Goal: Download file/media

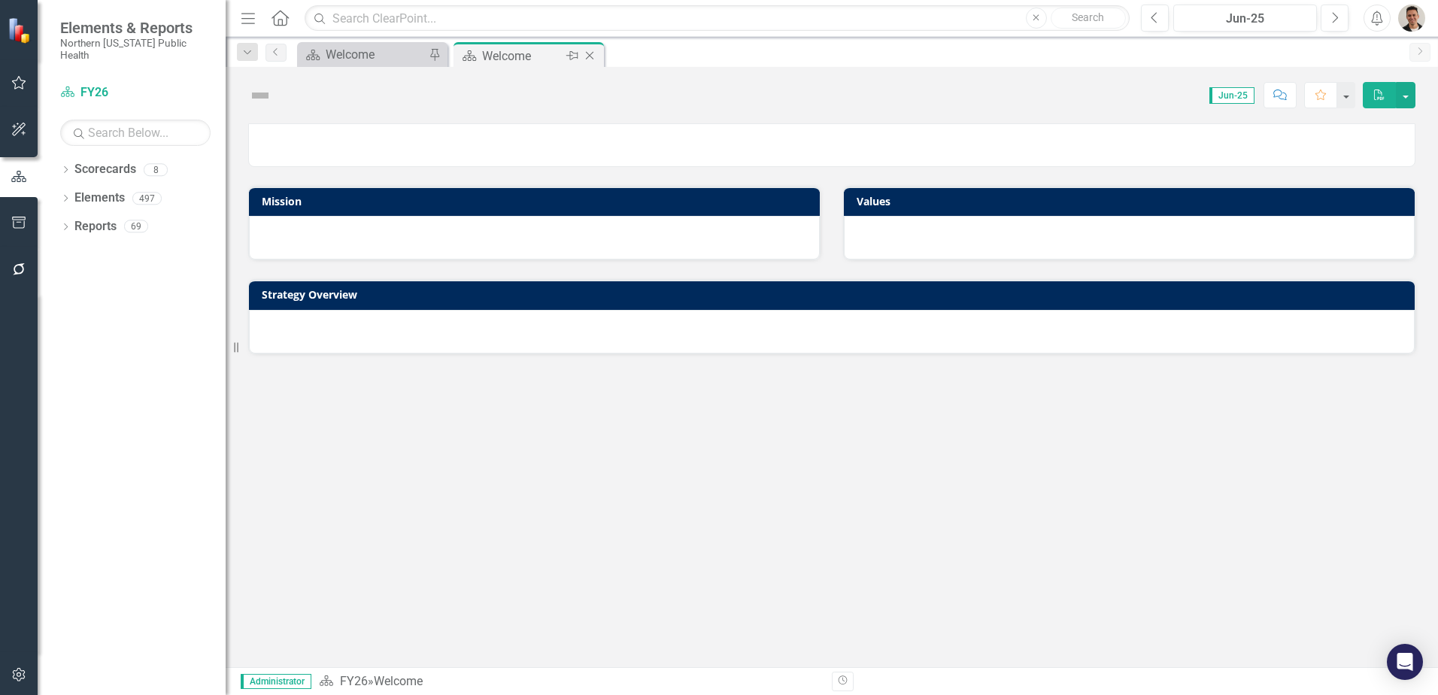
click at [591, 56] on icon "Close" at bounding box center [589, 56] width 15 height 12
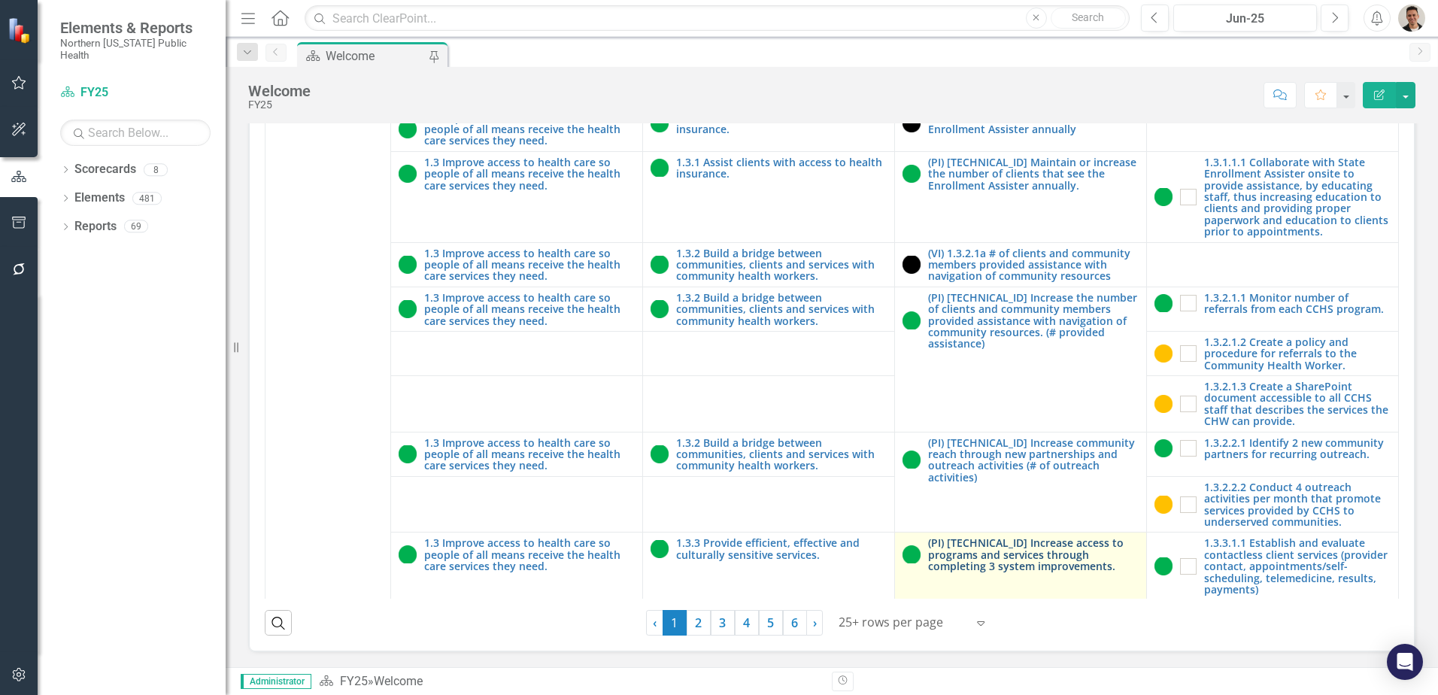
scroll to position [429, 0]
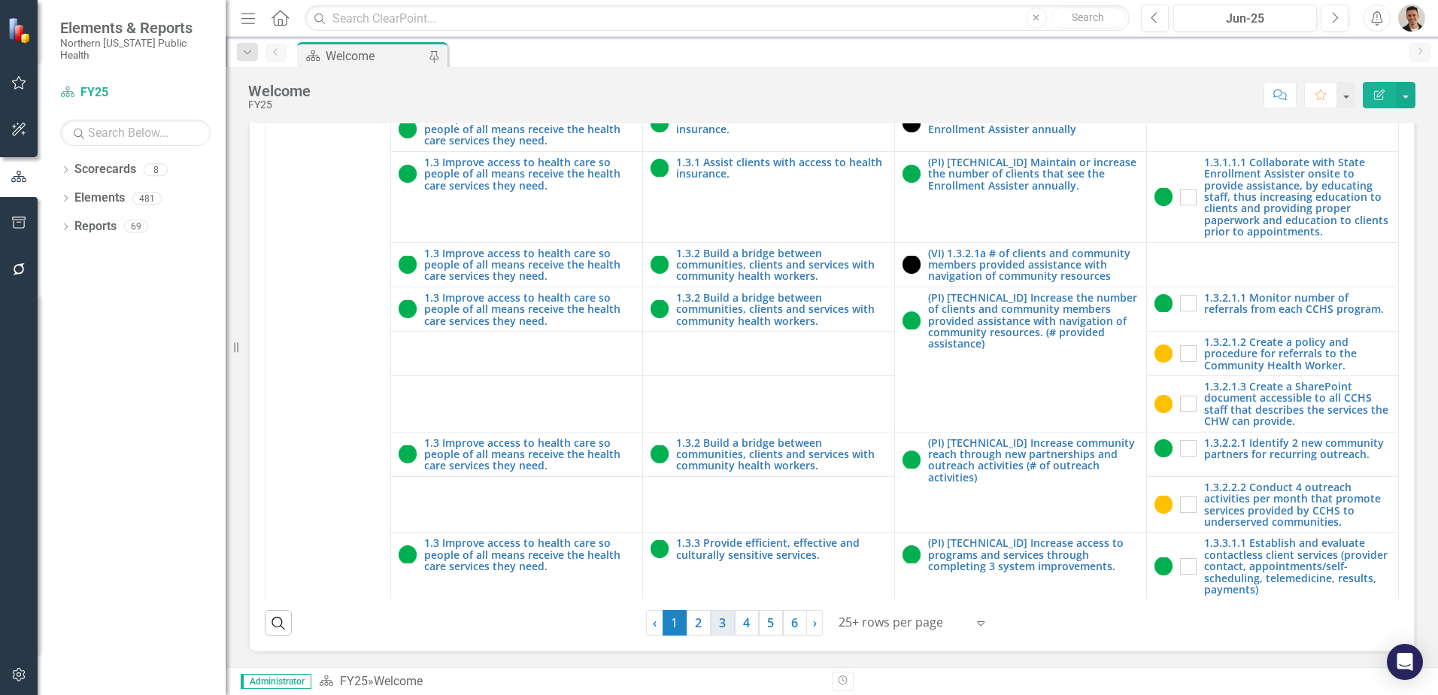
drag, startPoint x: 696, startPoint y: 617, endPoint x: 711, endPoint y: 617, distance: 15.8
click at [696, 617] on link "2" at bounding box center [699, 623] width 24 height 26
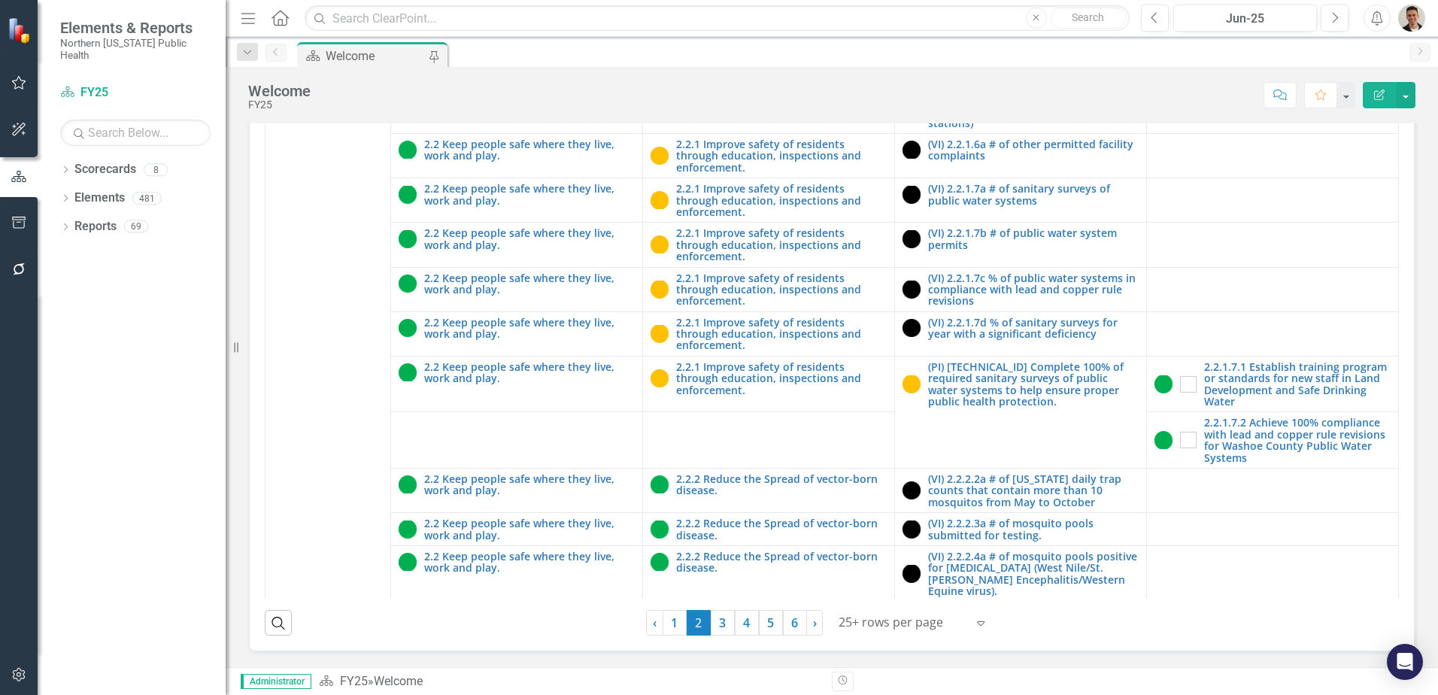
scroll to position [4533, 0]
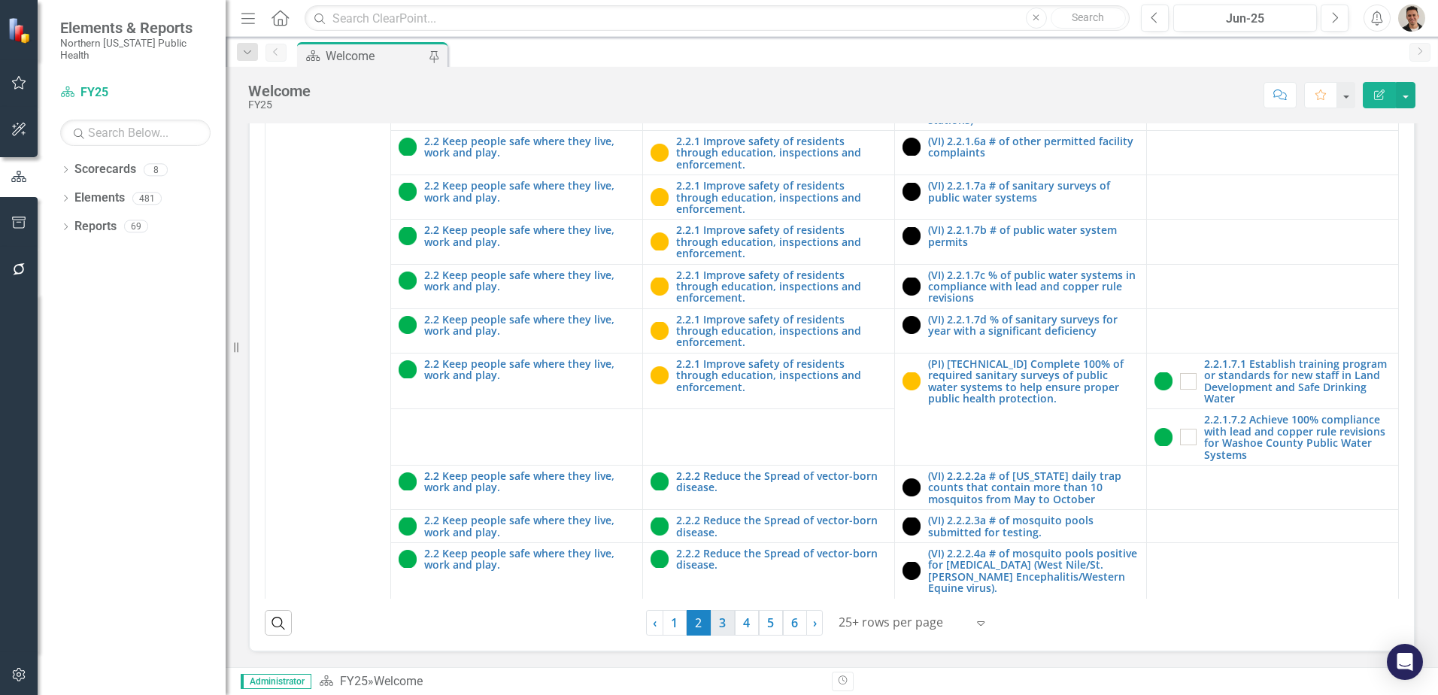
click at [715, 617] on link "3" at bounding box center [723, 623] width 24 height 26
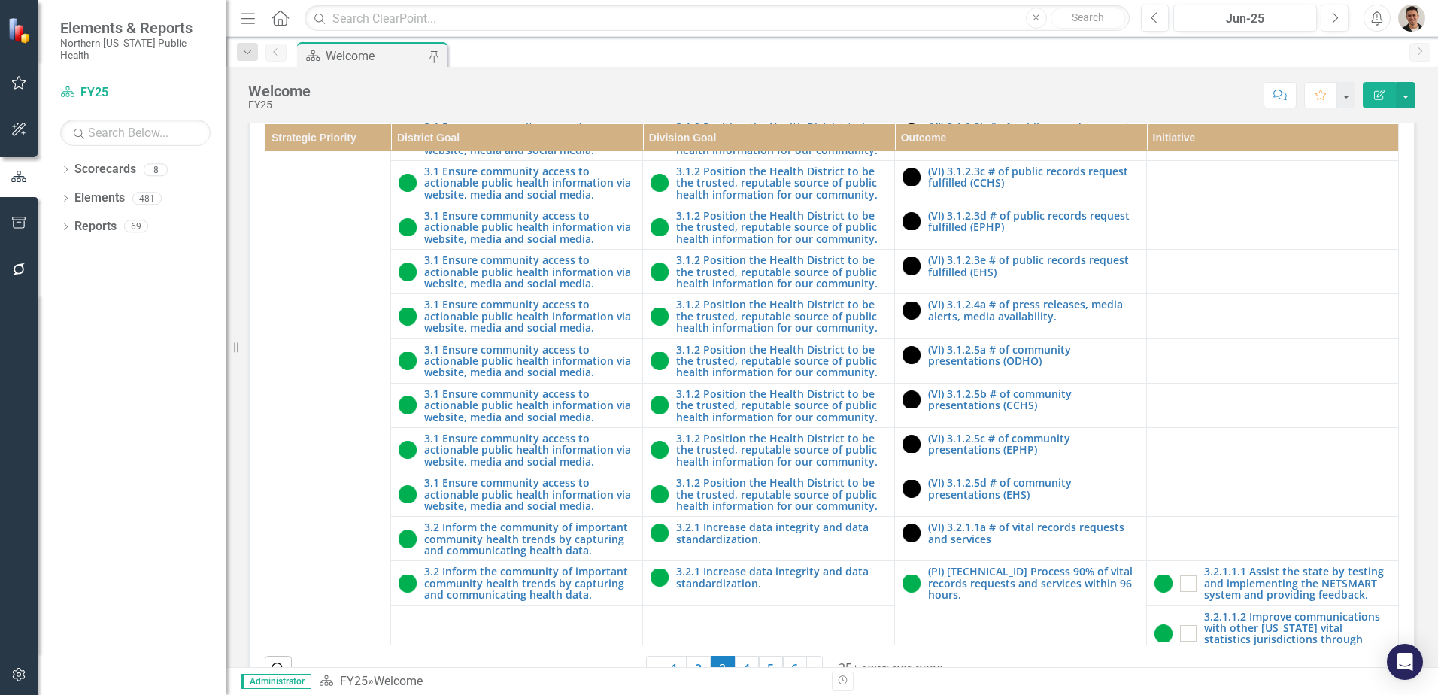
scroll to position [677, 0]
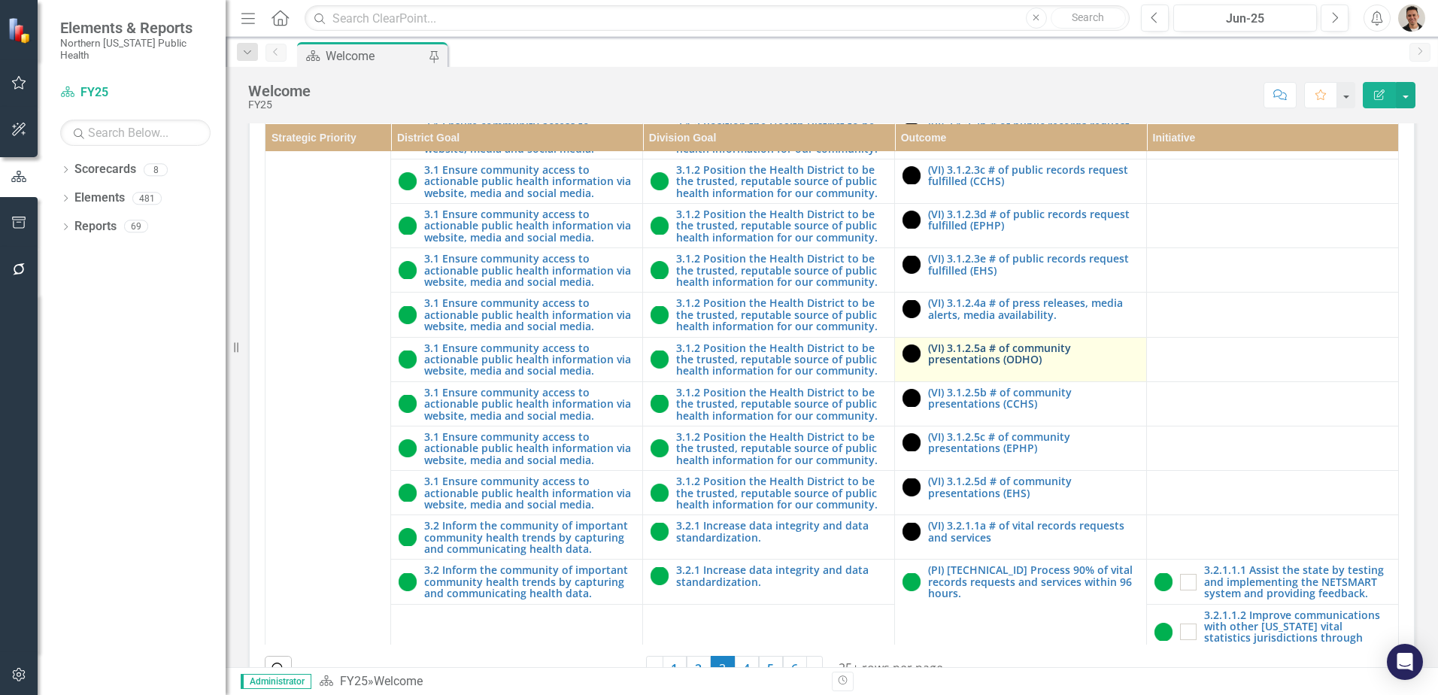
click at [1014, 365] on link "(VI) 3.1.2.5a # of community presentations (ODHO)" at bounding box center [1033, 353] width 211 height 23
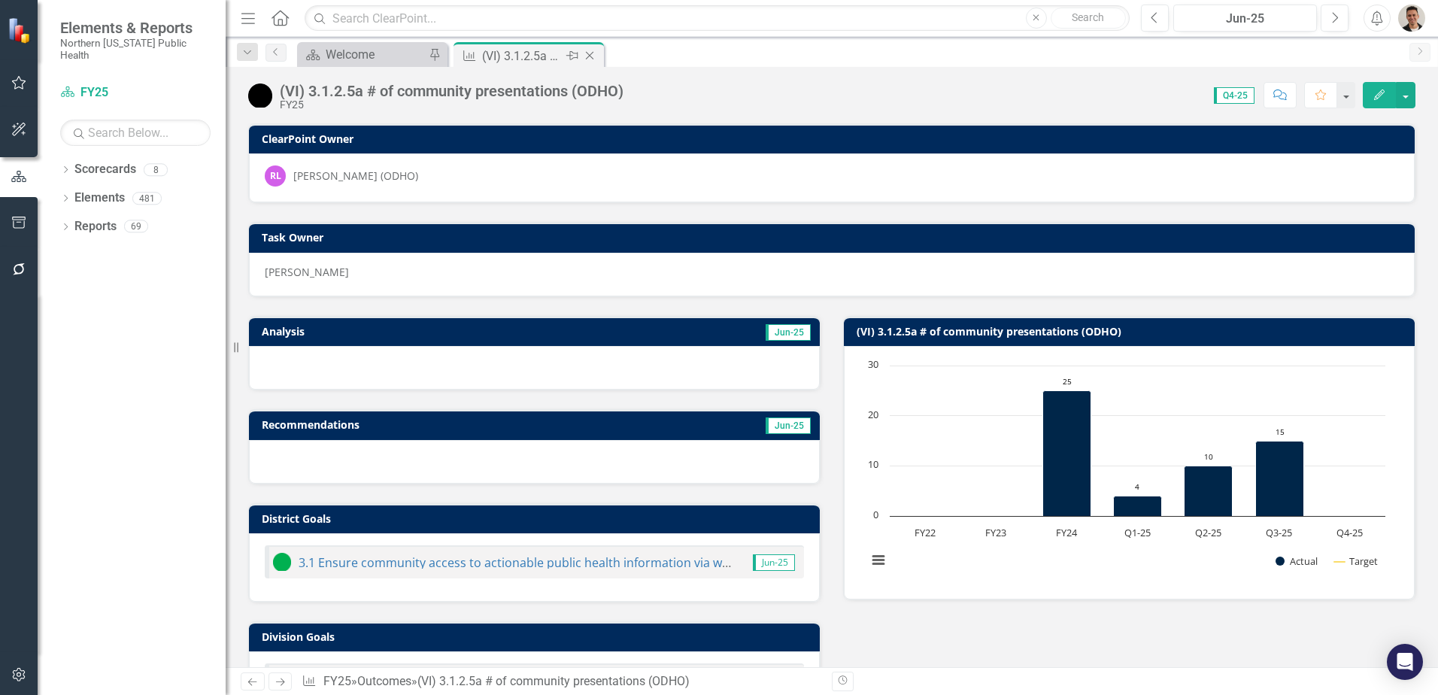
click at [593, 57] on icon "Close" at bounding box center [589, 56] width 15 height 12
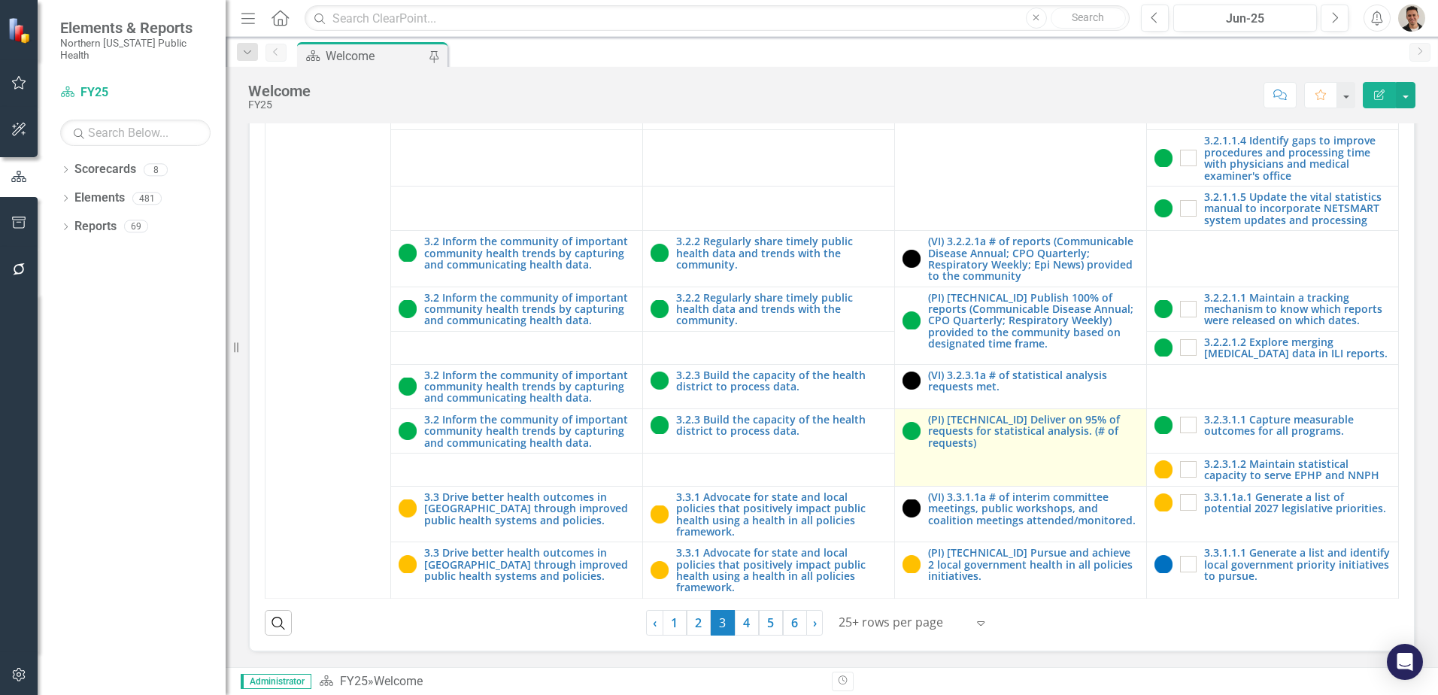
scroll to position [429, 0]
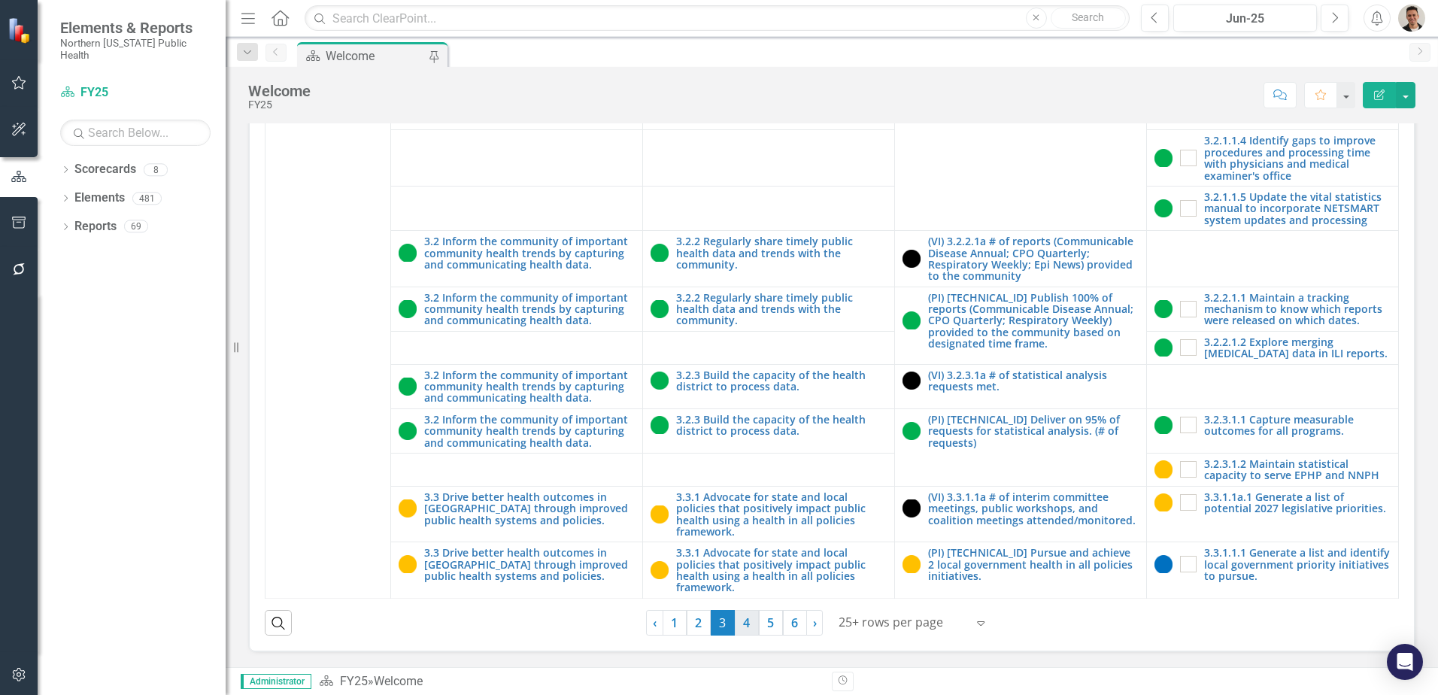
click at [747, 626] on link "4" at bounding box center [747, 623] width 24 height 26
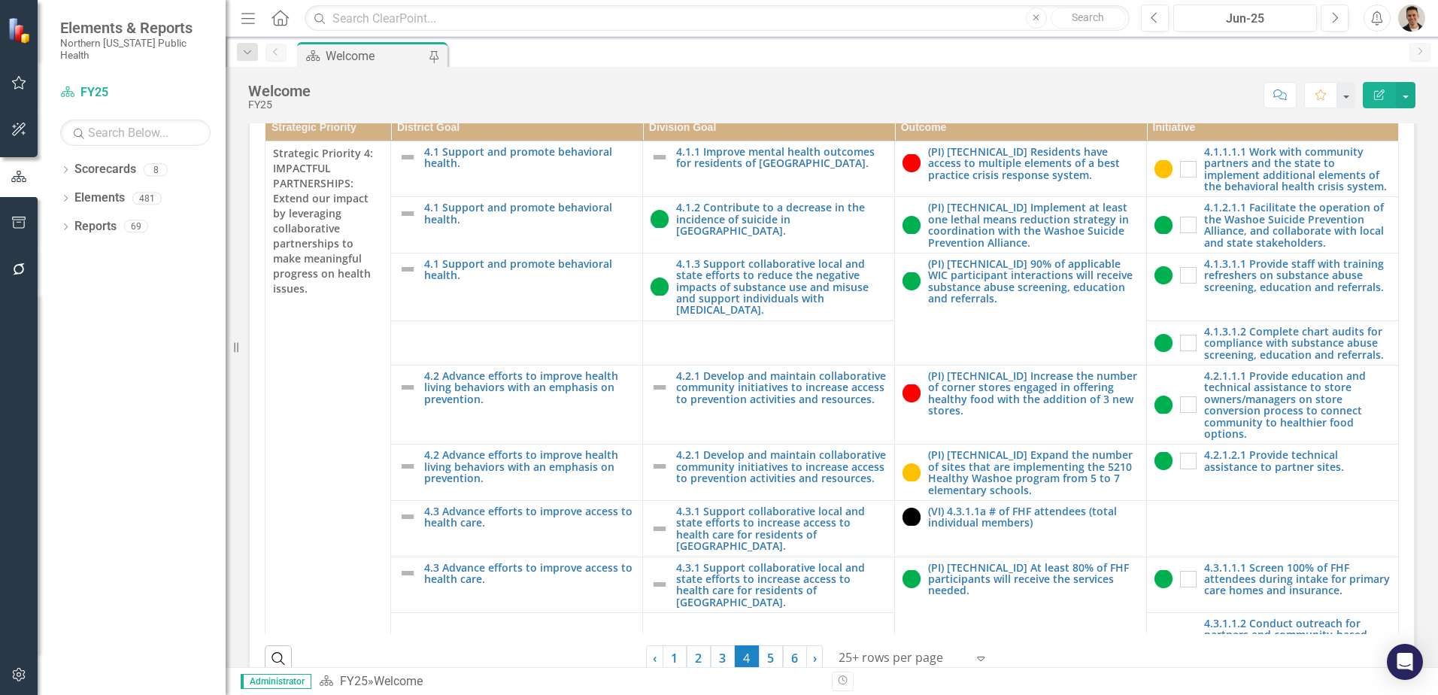
scroll to position [354, 0]
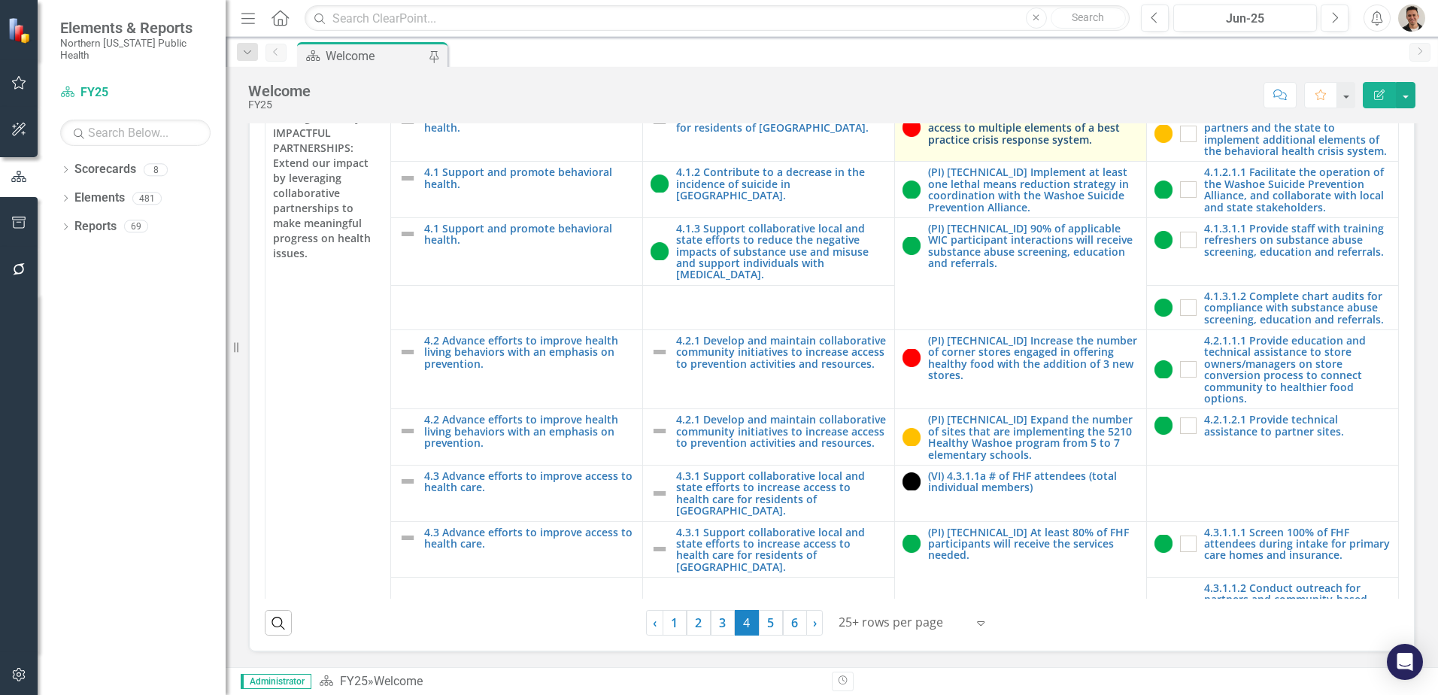
click at [978, 145] on link "(PI) [TECHNICAL_ID] Residents have access to multiple elements of a best practi…" at bounding box center [1033, 128] width 211 height 35
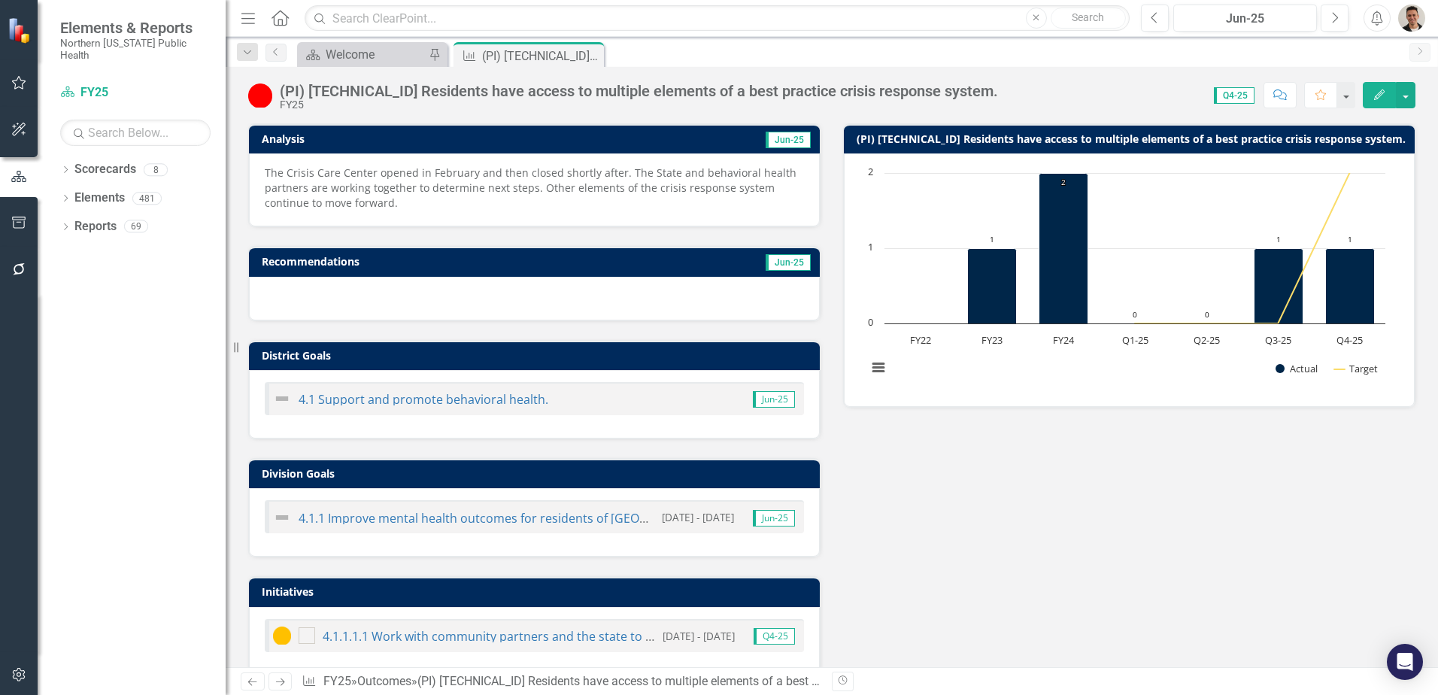
scroll to position [150, 0]
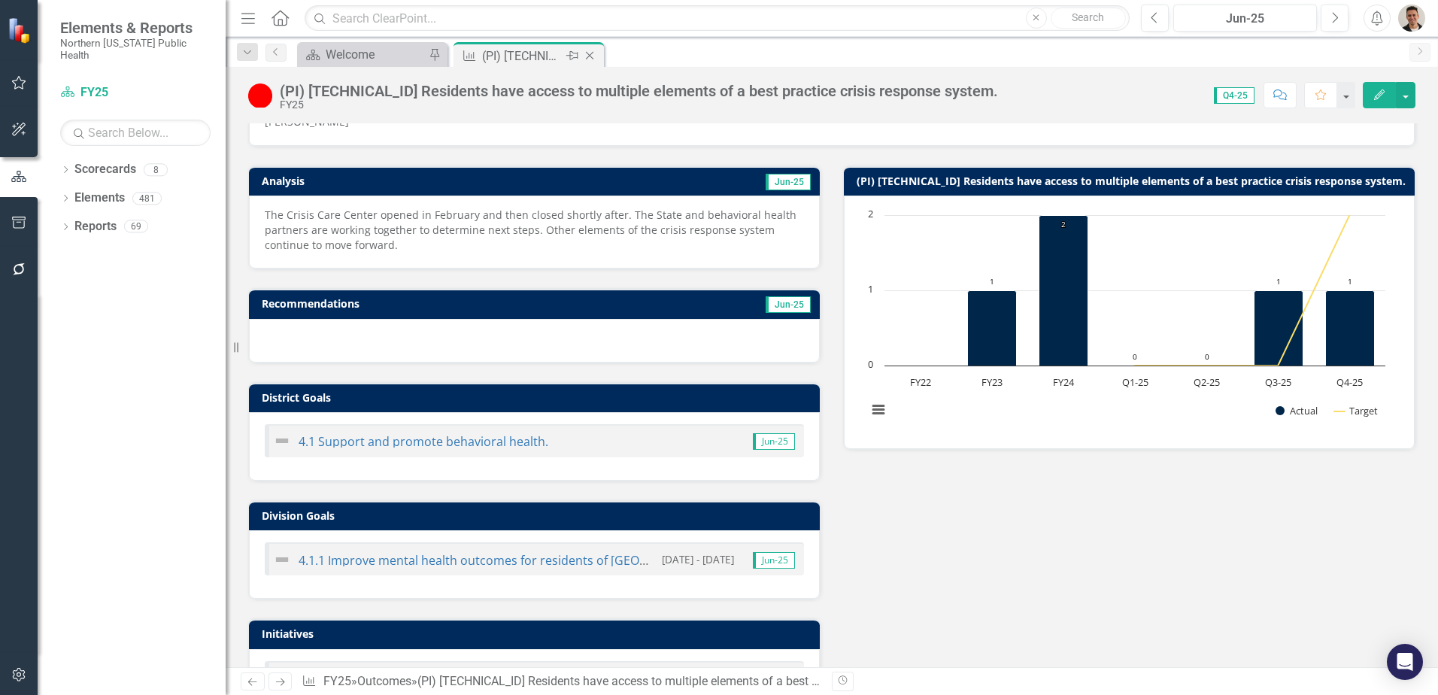
click at [590, 56] on icon "Close" at bounding box center [589, 56] width 15 height 12
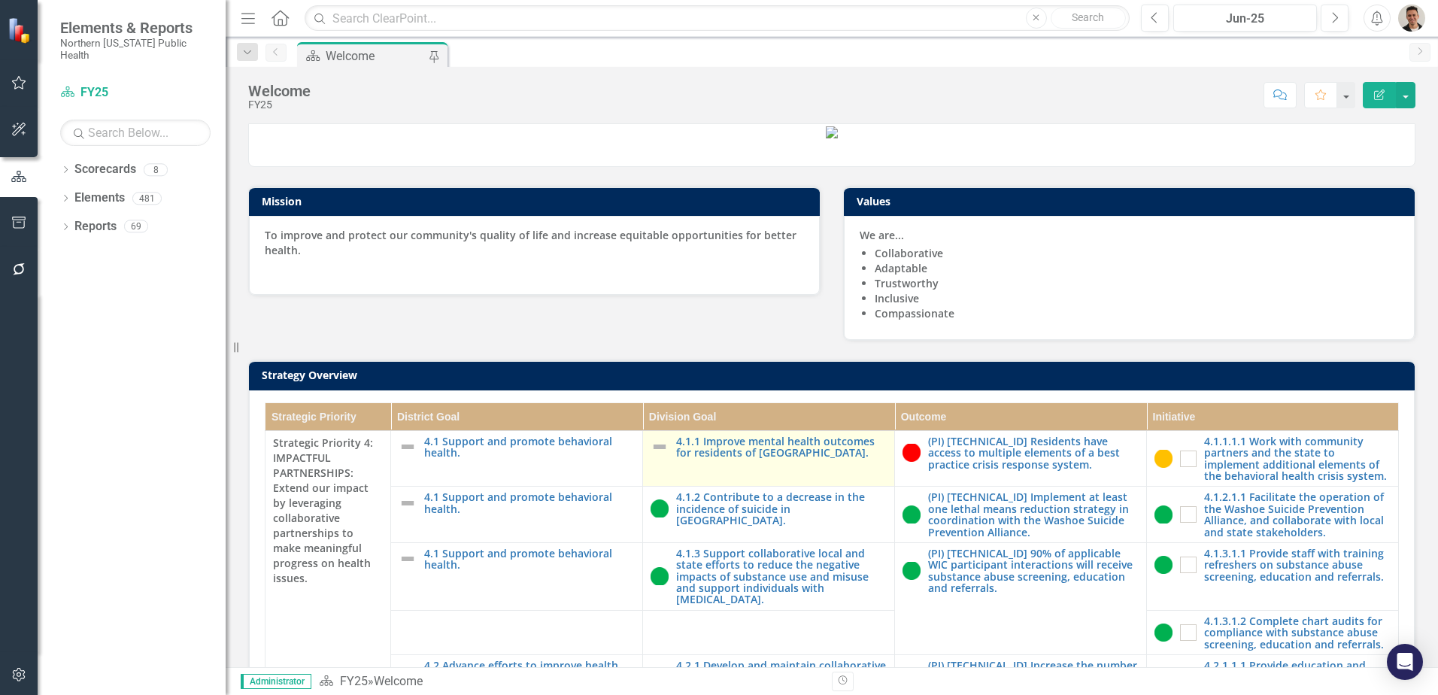
click at [650, 456] on img at bounding box center [659, 447] width 18 height 18
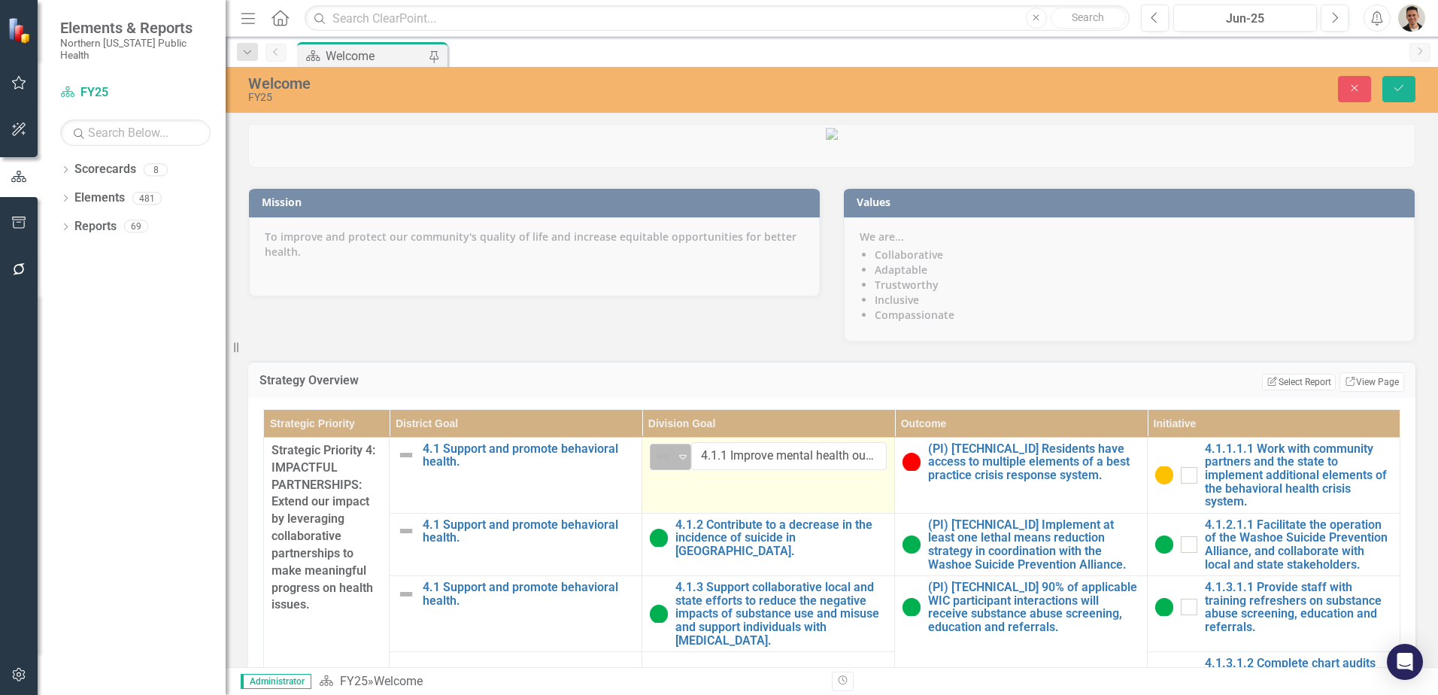
click at [665, 465] on img at bounding box center [663, 456] width 18 height 18
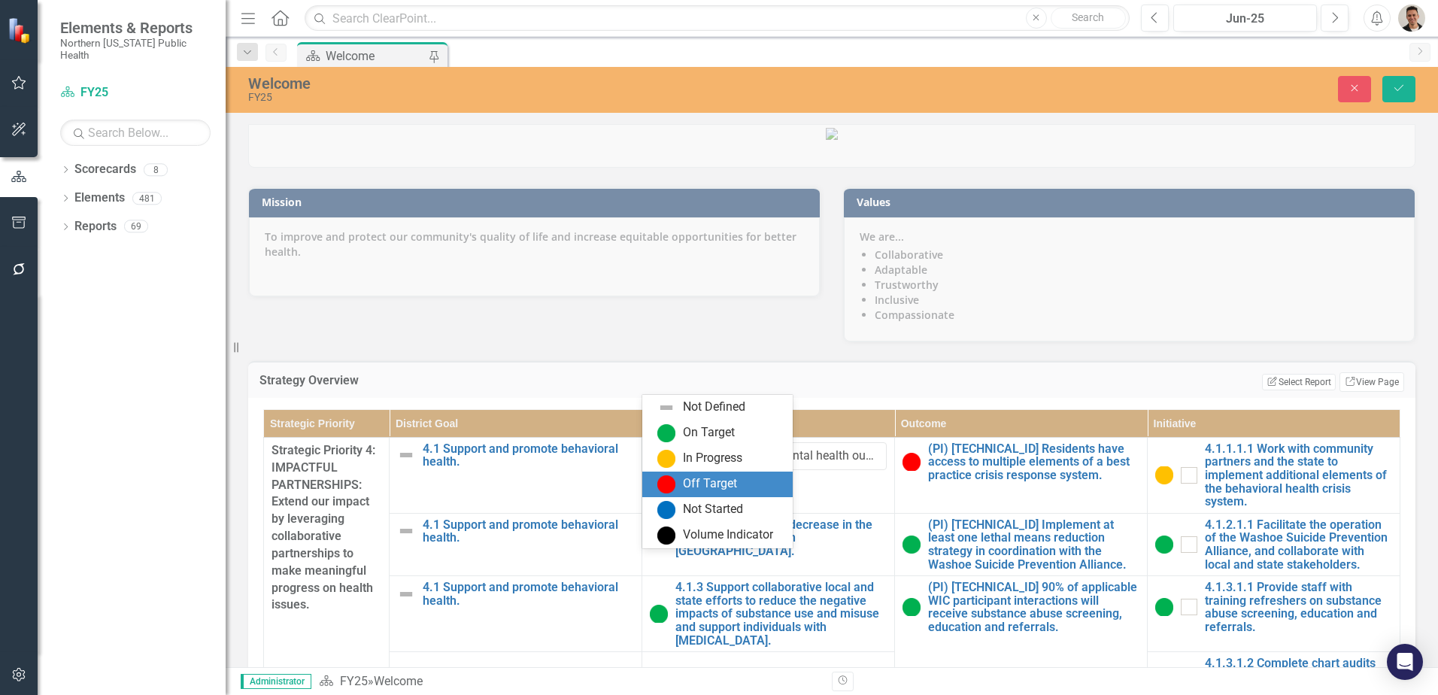
click at [684, 481] on div "Off Target" at bounding box center [710, 483] width 54 height 17
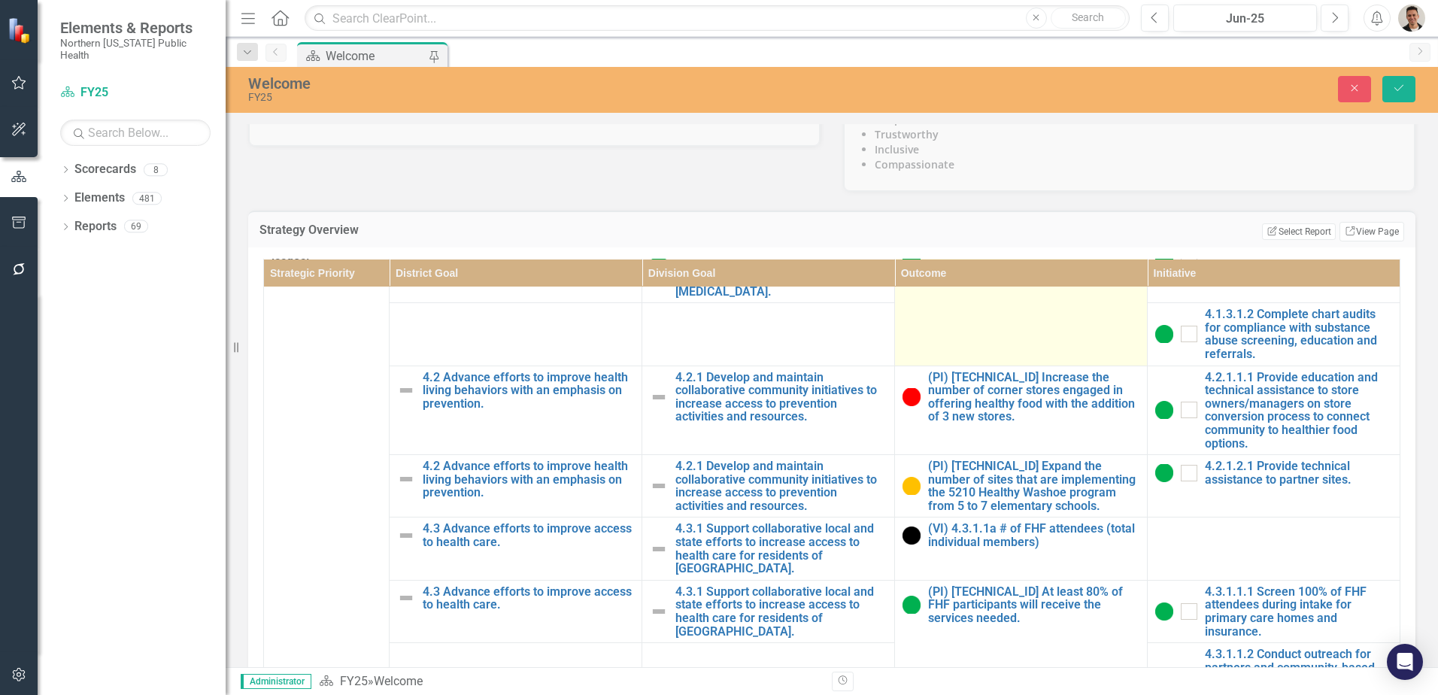
scroll to position [226, 0]
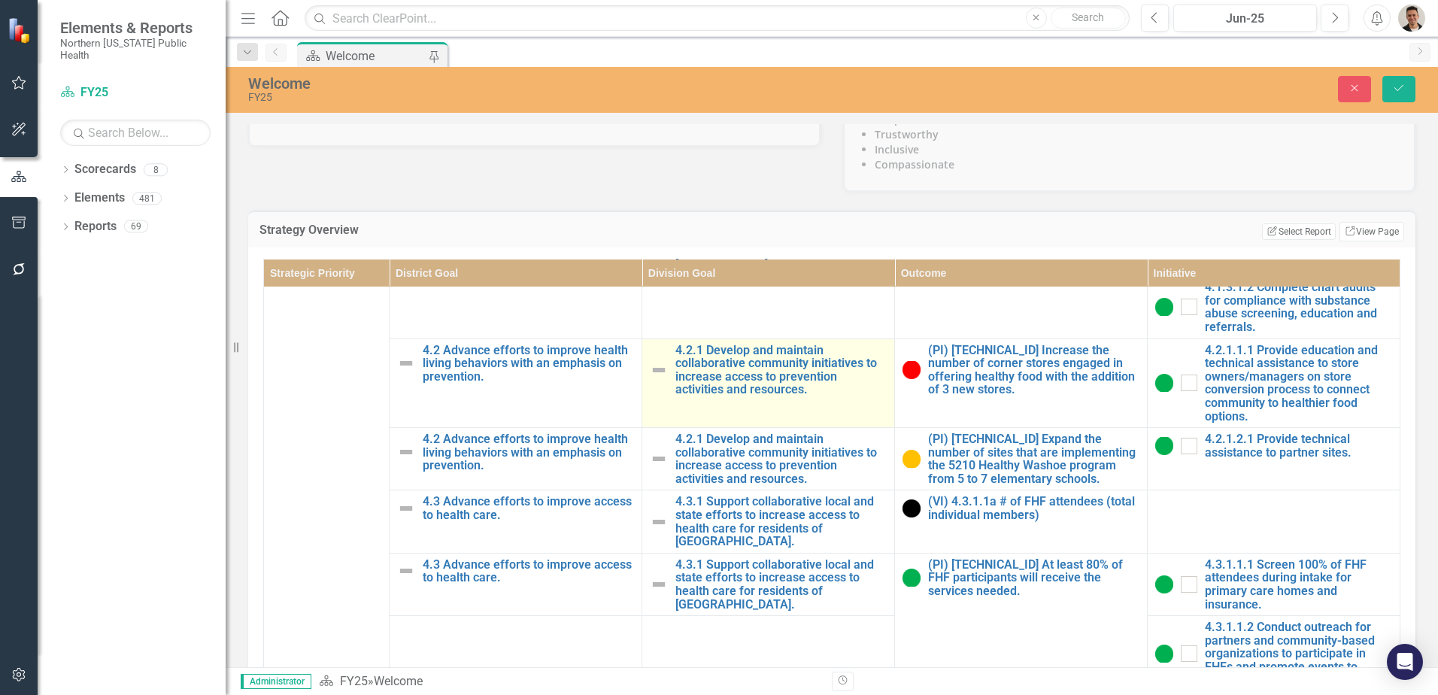
click at [650, 379] on img at bounding box center [659, 370] width 18 height 18
click at [662, 367] on img at bounding box center [663, 358] width 18 height 18
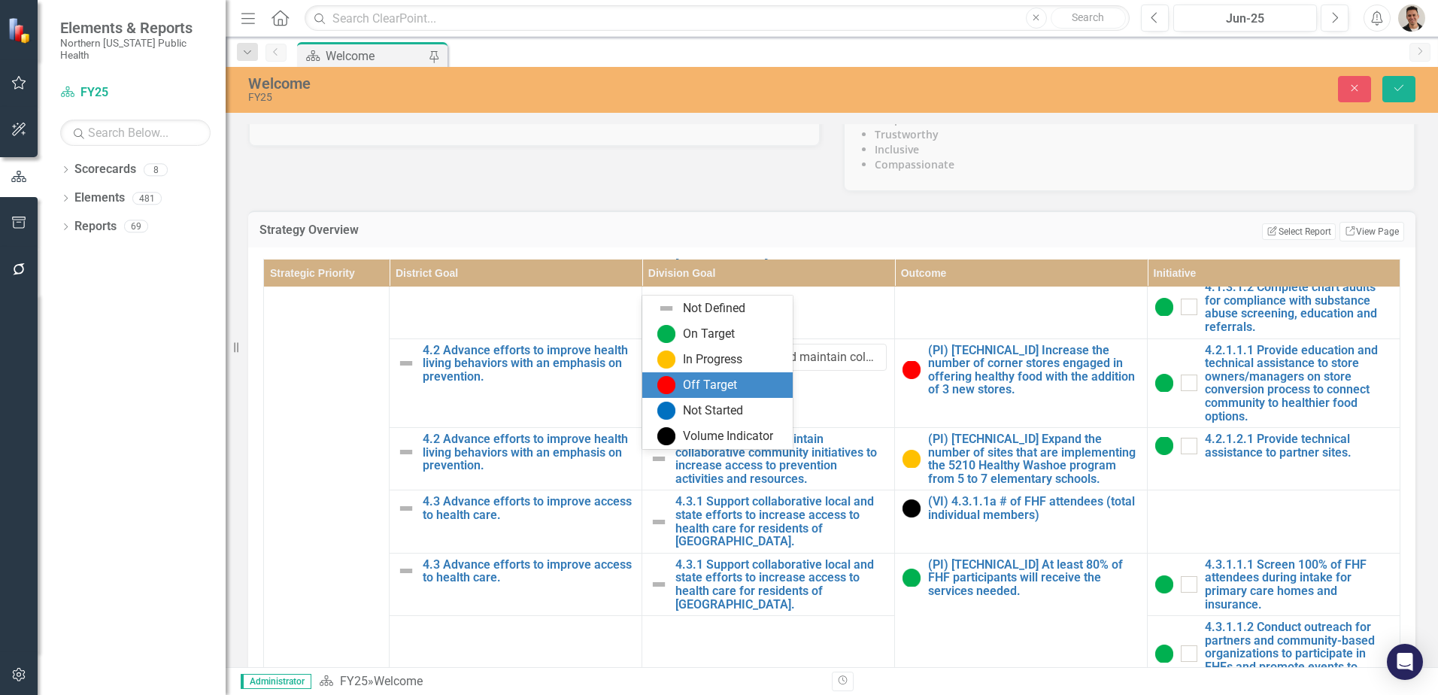
click at [702, 378] on div "Off Target" at bounding box center [710, 385] width 54 height 17
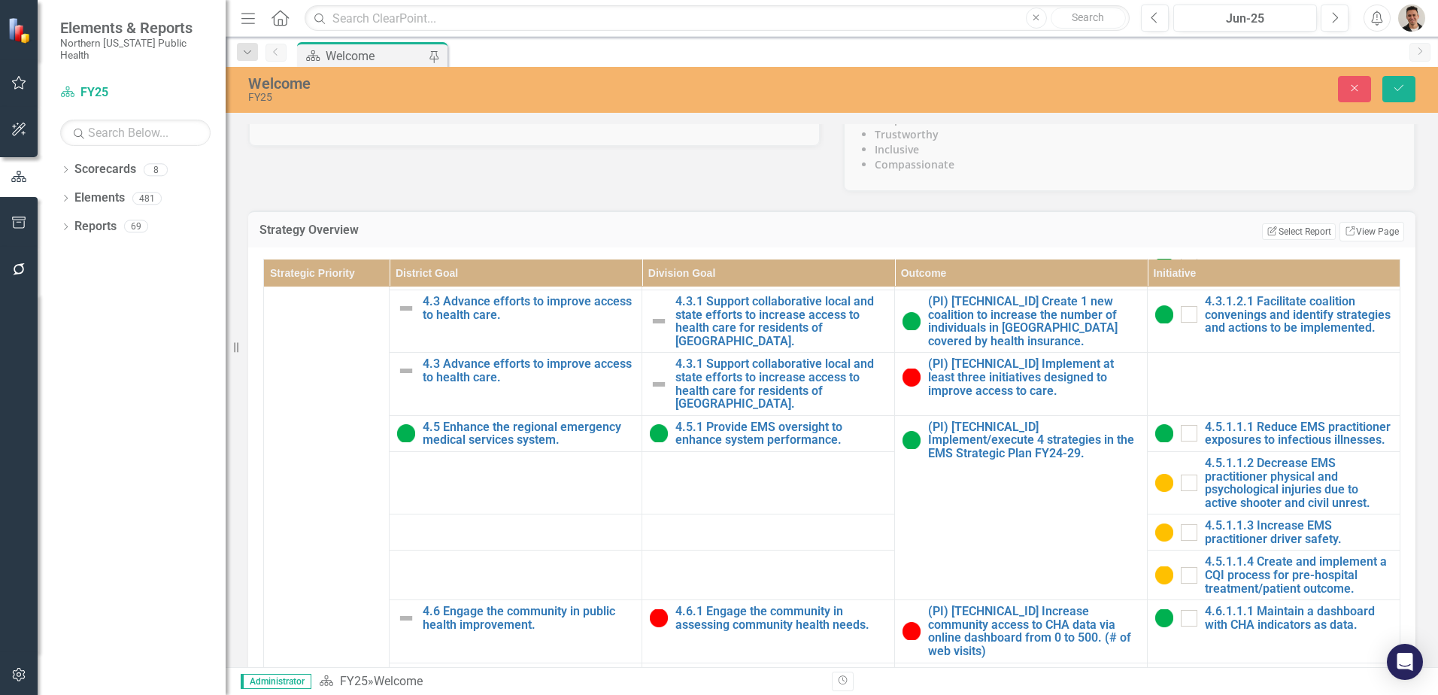
scroll to position [602, 0]
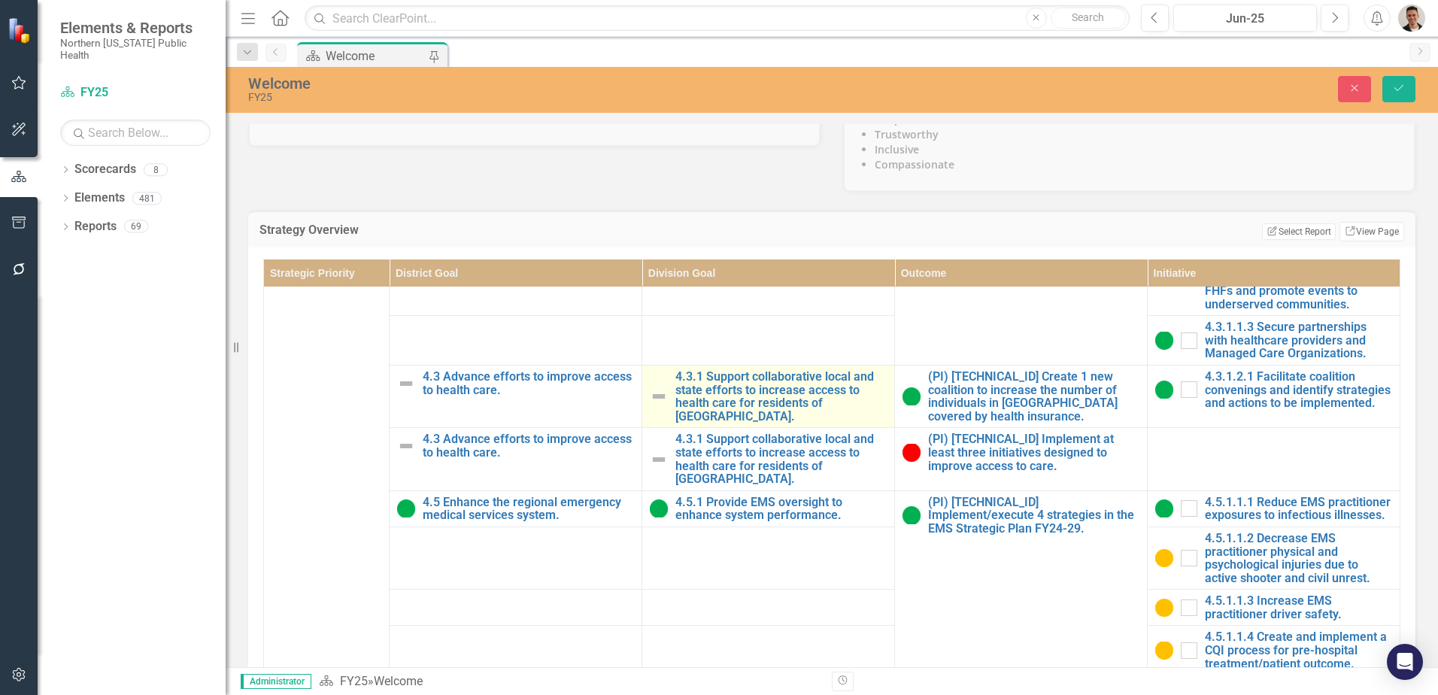
click at [653, 405] on img at bounding box center [659, 396] width 18 height 18
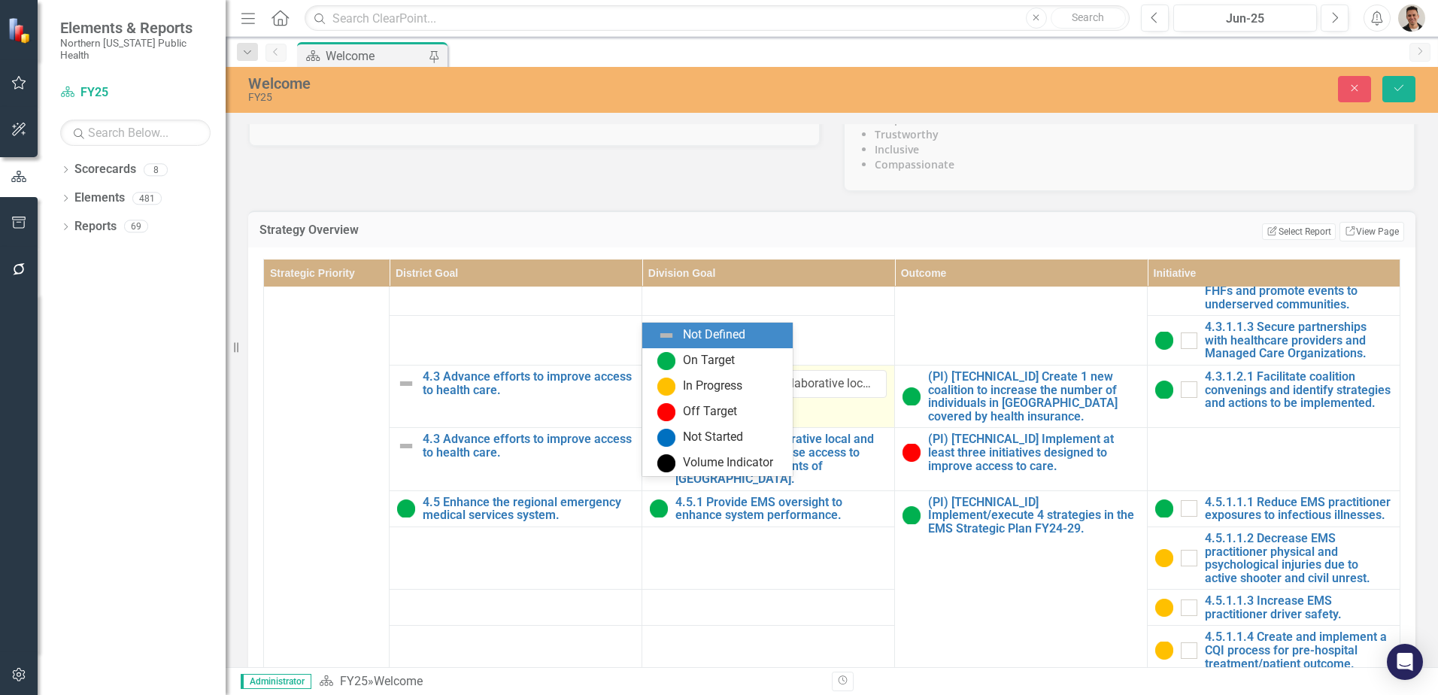
click at [659, 393] on img at bounding box center [663, 384] width 18 height 18
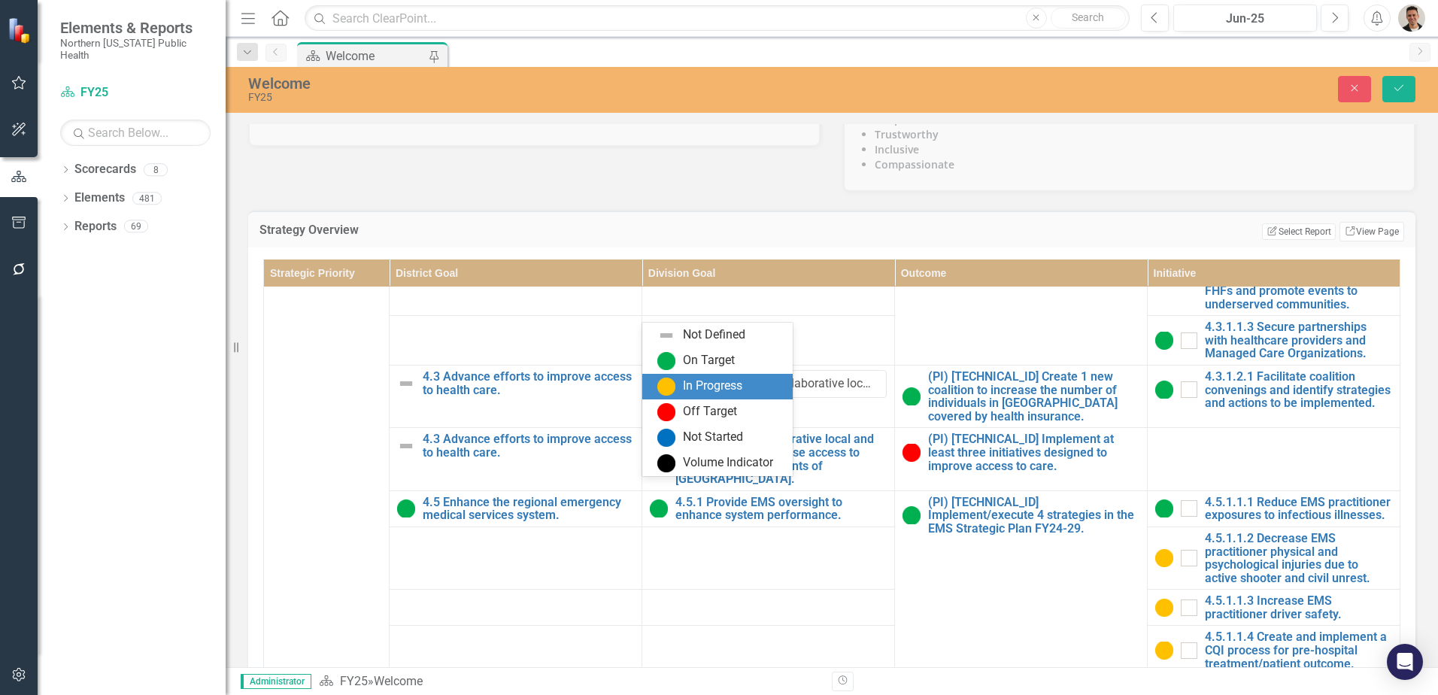
click at [705, 388] on div "In Progress" at bounding box center [712, 385] width 59 height 17
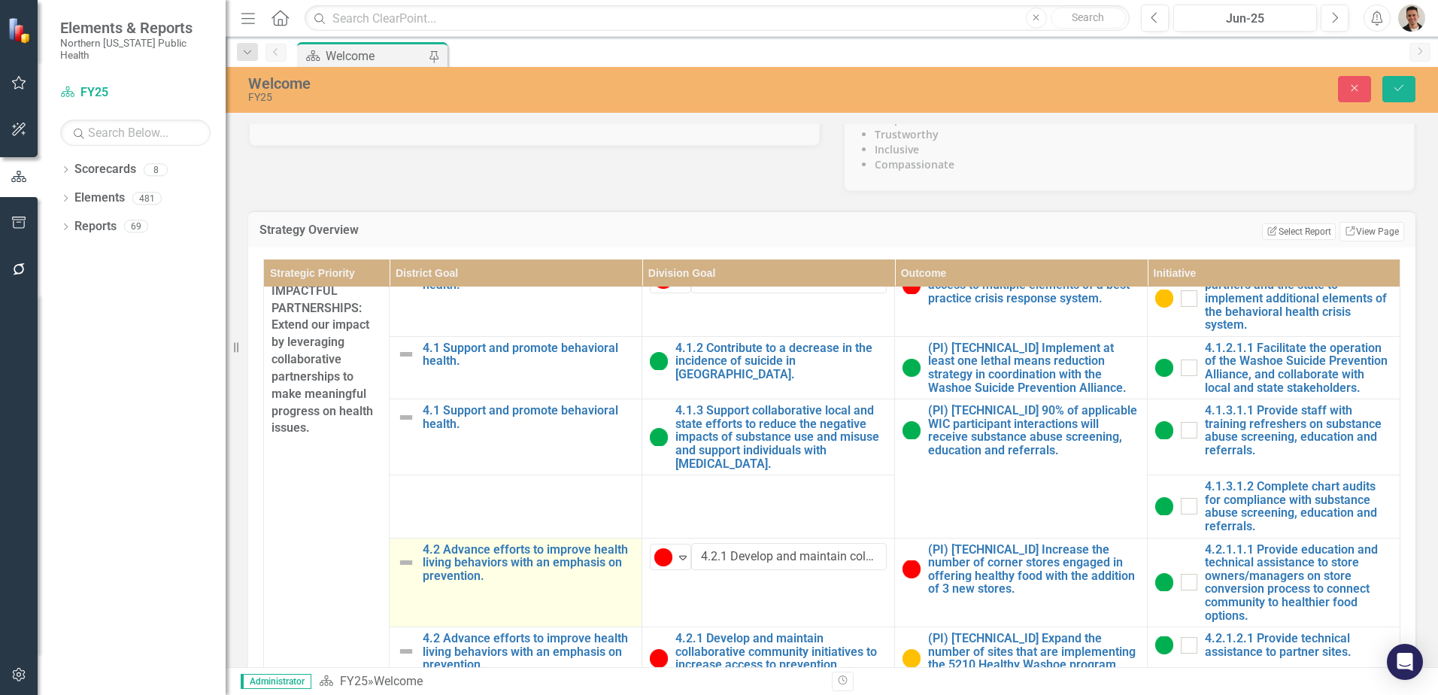
scroll to position [0, 0]
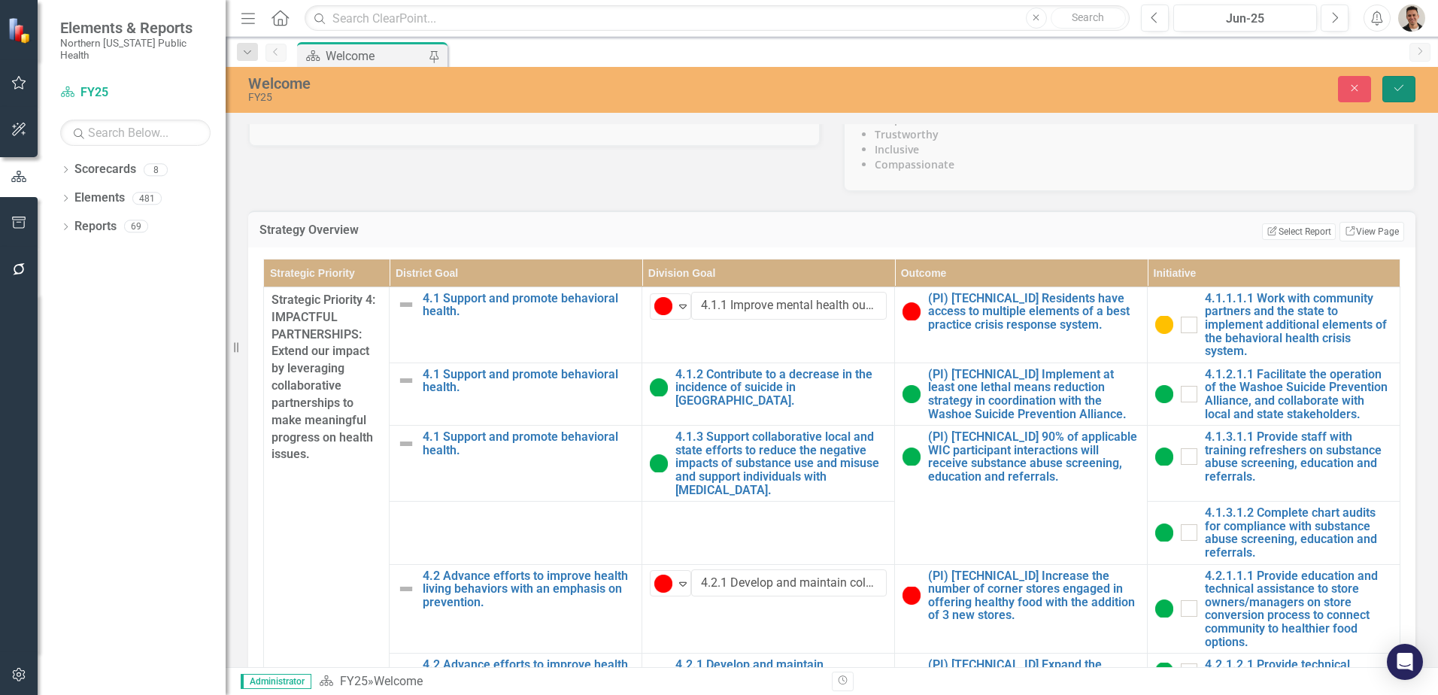
click at [1402, 94] on button "Save" at bounding box center [1398, 89] width 33 height 26
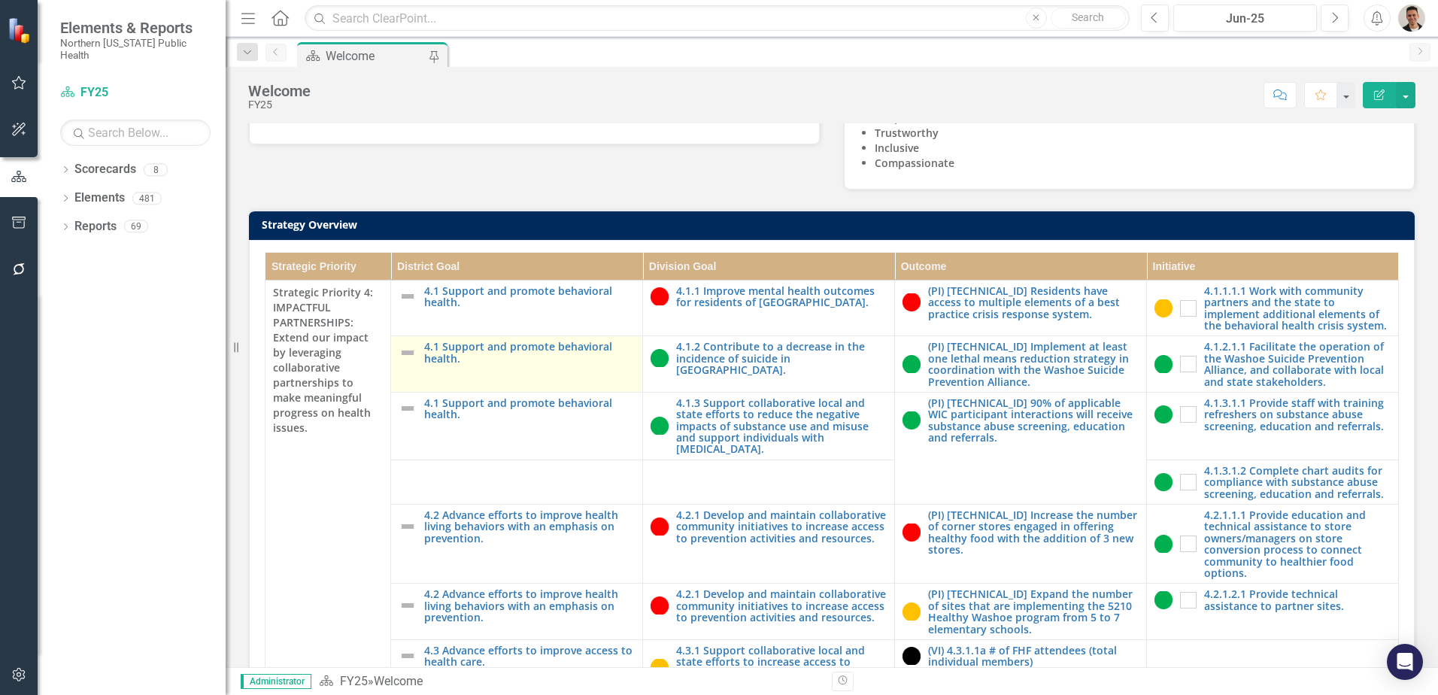
scroll to position [226, 0]
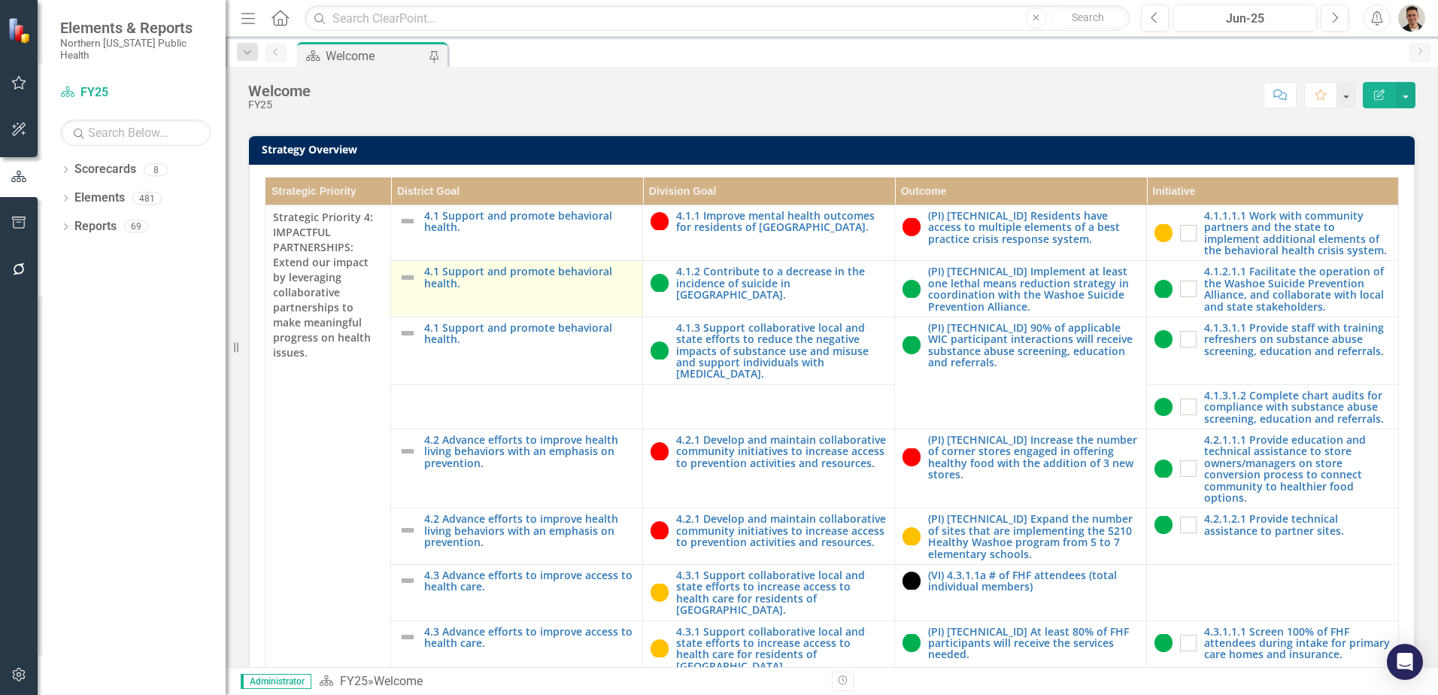
click at [395, 317] on td "4.1 Support and promote behavioral health. Link Map View Link Map Edit Edit Dis…" at bounding box center [517, 289] width 252 height 56
click at [410, 286] on img at bounding box center [408, 277] width 18 height 18
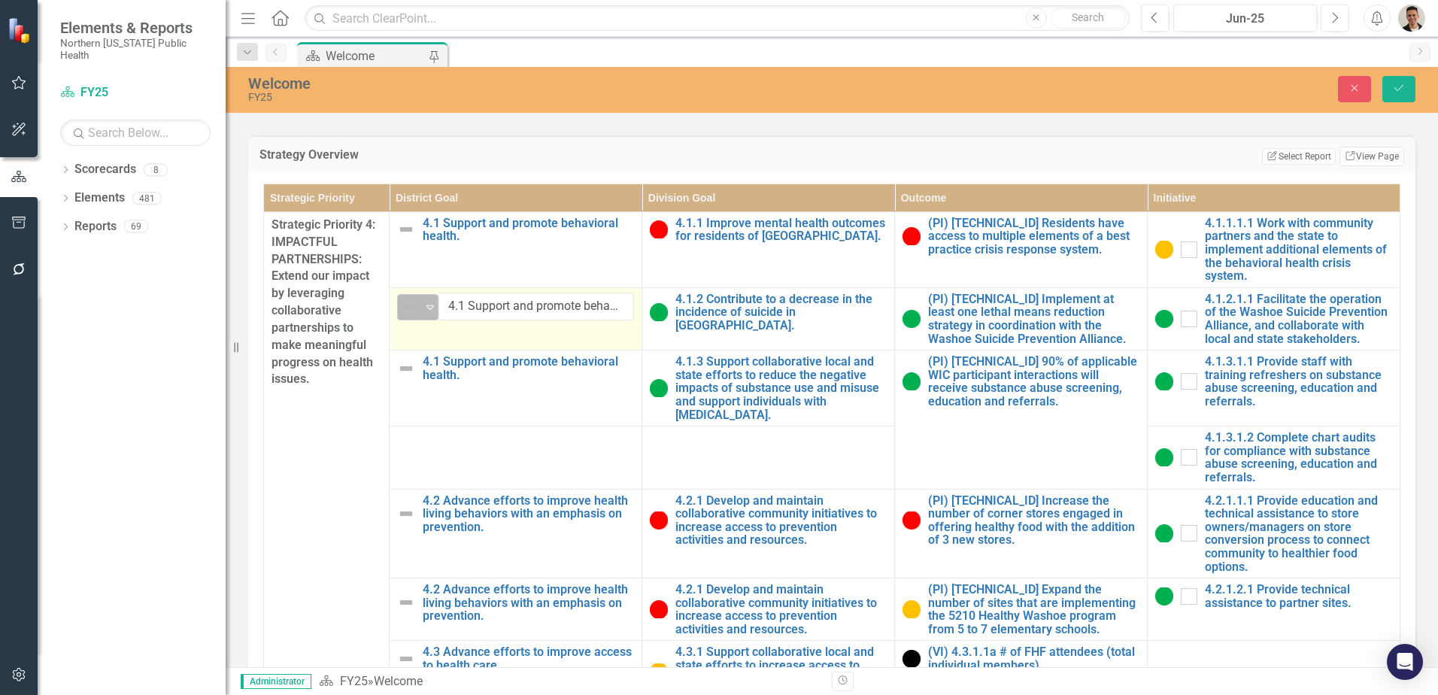
click at [417, 316] on img at bounding box center [411, 307] width 18 height 18
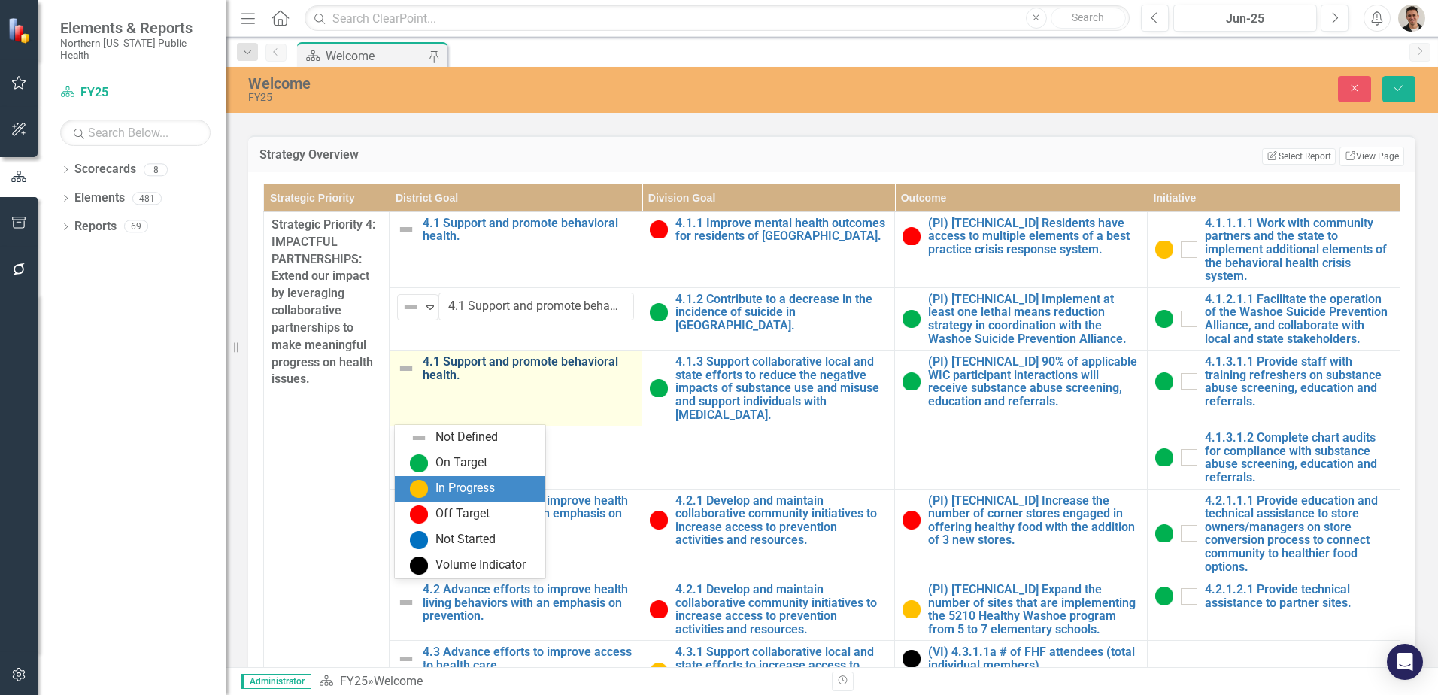
click at [445, 485] on div "In Progress" at bounding box center [464, 488] width 59 height 17
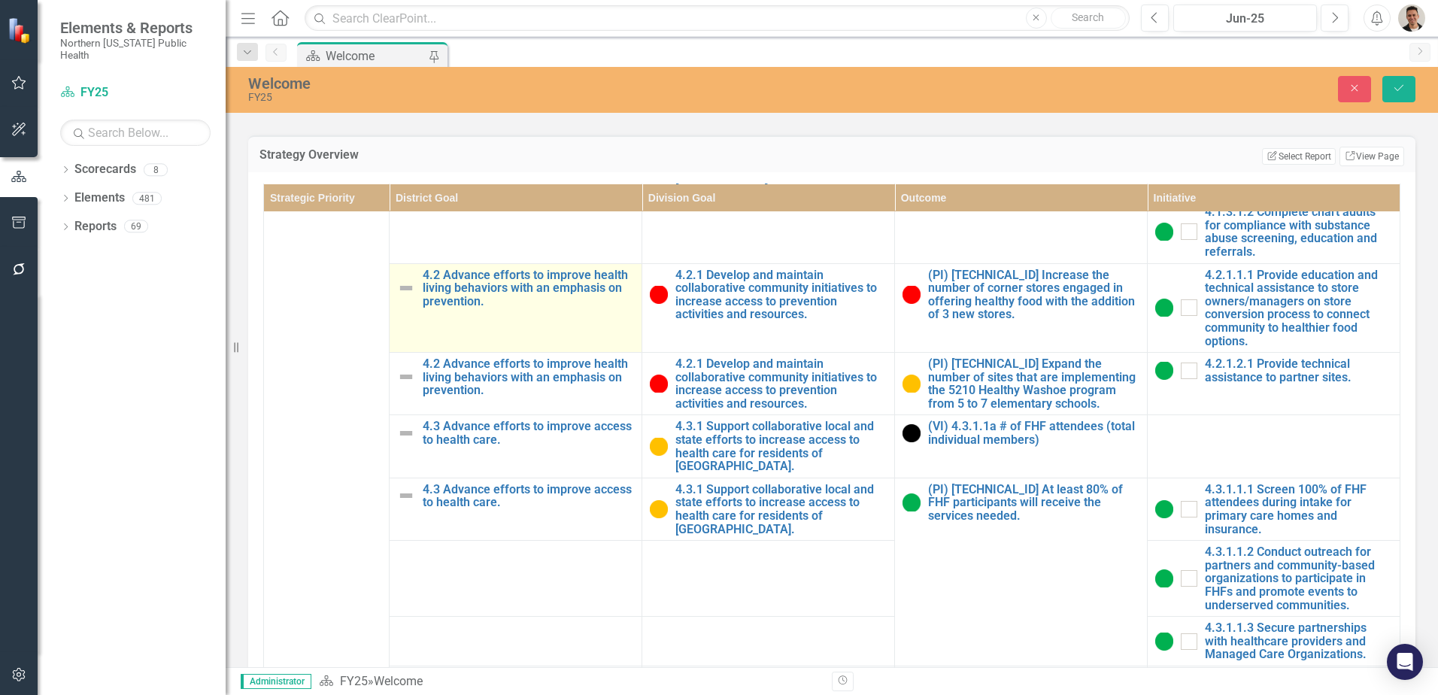
click at [403, 297] on img at bounding box center [406, 288] width 18 height 18
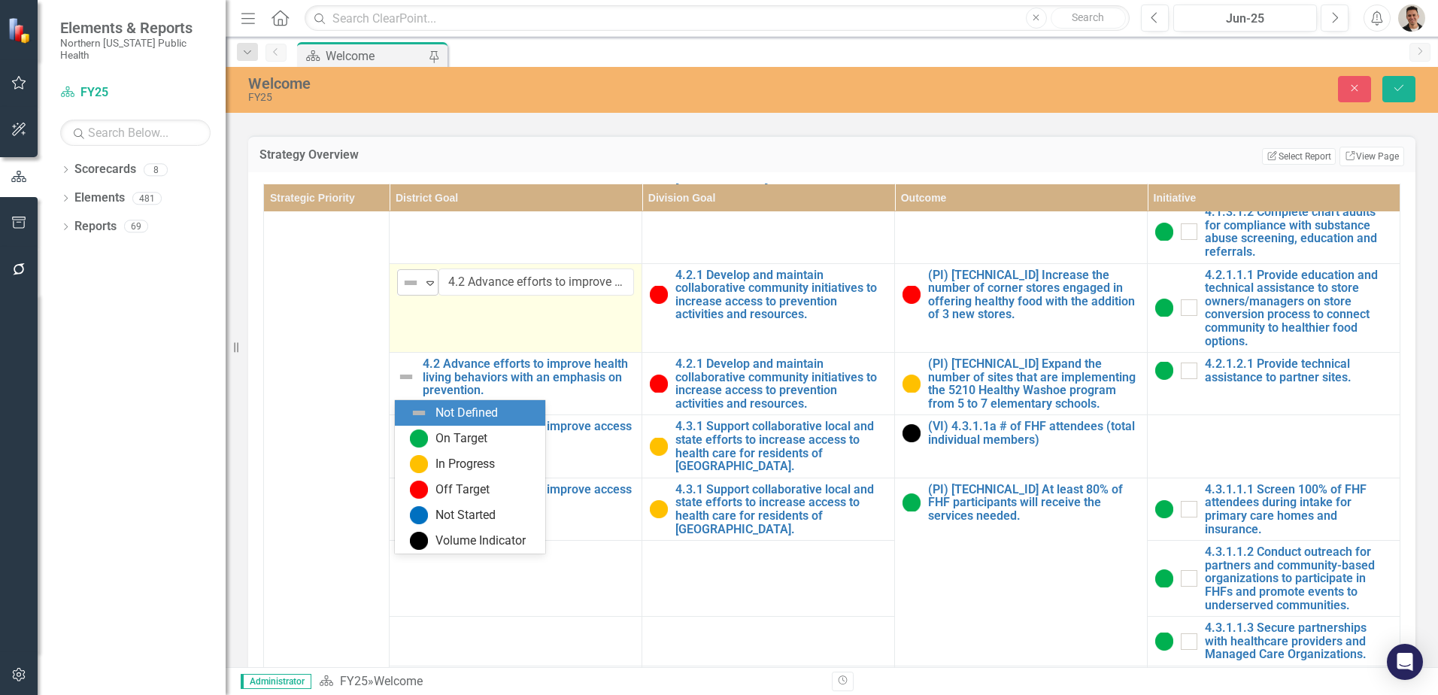
click at [411, 292] on img at bounding box center [411, 283] width 18 height 18
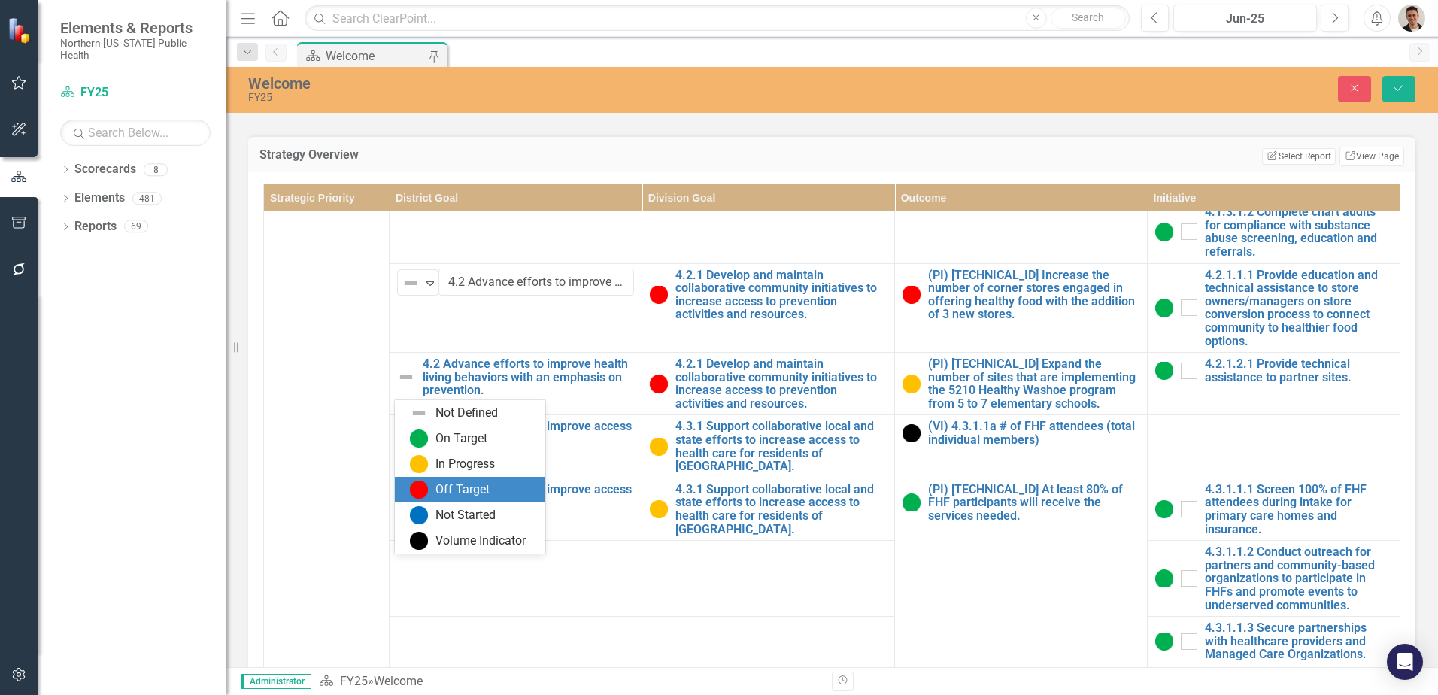
click at [436, 486] on div "Off Target" at bounding box center [462, 489] width 54 height 17
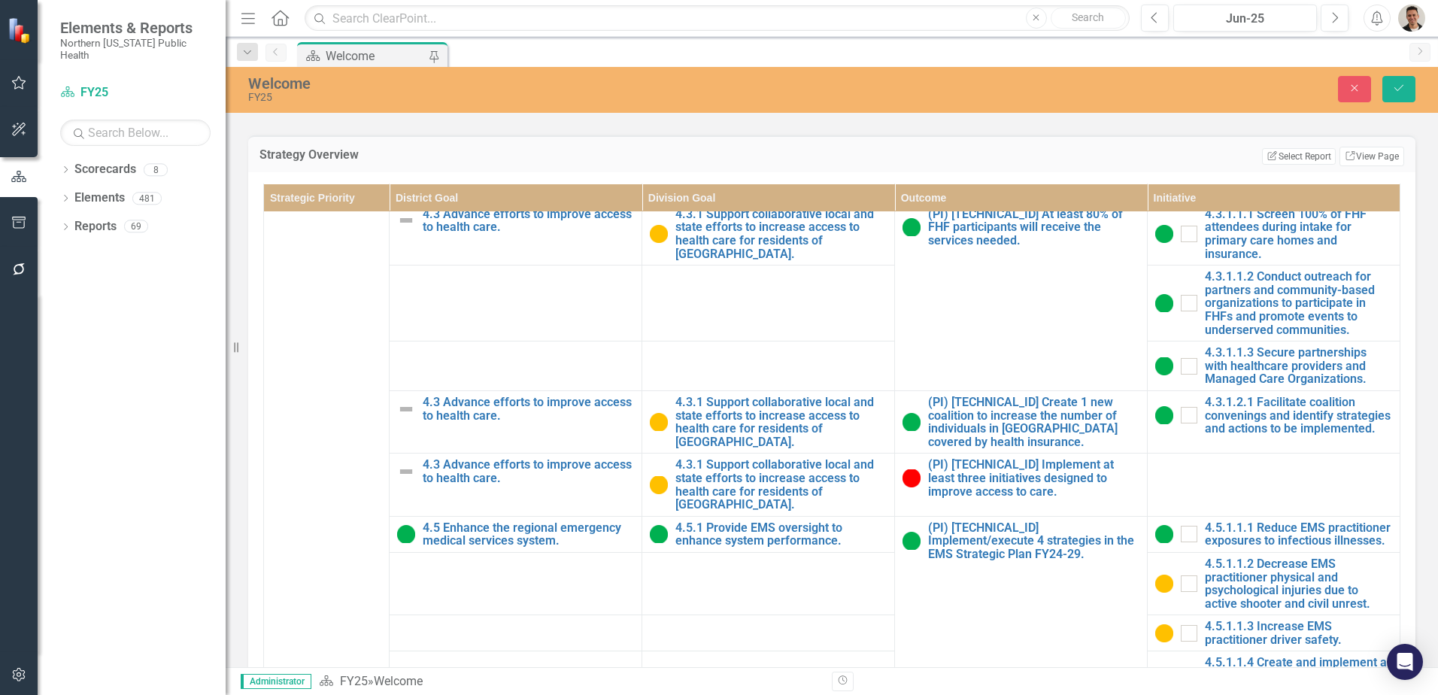
scroll to position [526, 0]
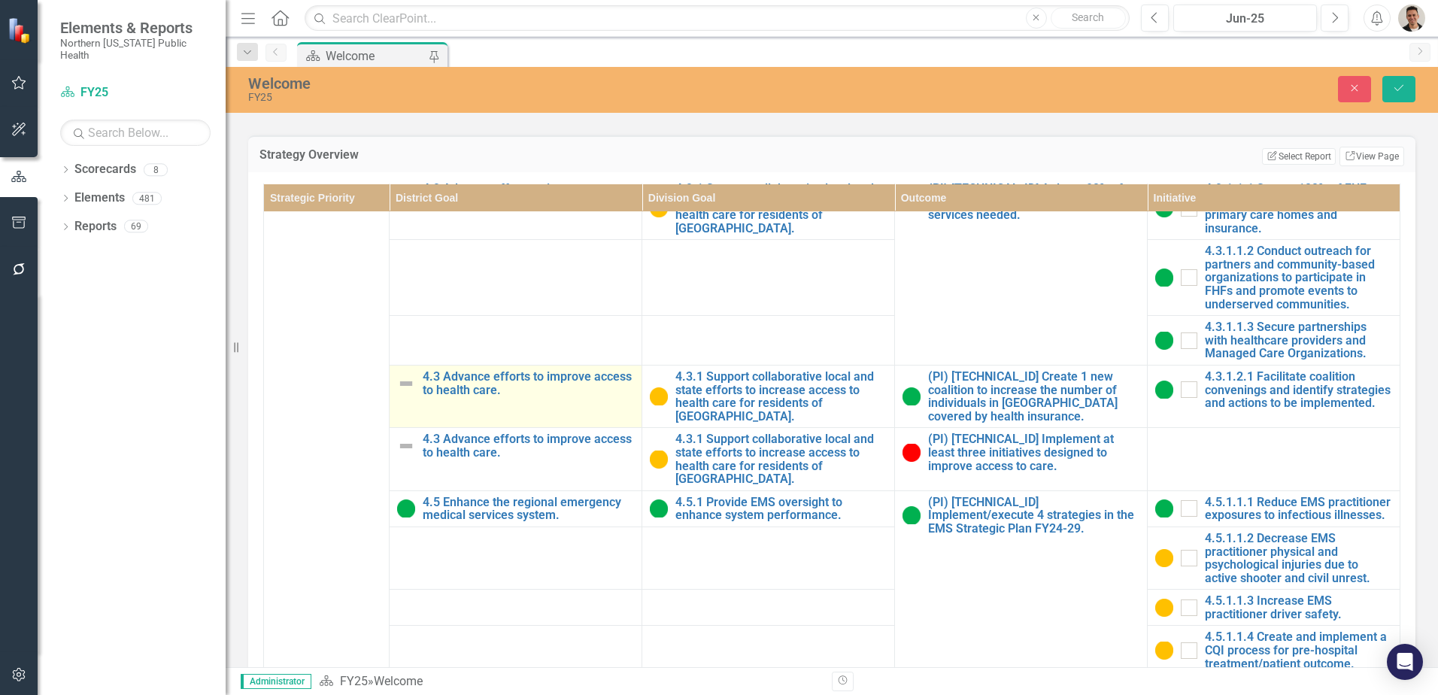
click at [402, 393] on img at bounding box center [406, 383] width 18 height 18
click at [416, 393] on img at bounding box center [411, 384] width 18 height 18
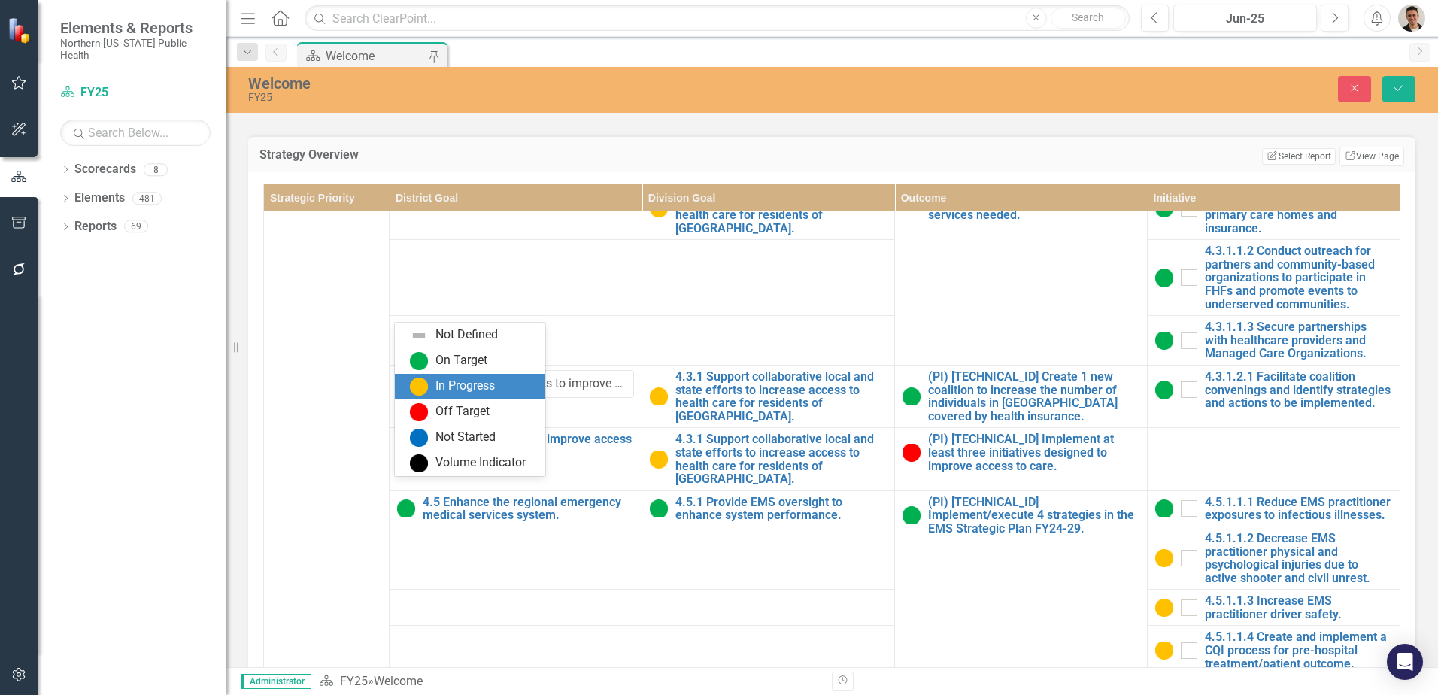
click at [455, 381] on div "In Progress" at bounding box center [464, 385] width 59 height 17
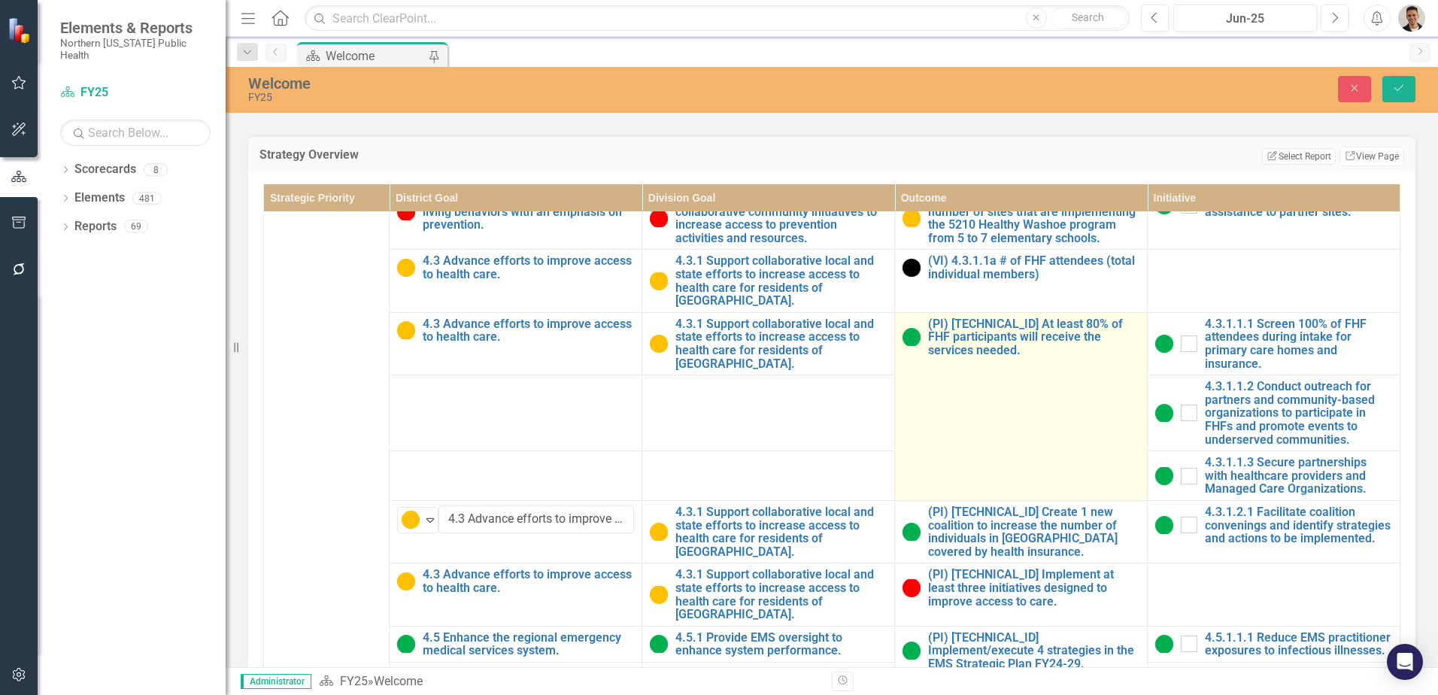
scroll to position [376, 0]
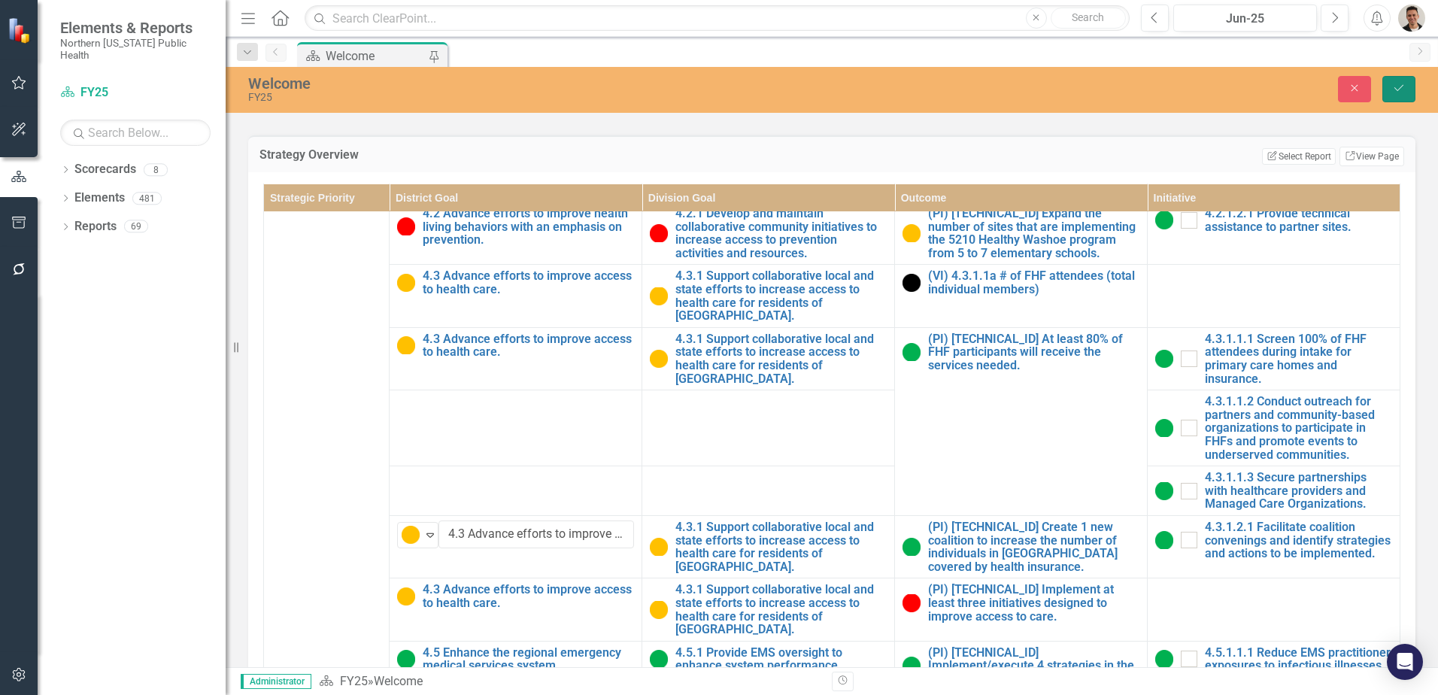
click at [1397, 86] on icon "Save" at bounding box center [1399, 88] width 14 height 11
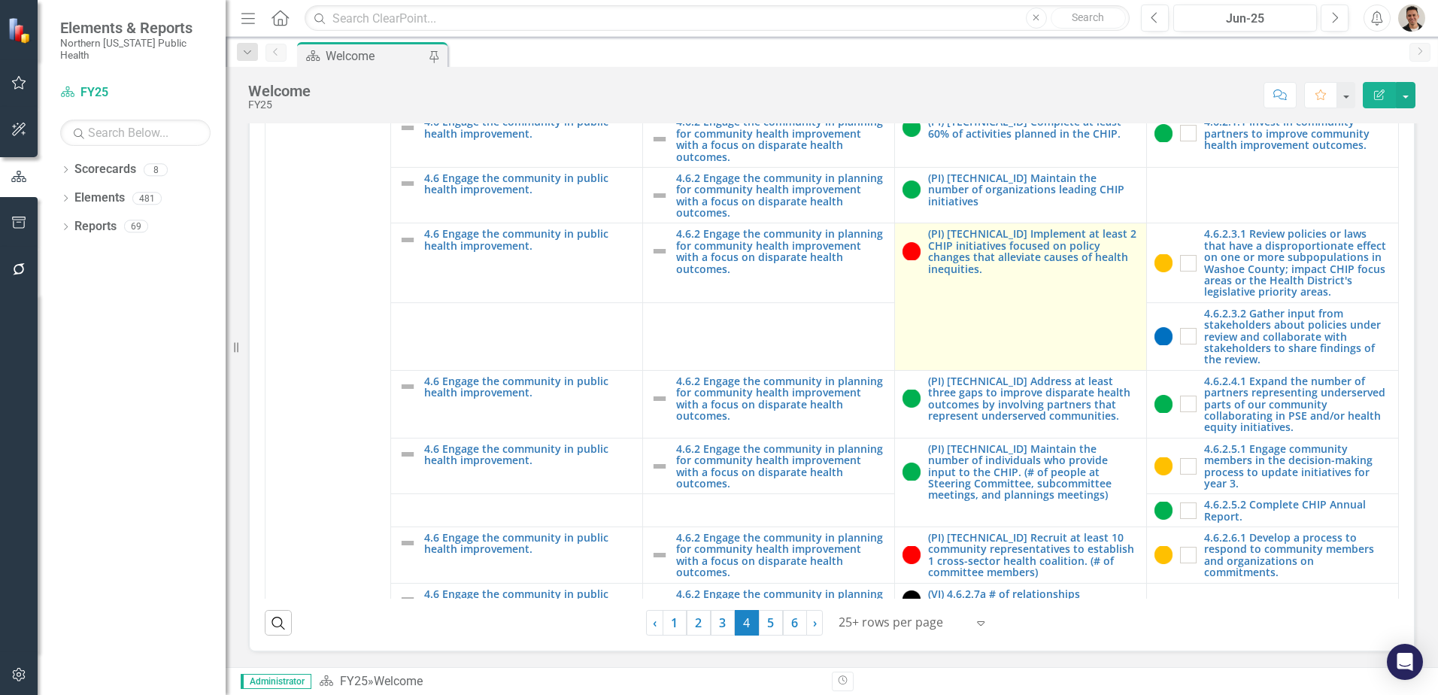
scroll to position [978, 0]
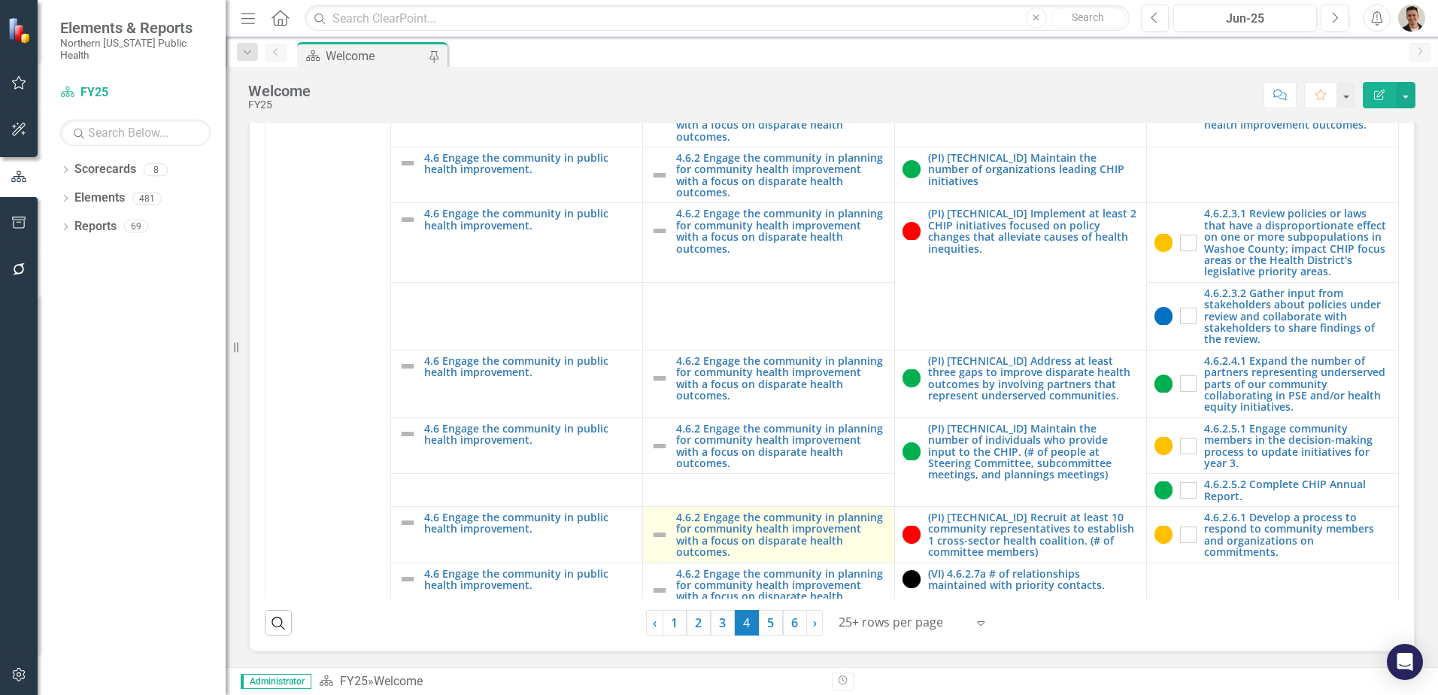
click at [650, 544] on img at bounding box center [659, 535] width 18 height 18
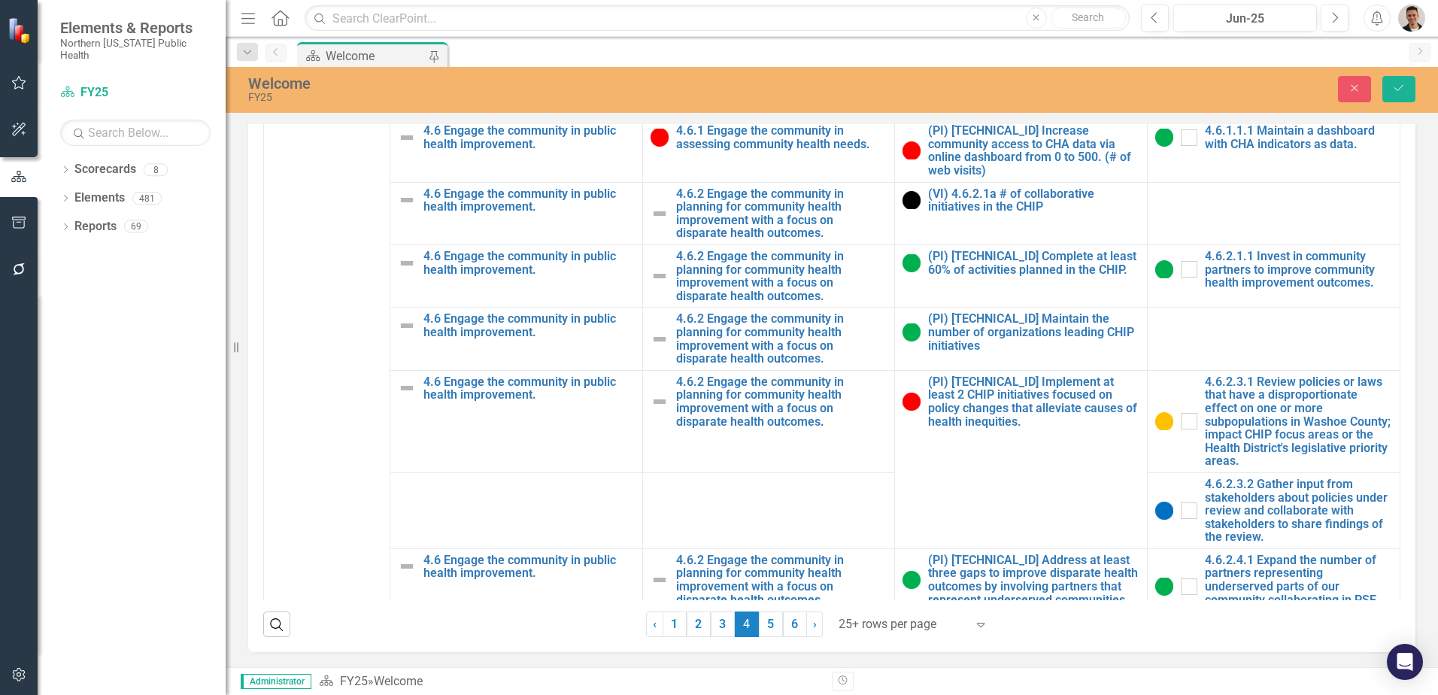
scroll to position [381, 0]
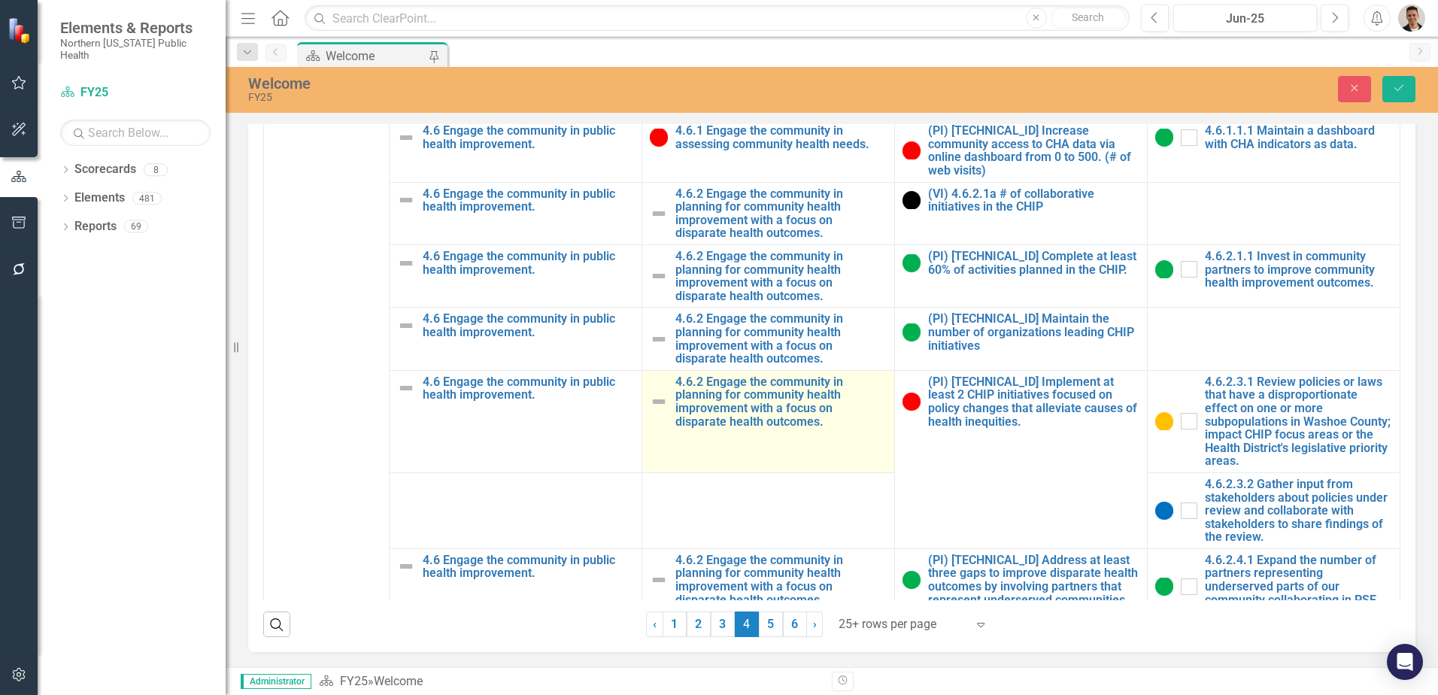
click at [650, 411] on img at bounding box center [659, 402] width 18 height 18
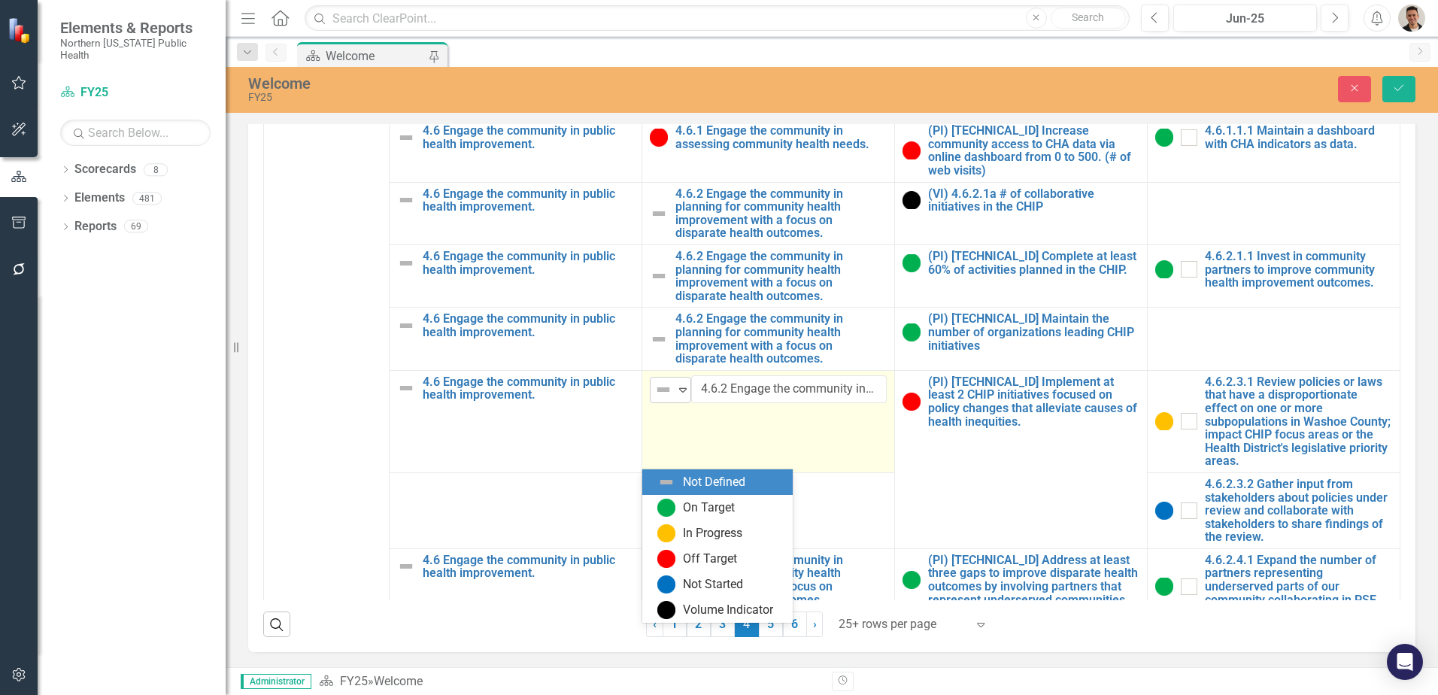
click at [654, 399] on img at bounding box center [663, 389] width 18 height 18
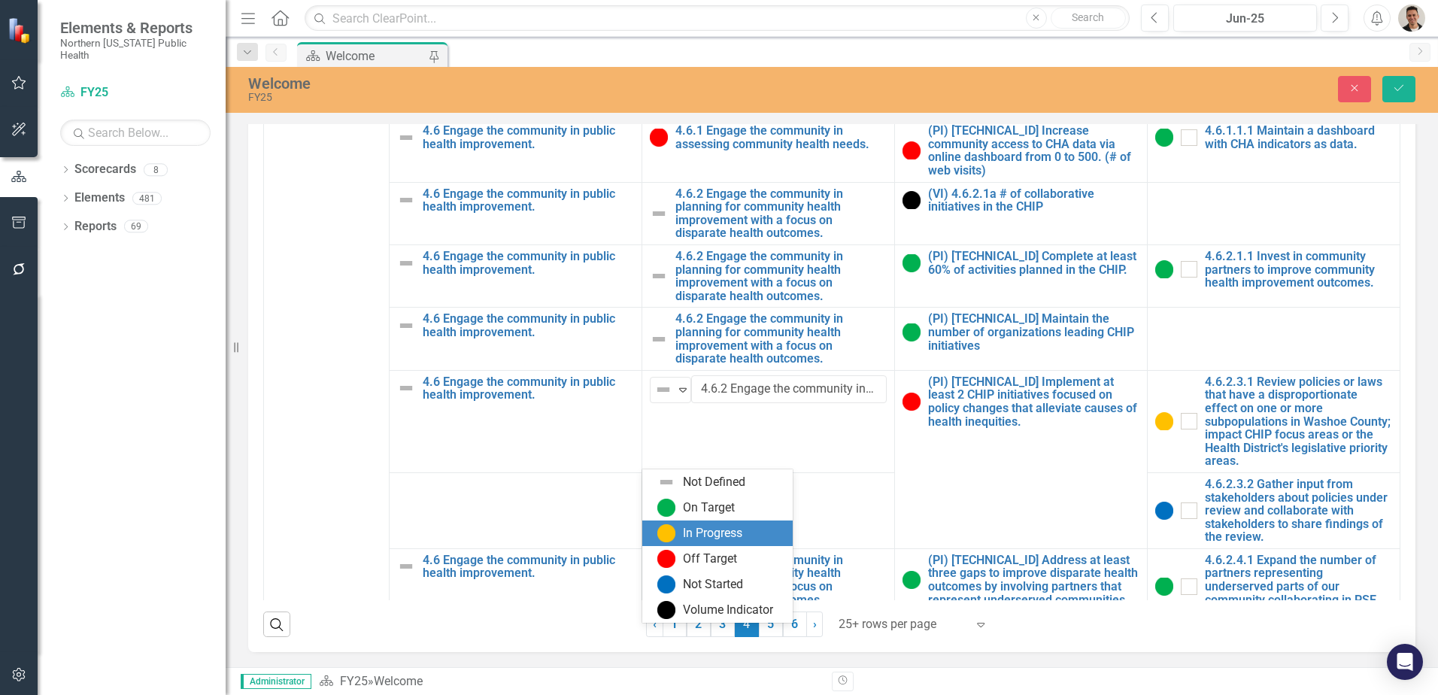
click at [689, 530] on div "In Progress" at bounding box center [712, 533] width 59 height 17
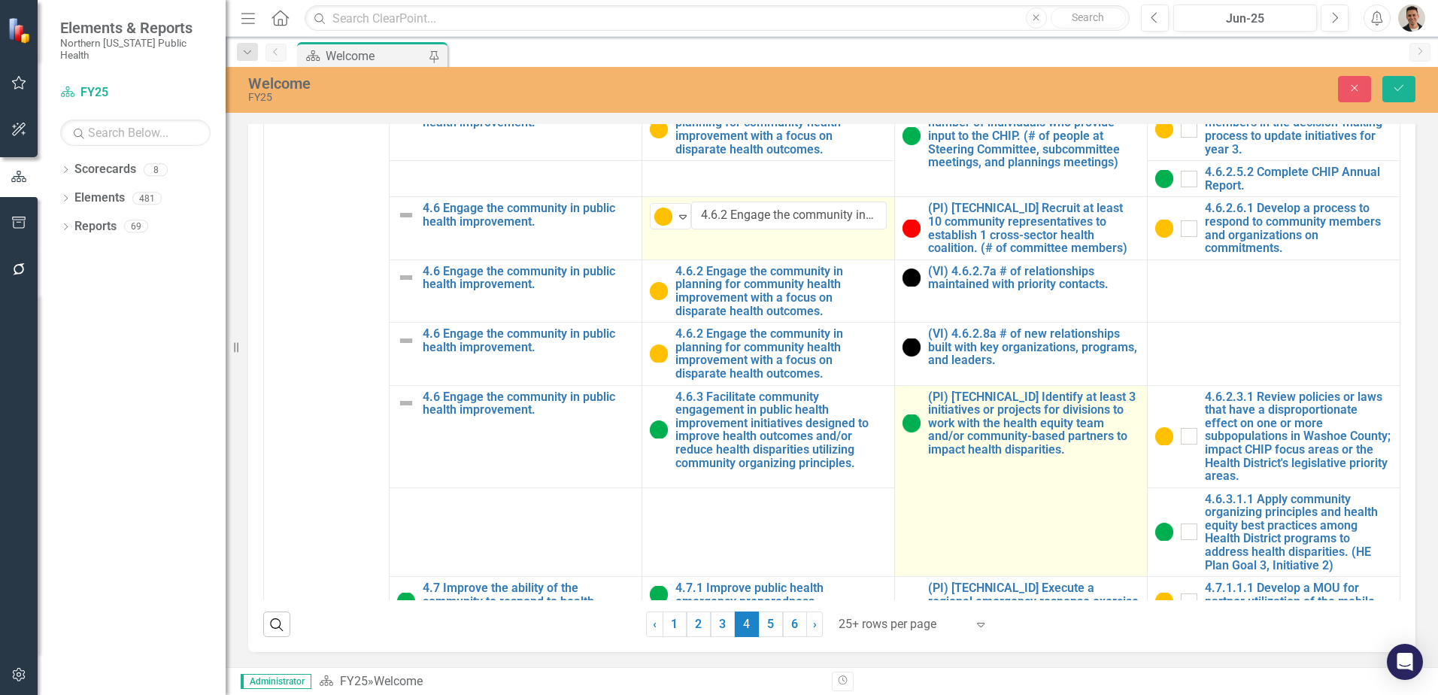
scroll to position [1429, 0]
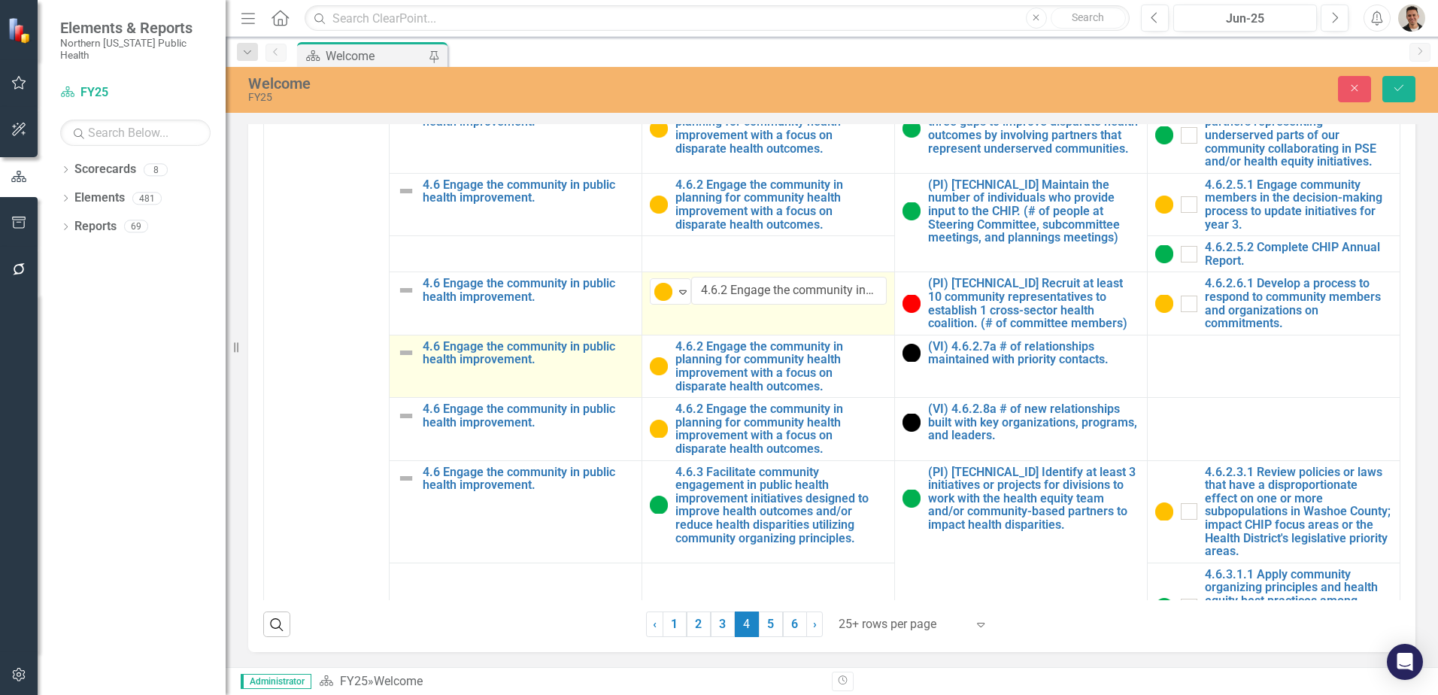
click at [406, 362] on img at bounding box center [406, 353] width 18 height 18
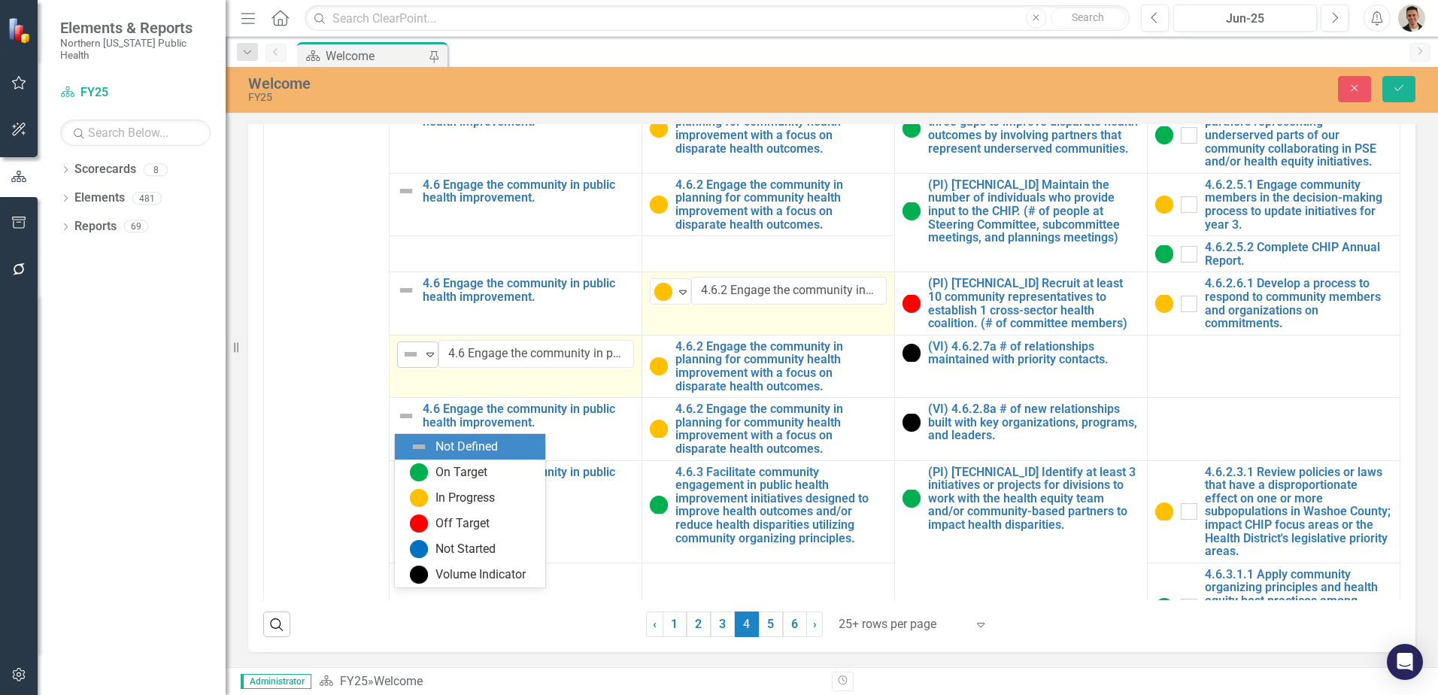
click at [409, 363] on img at bounding box center [411, 354] width 18 height 18
click at [453, 468] on div "On Target" at bounding box center [461, 472] width 52 height 17
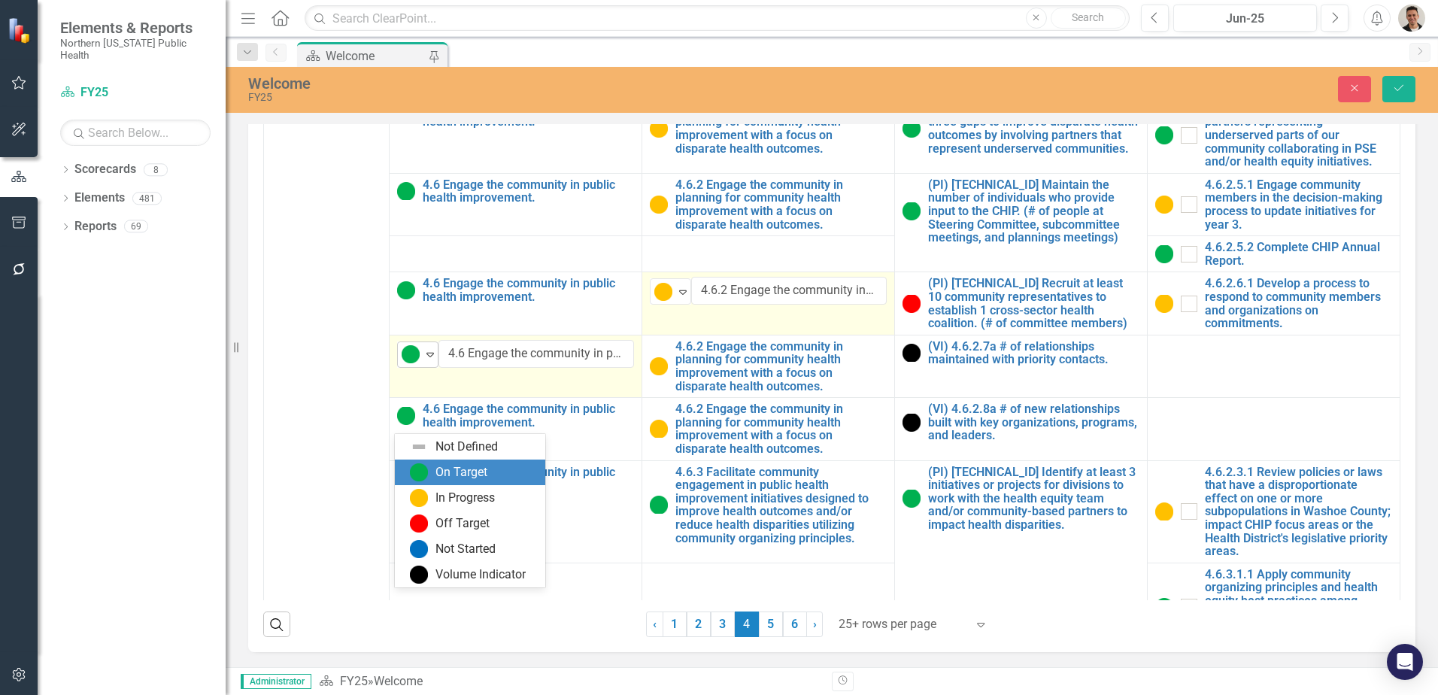
click at [415, 363] on img at bounding box center [411, 354] width 18 height 18
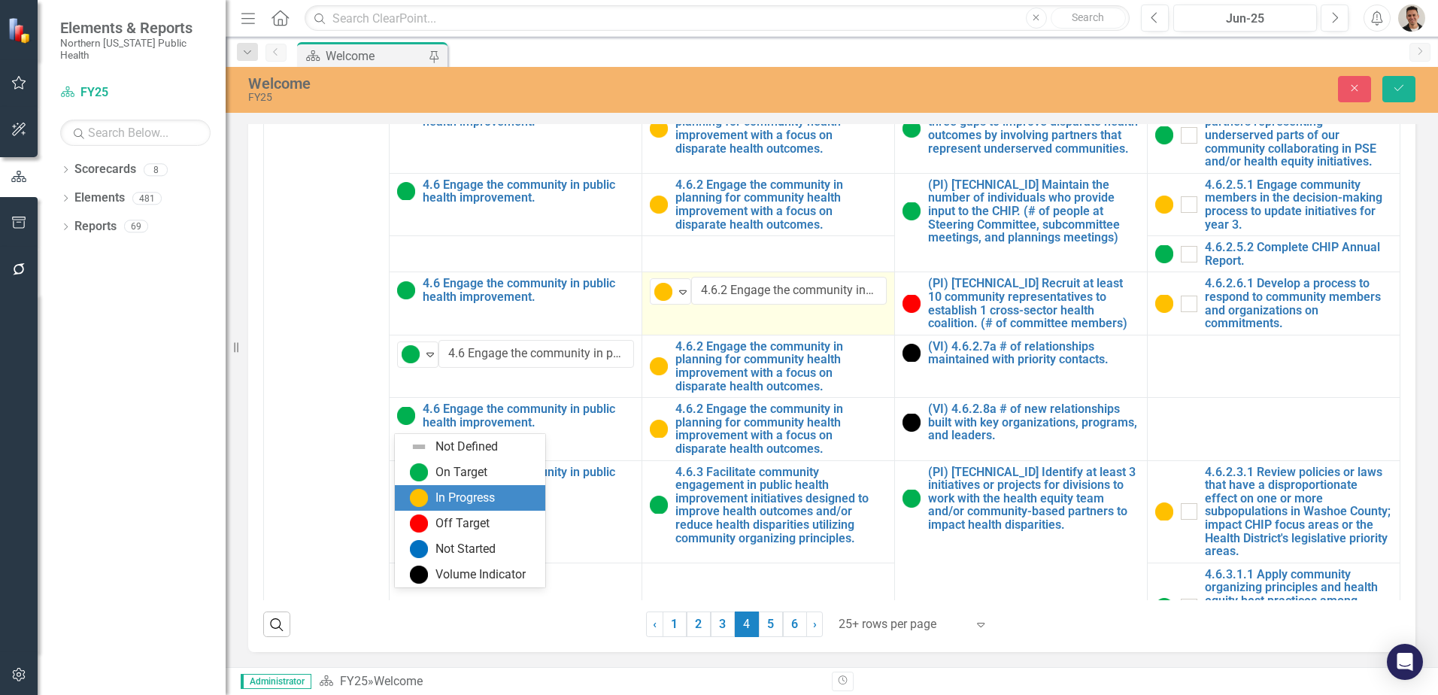
click at [461, 493] on div "In Progress" at bounding box center [464, 498] width 59 height 17
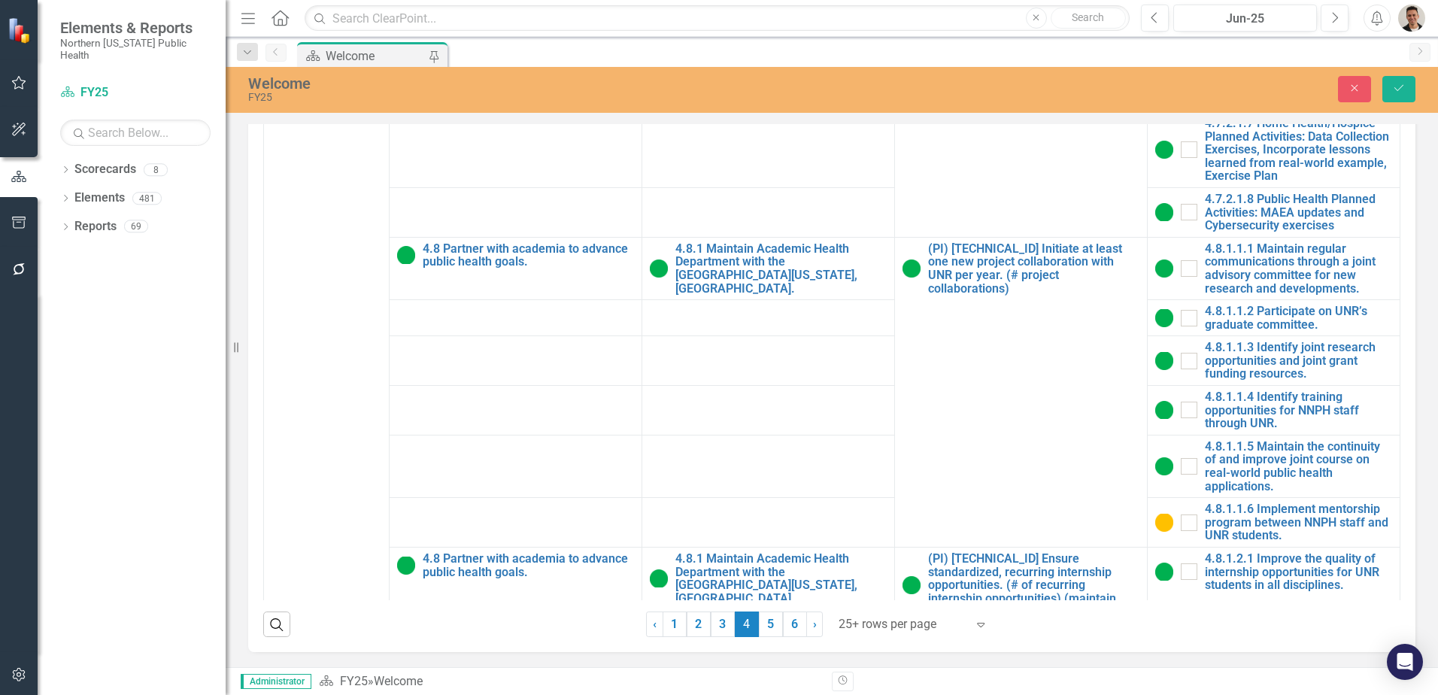
scroll to position [2705, 0]
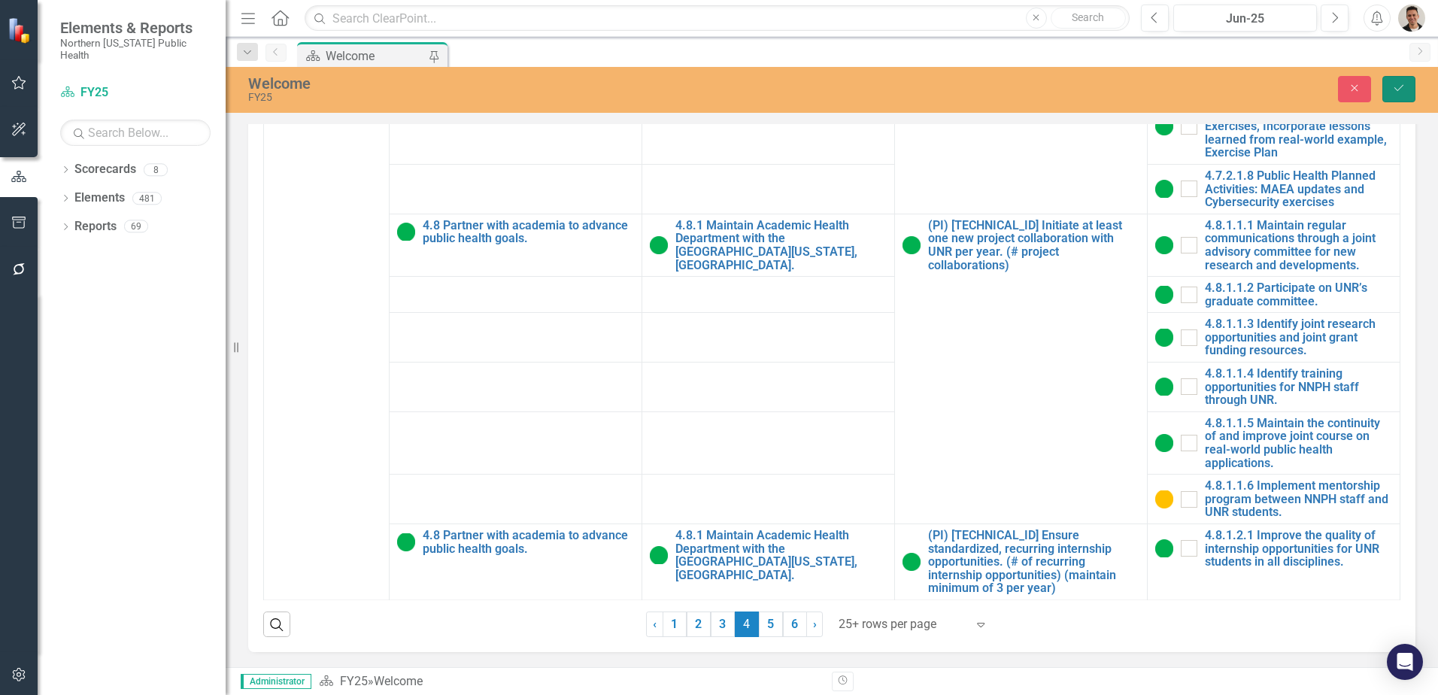
click at [1396, 92] on icon "Save" at bounding box center [1399, 88] width 14 height 11
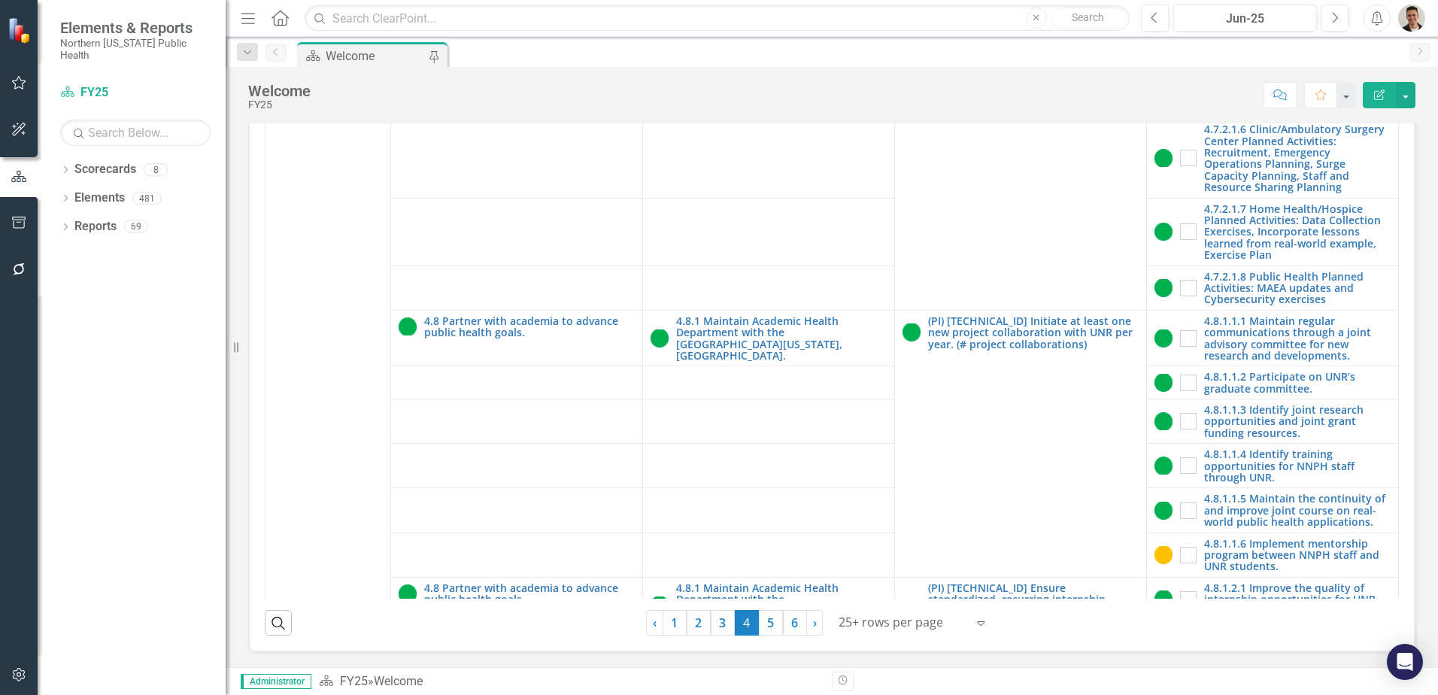
scroll to position [429, 0]
click at [764, 622] on link "5" at bounding box center [771, 623] width 24 height 26
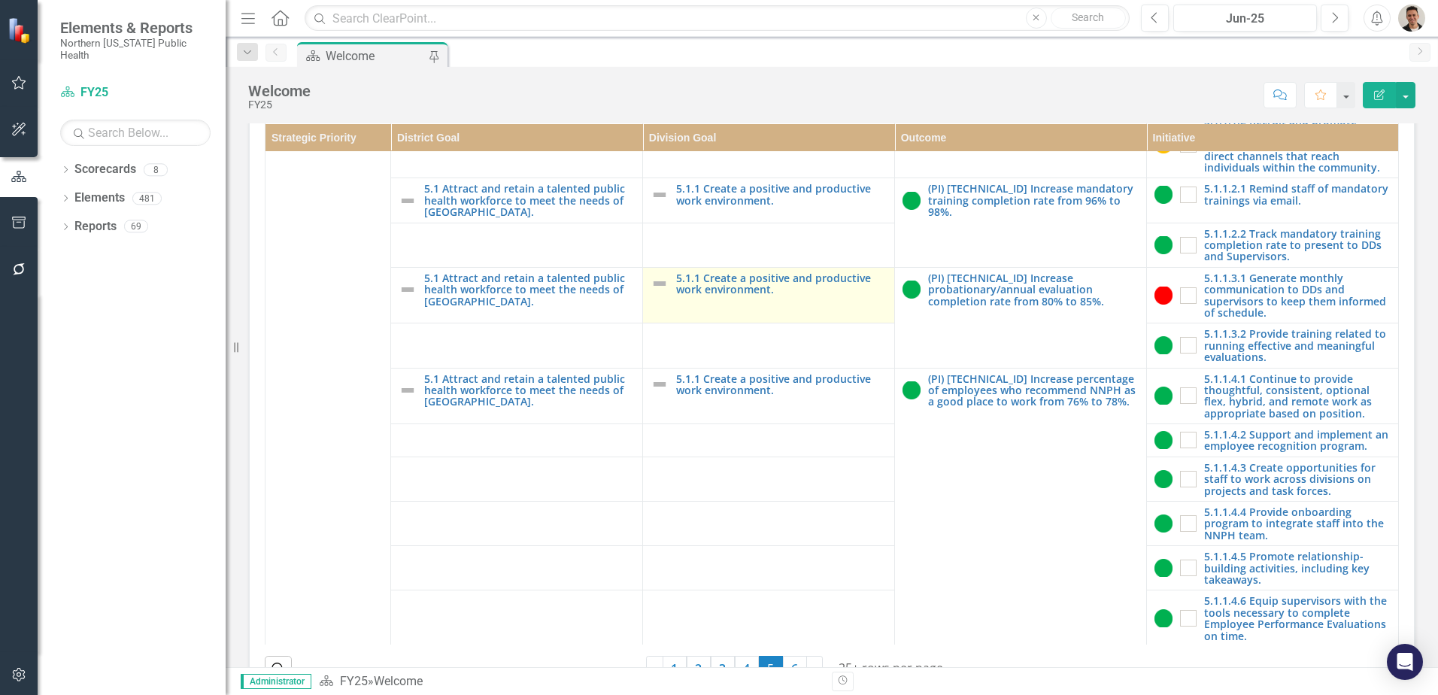
scroll to position [150, 0]
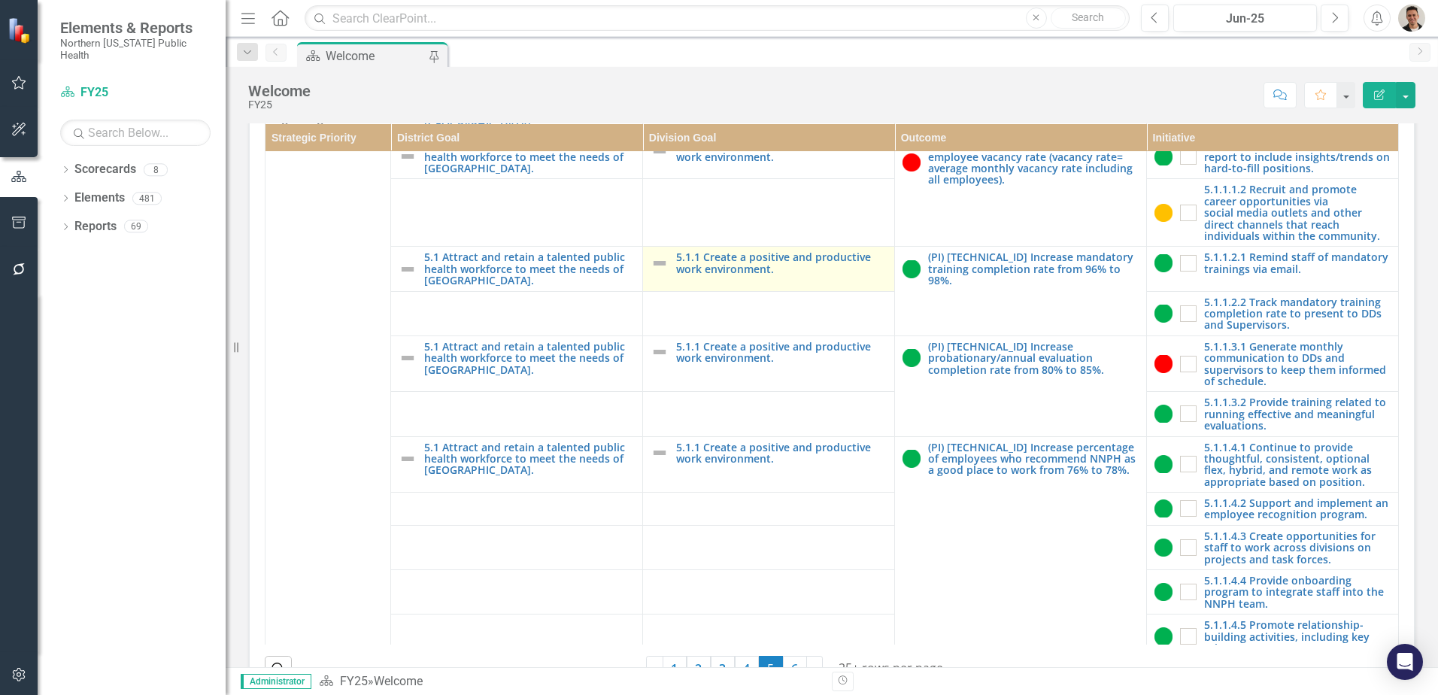
click at [650, 272] on img at bounding box center [659, 263] width 18 height 18
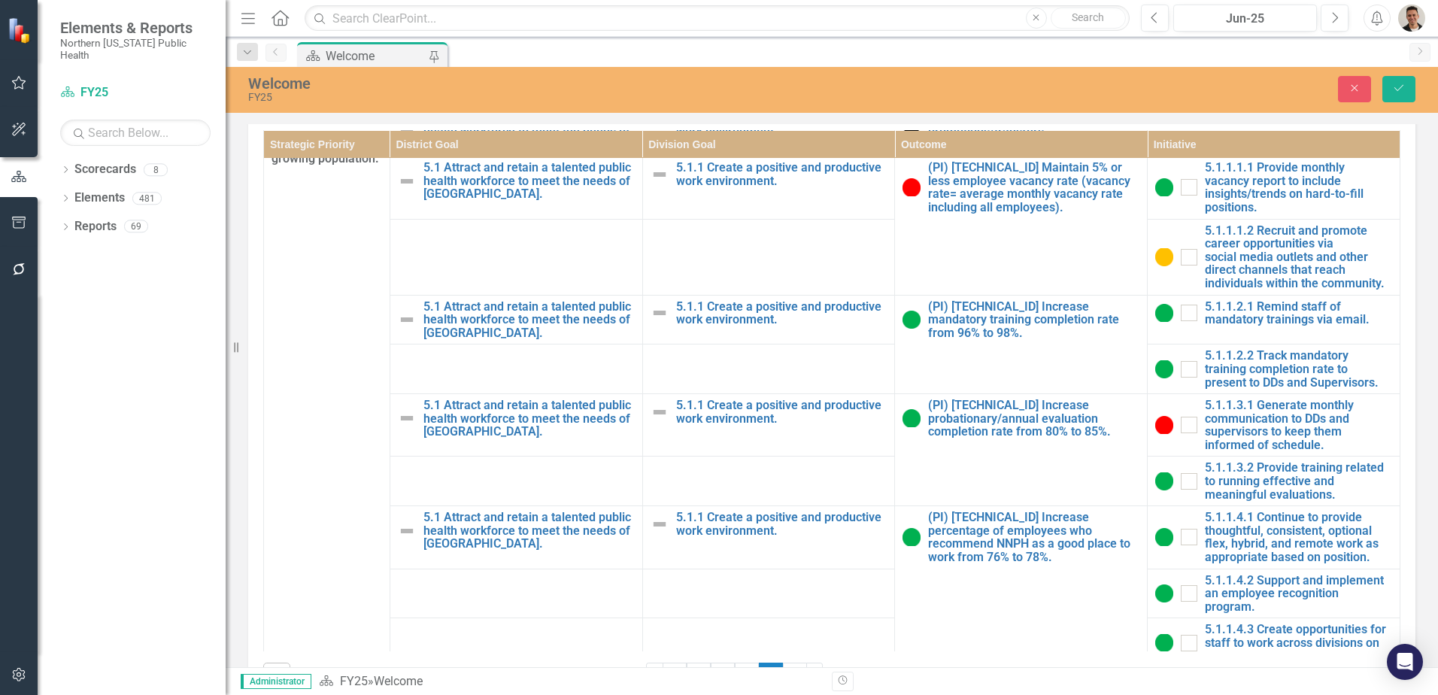
click at [650, 295] on td at bounding box center [768, 257] width 253 height 76
click at [676, 320] on icon "Expand" at bounding box center [682, 314] width 15 height 12
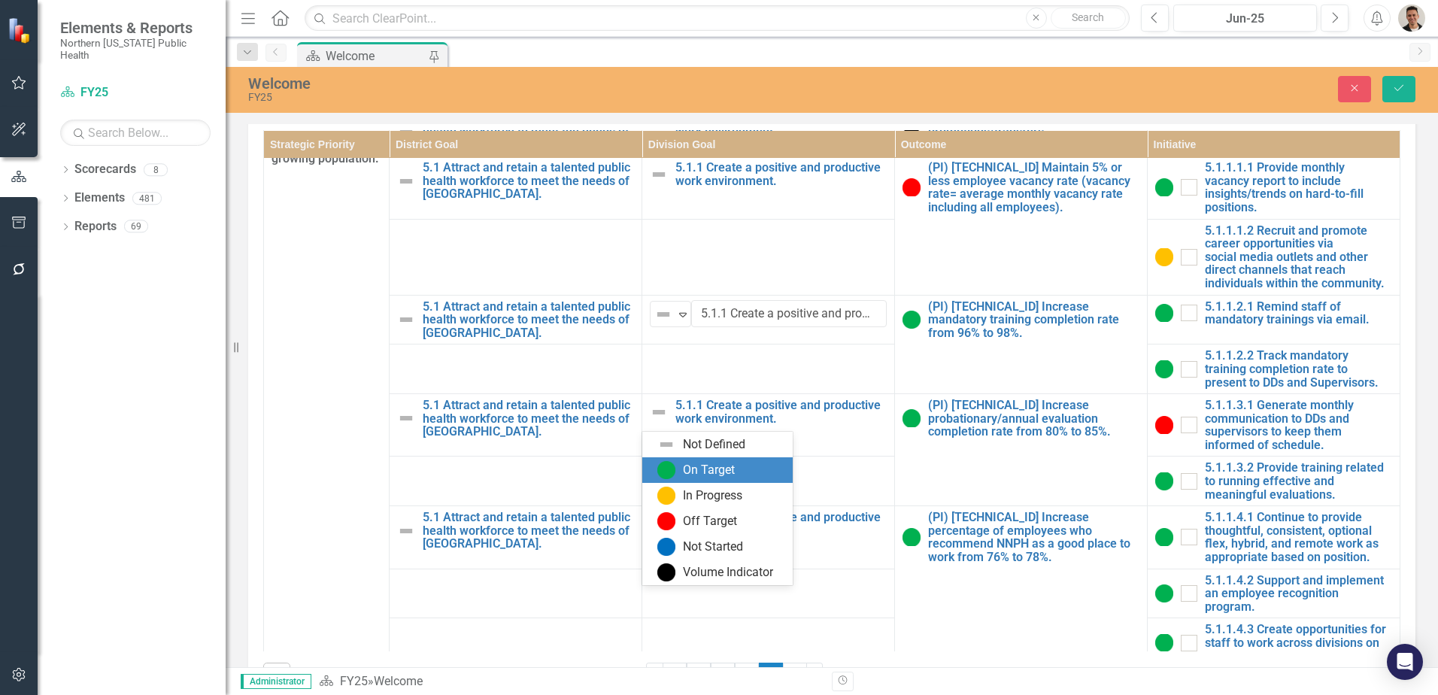
click at [684, 477] on div "On Target" at bounding box center [709, 470] width 52 height 17
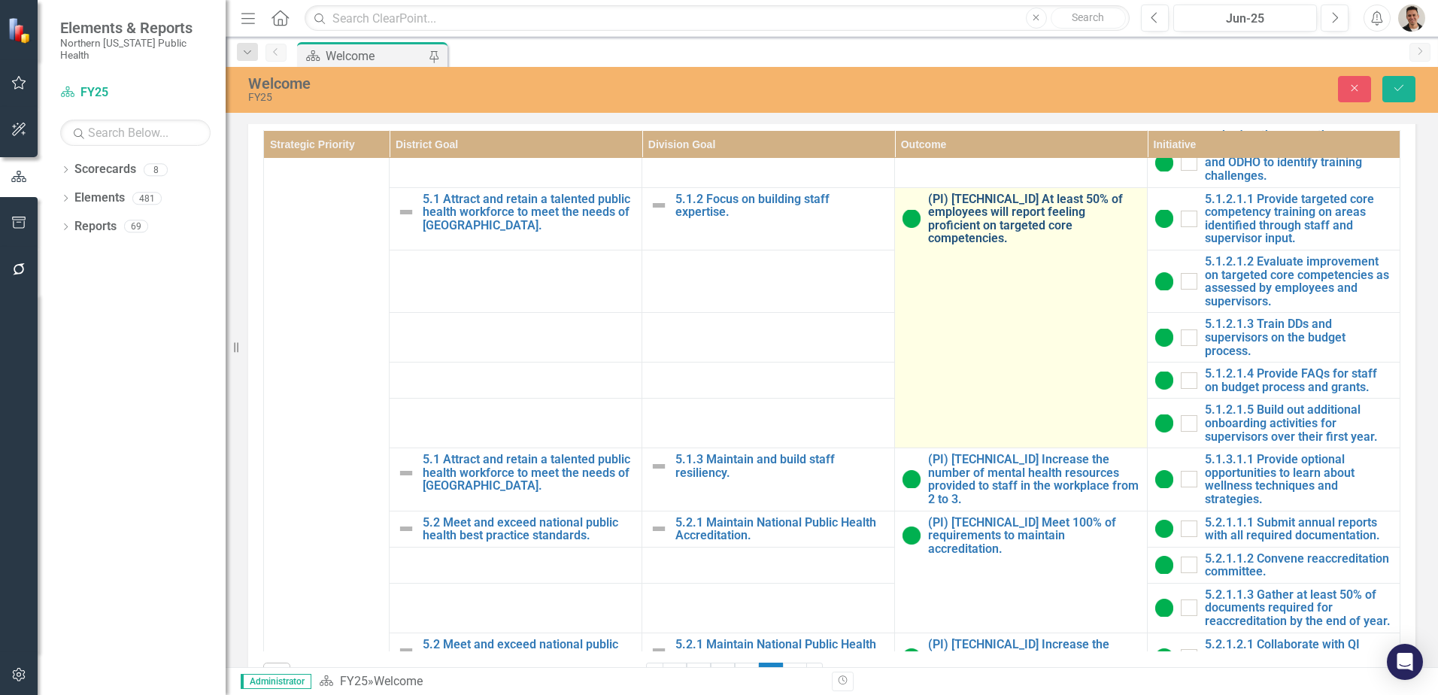
scroll to position [902, 0]
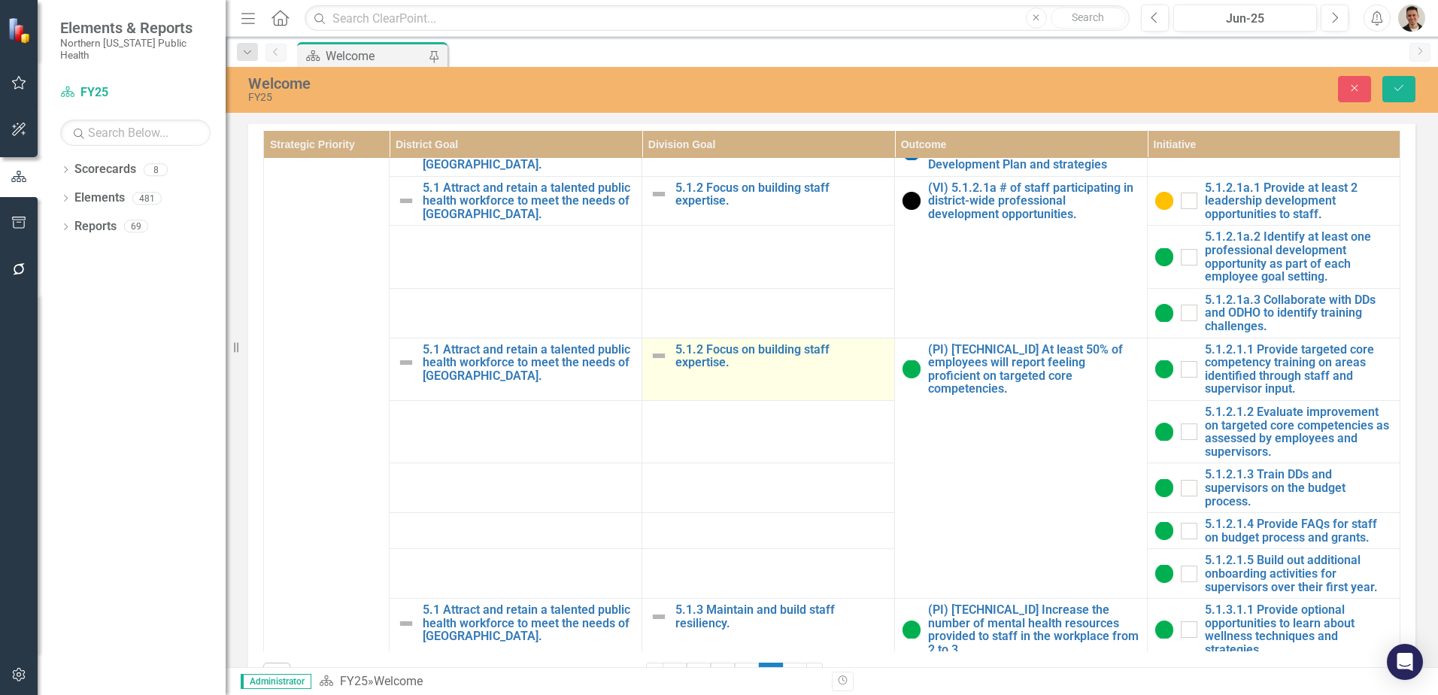
click at [651, 365] on img at bounding box center [659, 356] width 18 height 18
click at [656, 366] on img at bounding box center [663, 357] width 18 height 18
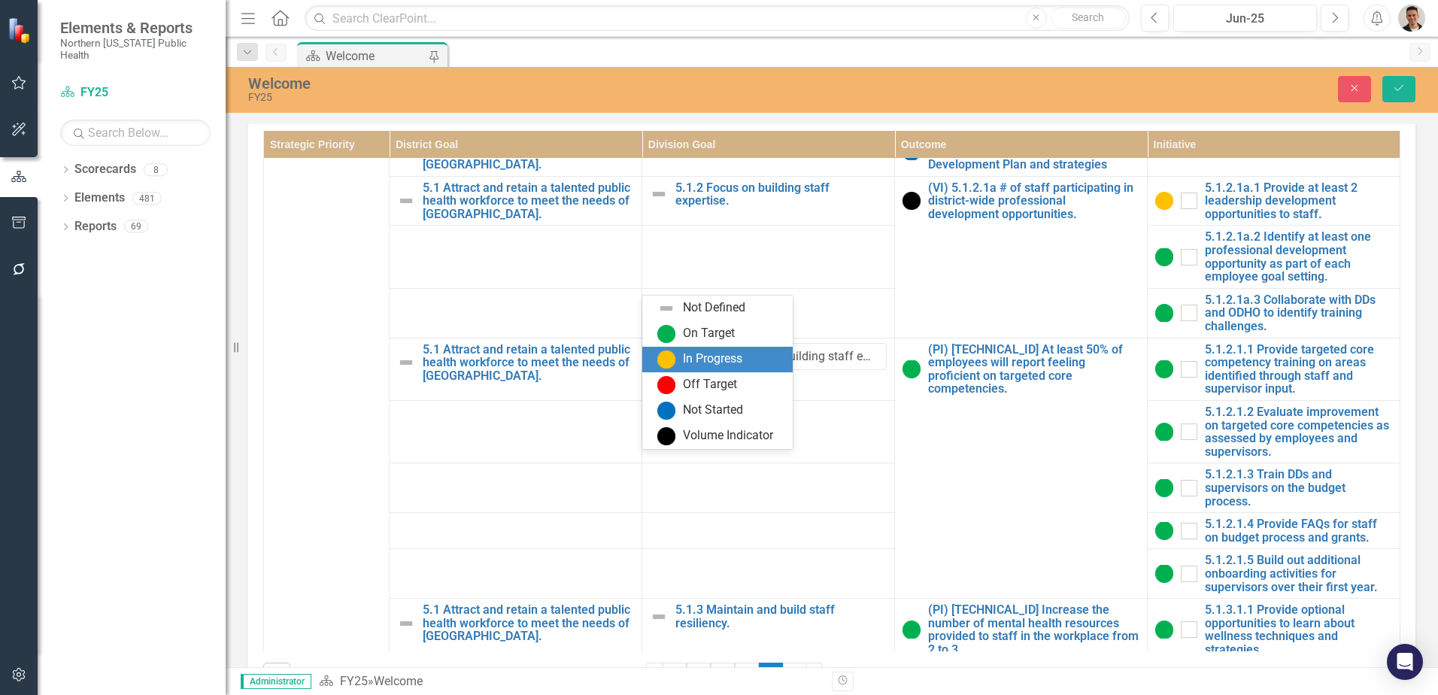
click at [693, 337] on div "On Target" at bounding box center [709, 333] width 52 height 17
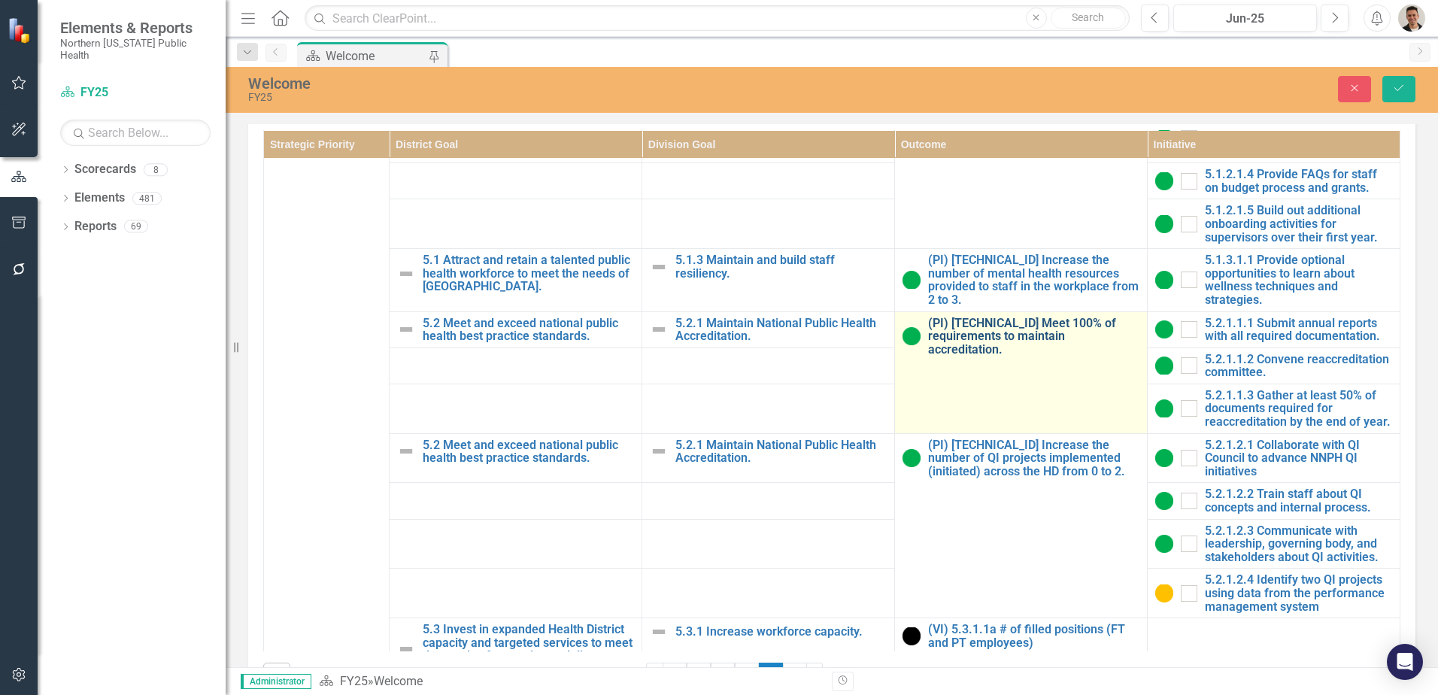
scroll to position [1278, 0]
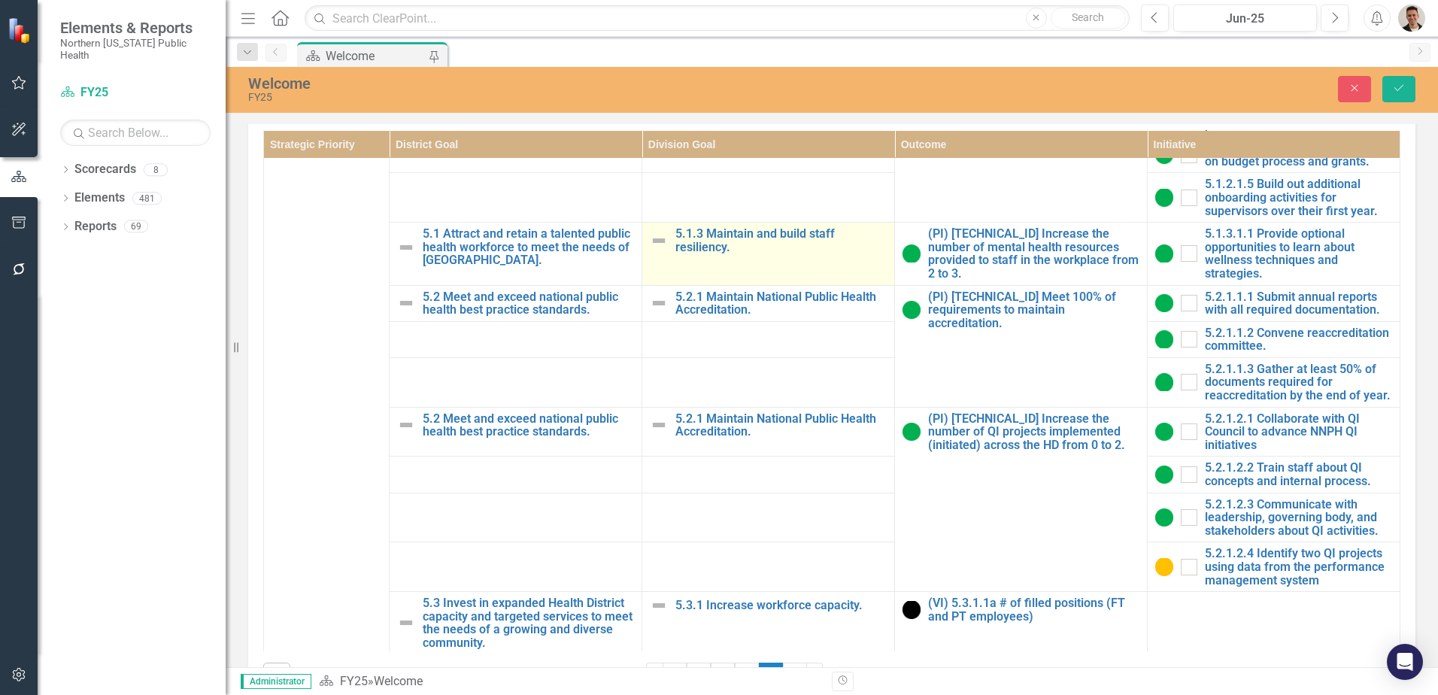
click at [650, 250] on img at bounding box center [659, 241] width 18 height 18
click at [661, 251] on img at bounding box center [663, 242] width 18 height 18
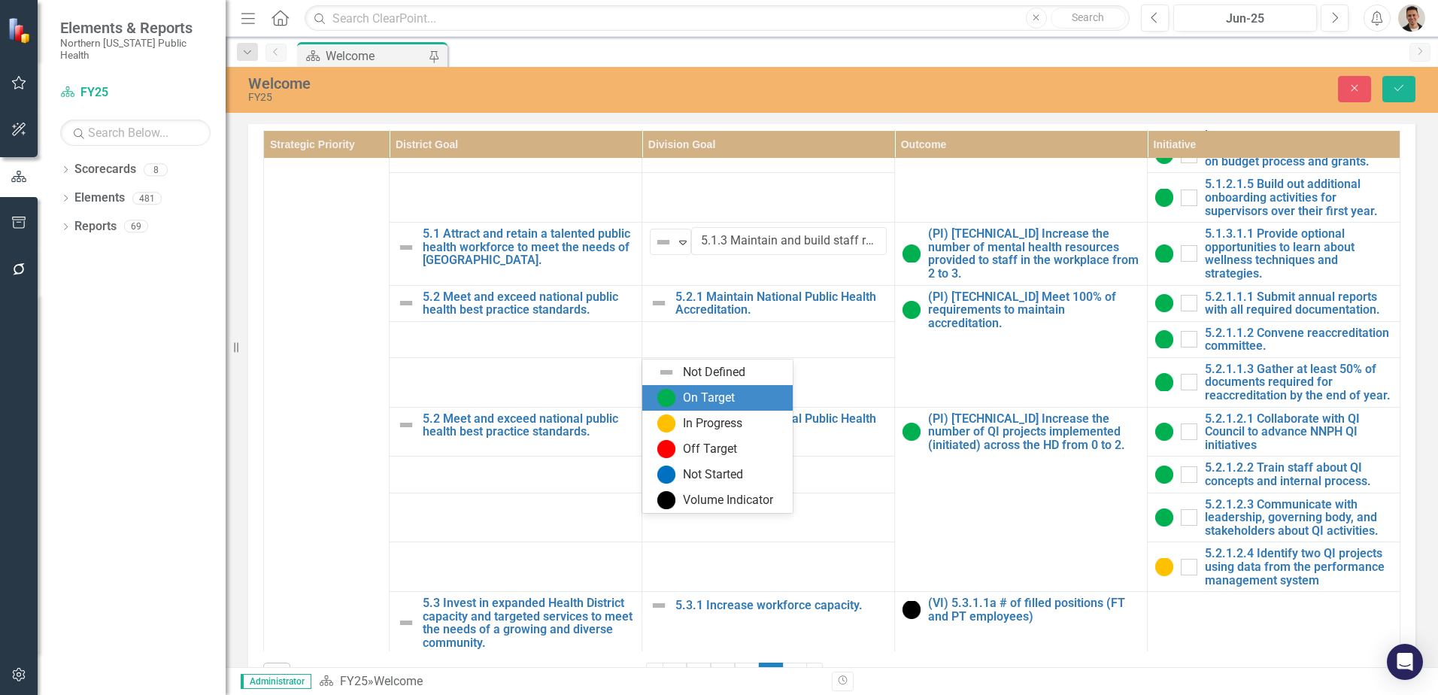
click at [704, 399] on div "On Target" at bounding box center [709, 397] width 52 height 17
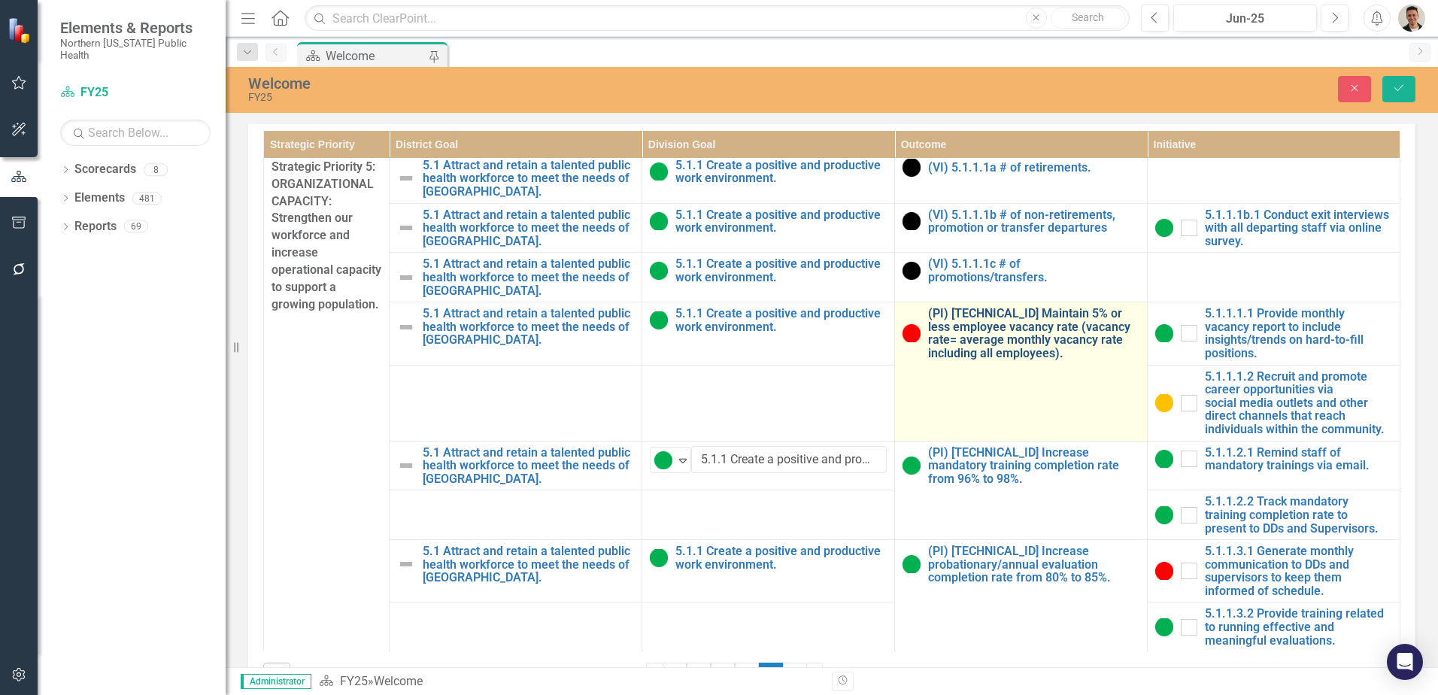
scroll to position [0, 0]
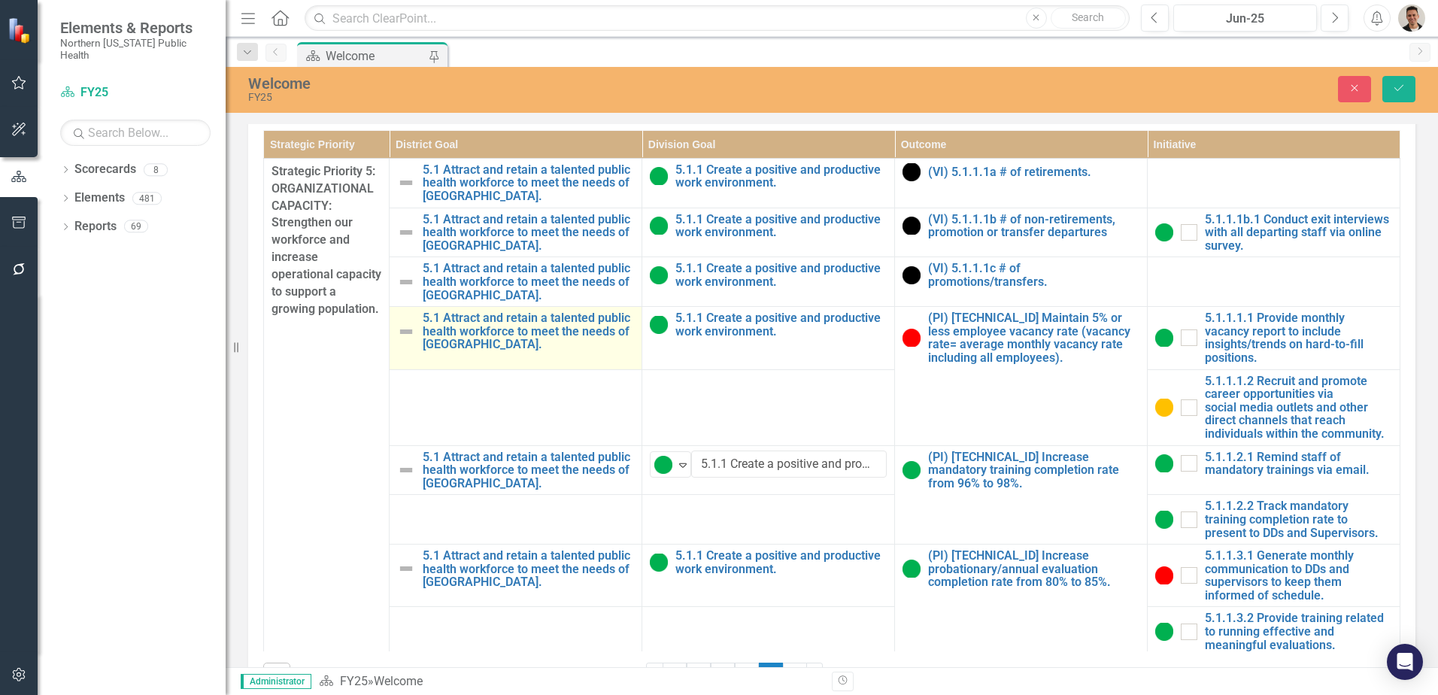
click at [403, 341] on img at bounding box center [406, 332] width 18 height 18
click at [417, 335] on img at bounding box center [411, 326] width 18 height 18
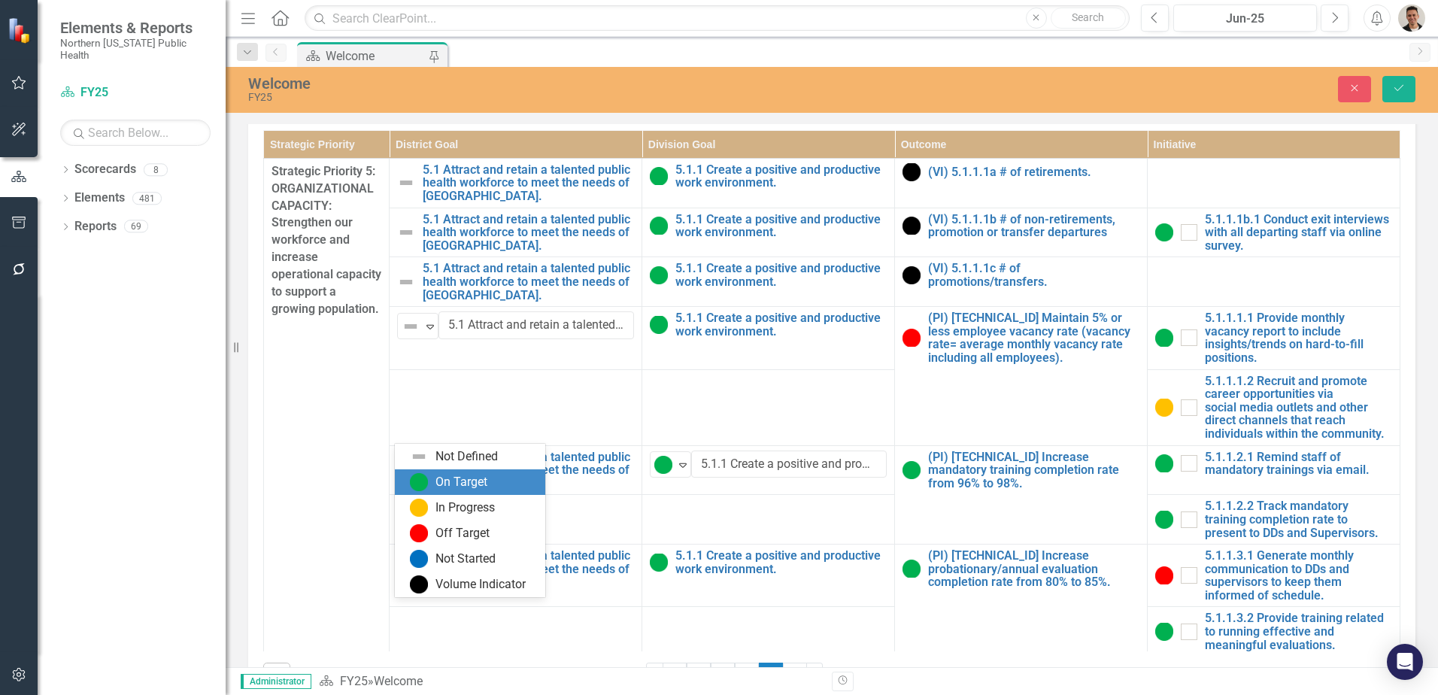
click at [434, 471] on div "On Target" at bounding box center [470, 482] width 150 height 26
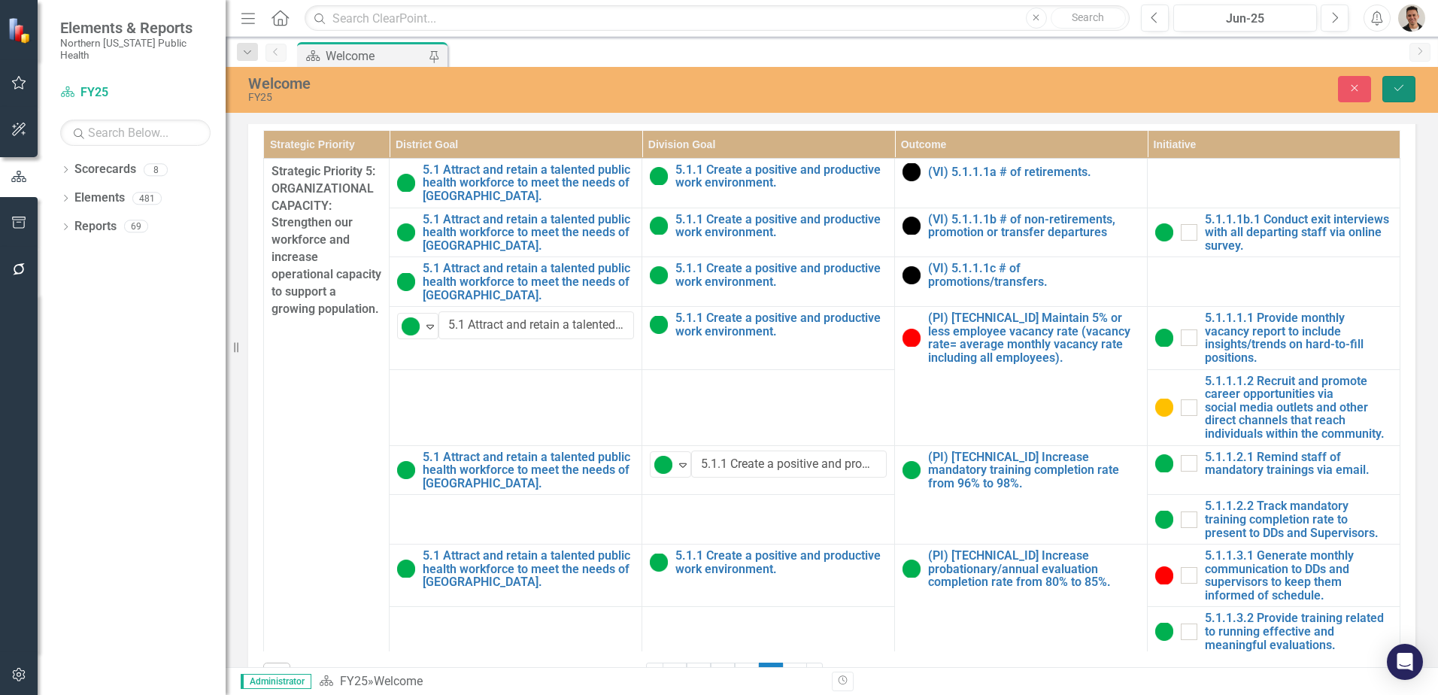
click at [1403, 78] on button "Save" at bounding box center [1398, 89] width 33 height 26
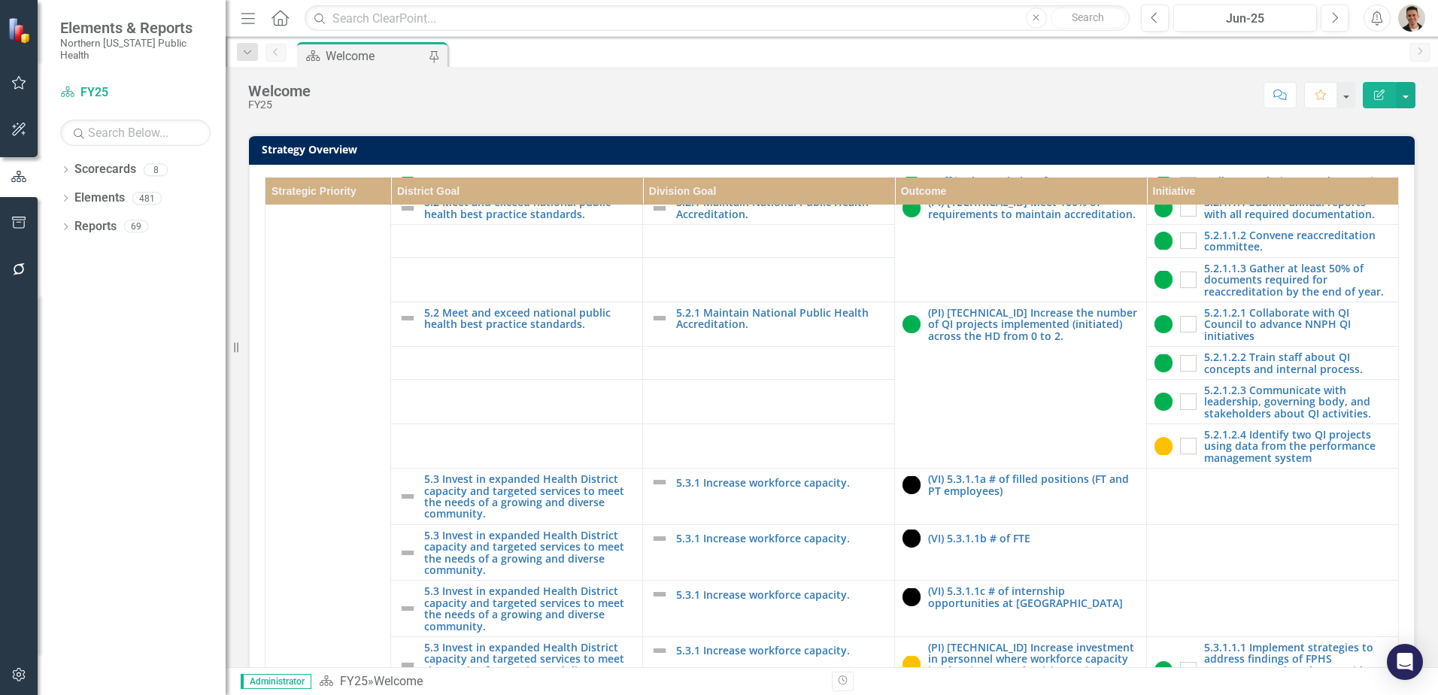
scroll to position [1203, 0]
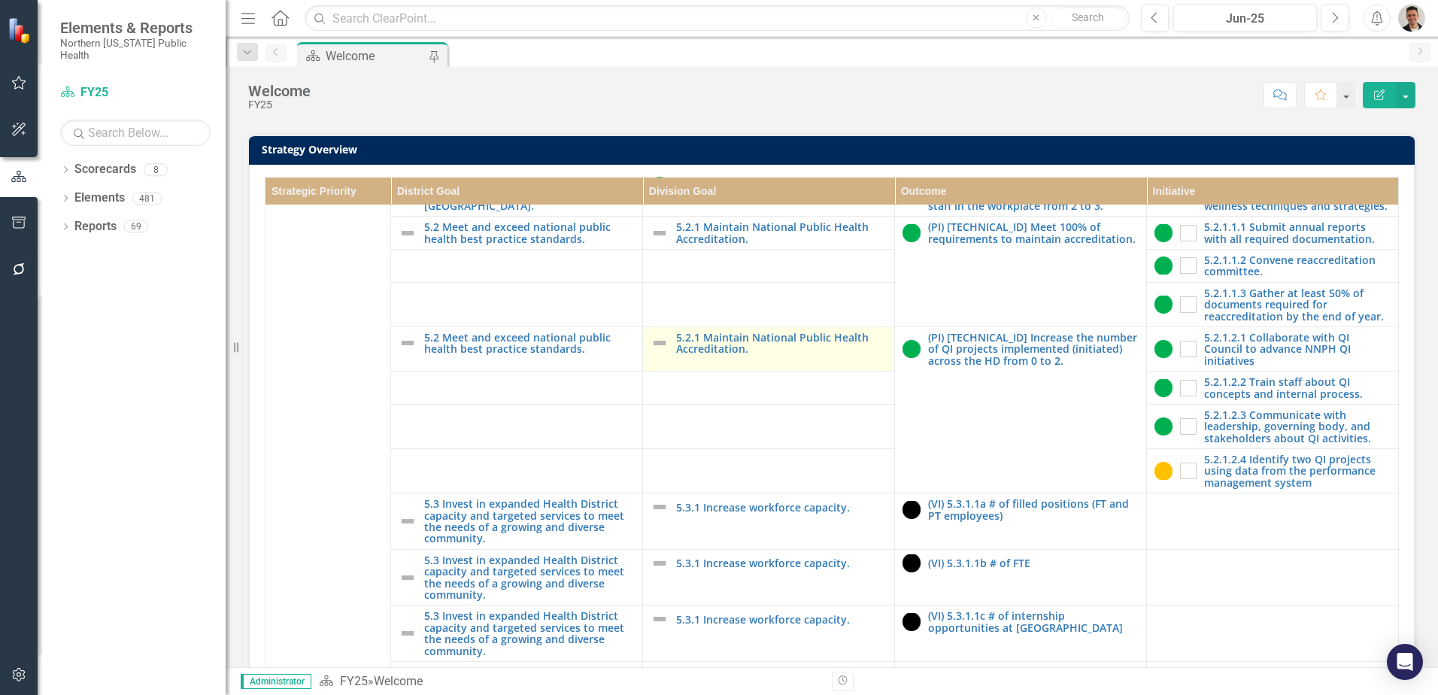
click at [655, 352] on img at bounding box center [659, 343] width 18 height 18
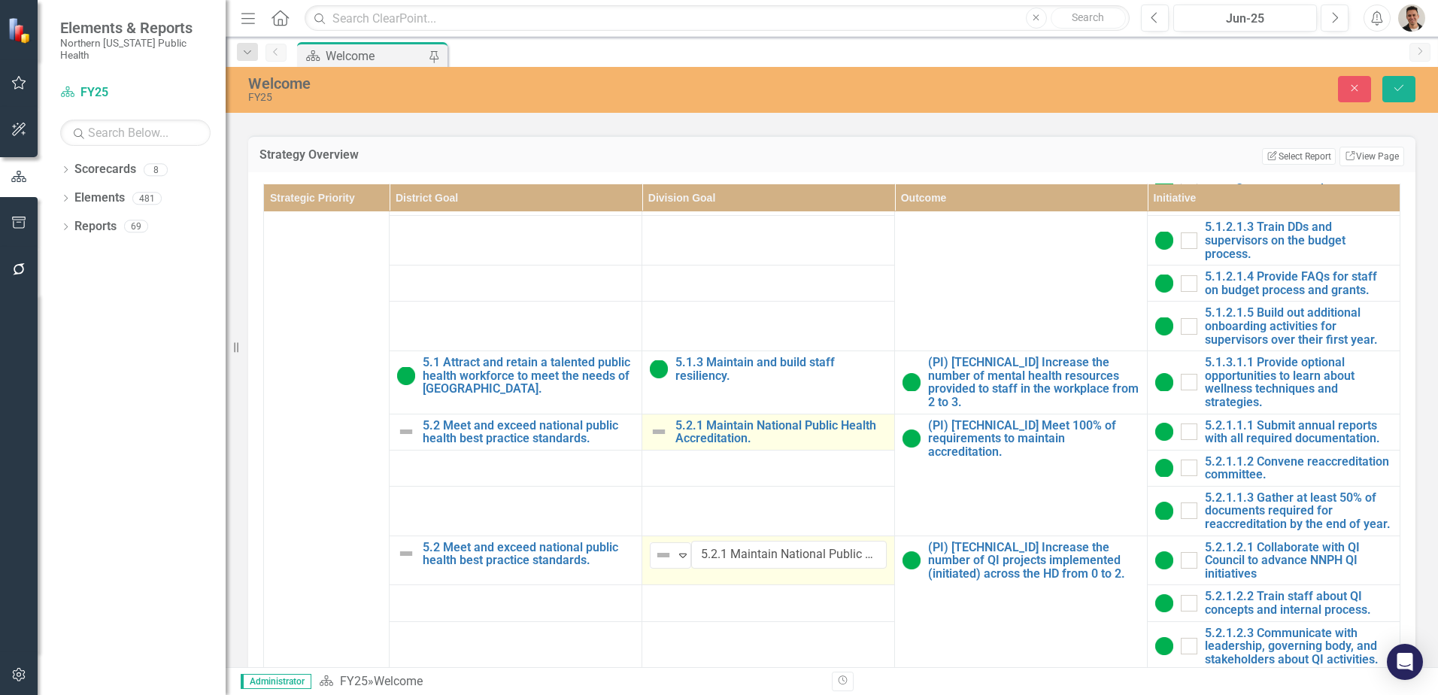
click at [651, 441] on img at bounding box center [659, 432] width 18 height 18
click at [669, 451] on td "Not Defined Expand 5.2.1 Maintain National Public Health Accreditation. Link Ma…" at bounding box center [768, 433] width 253 height 38
click at [675, 439] on icon "Expand" at bounding box center [682, 433] width 15 height 12
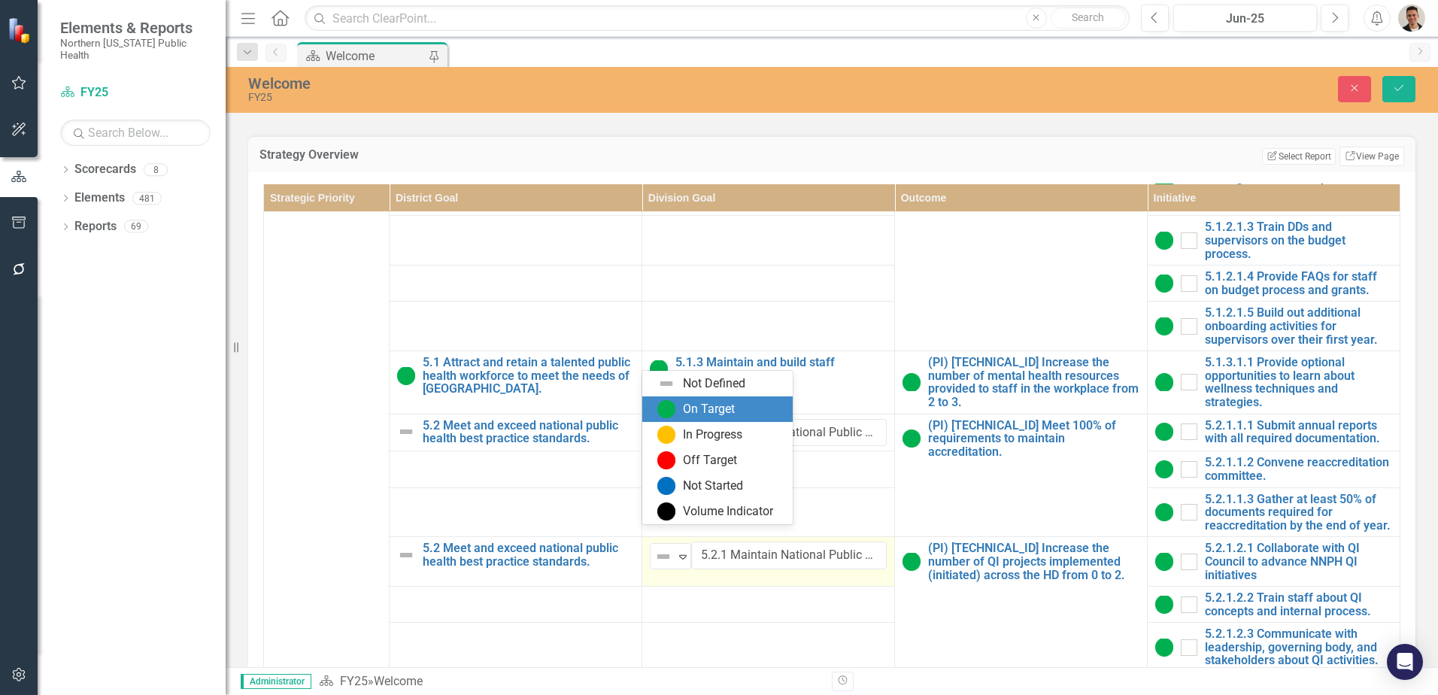
click at [697, 414] on div "On Target" at bounding box center [709, 409] width 52 height 17
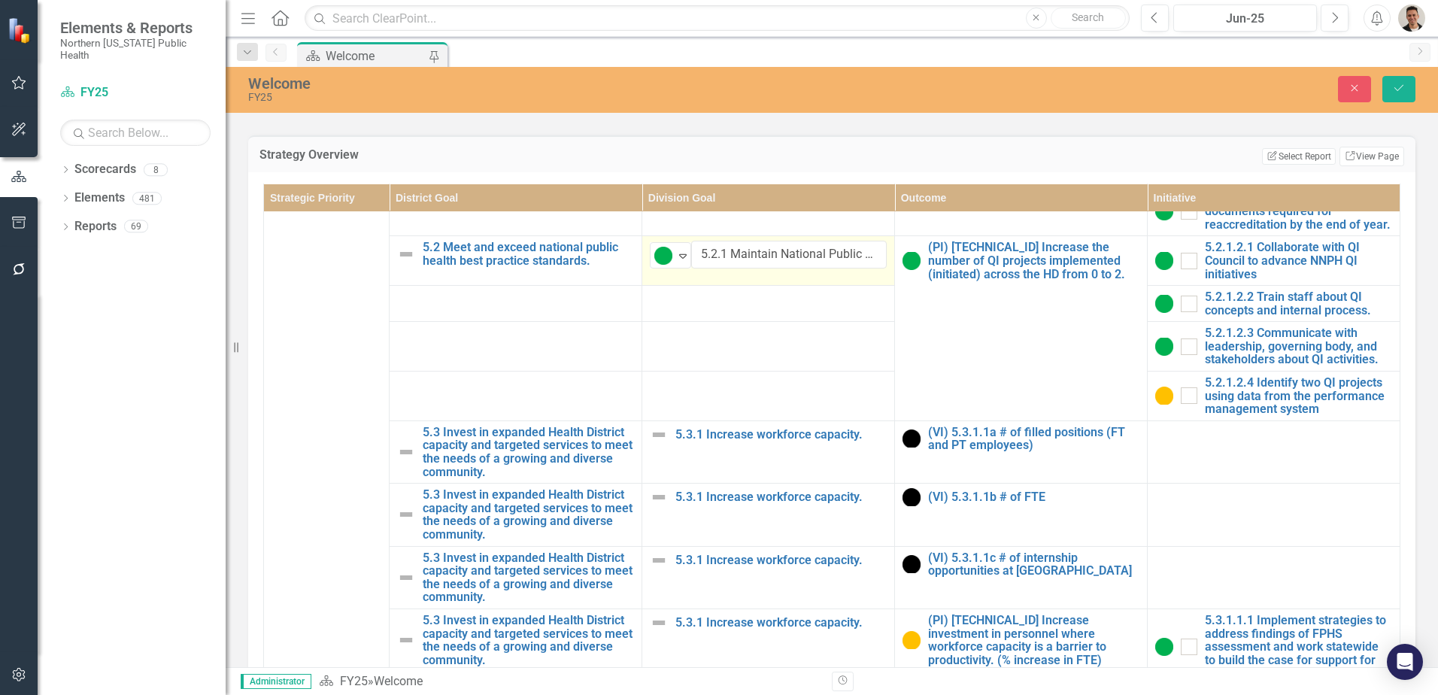
scroll to position [1353, 0]
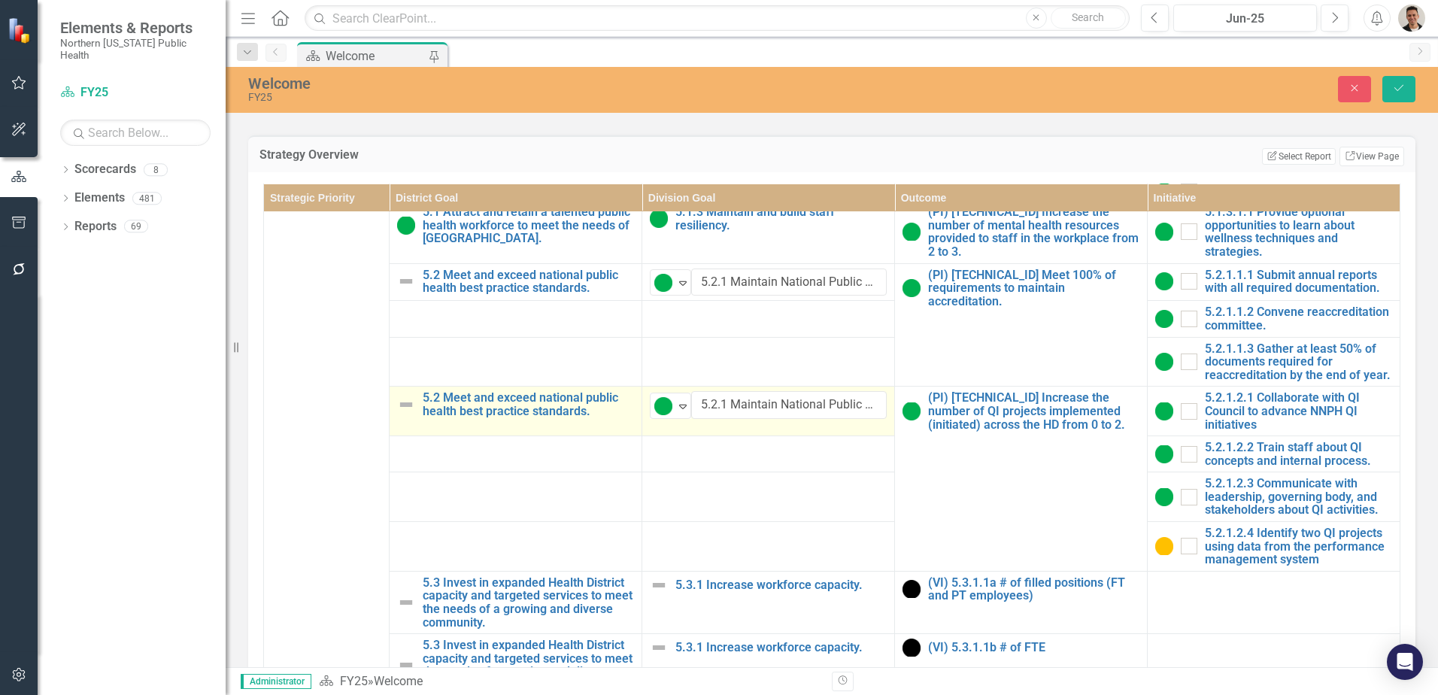
click at [401, 414] on img at bounding box center [406, 405] width 18 height 18
click at [410, 415] on img at bounding box center [411, 406] width 18 height 18
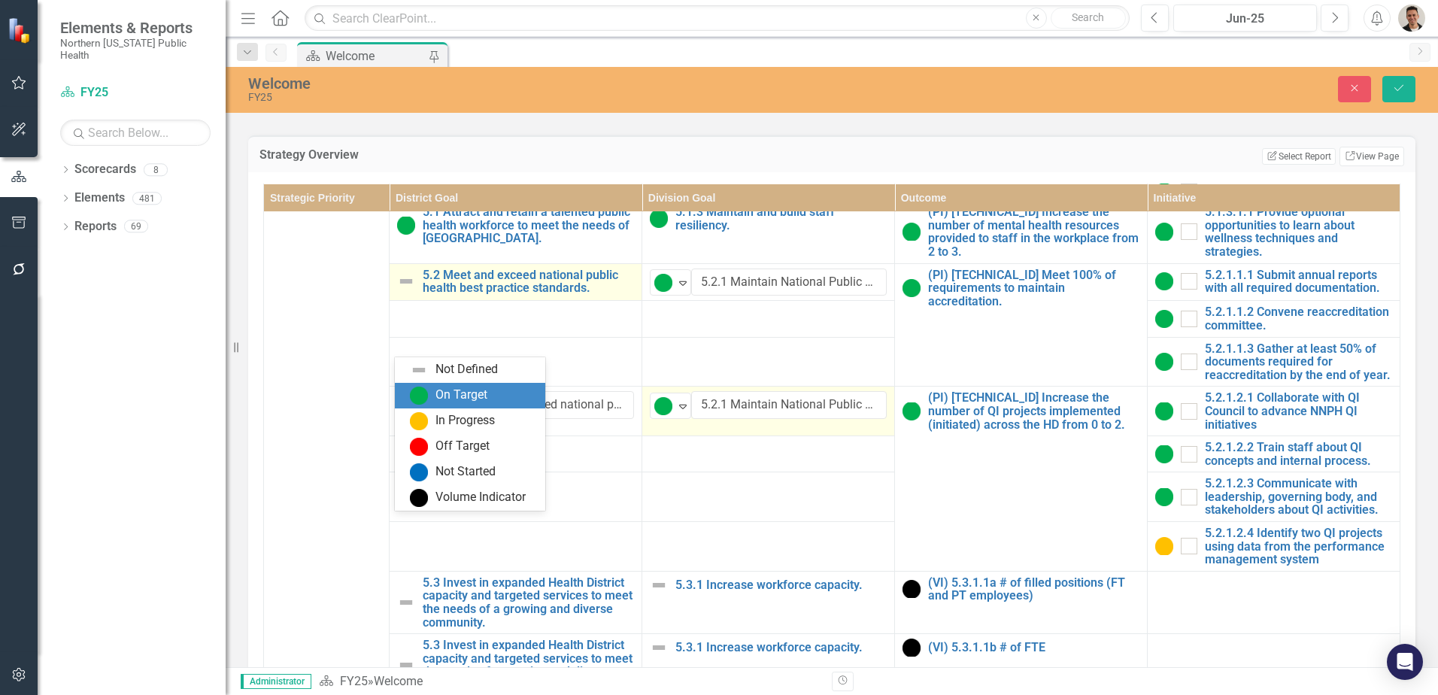
click at [457, 397] on div "On Target" at bounding box center [461, 394] width 52 height 17
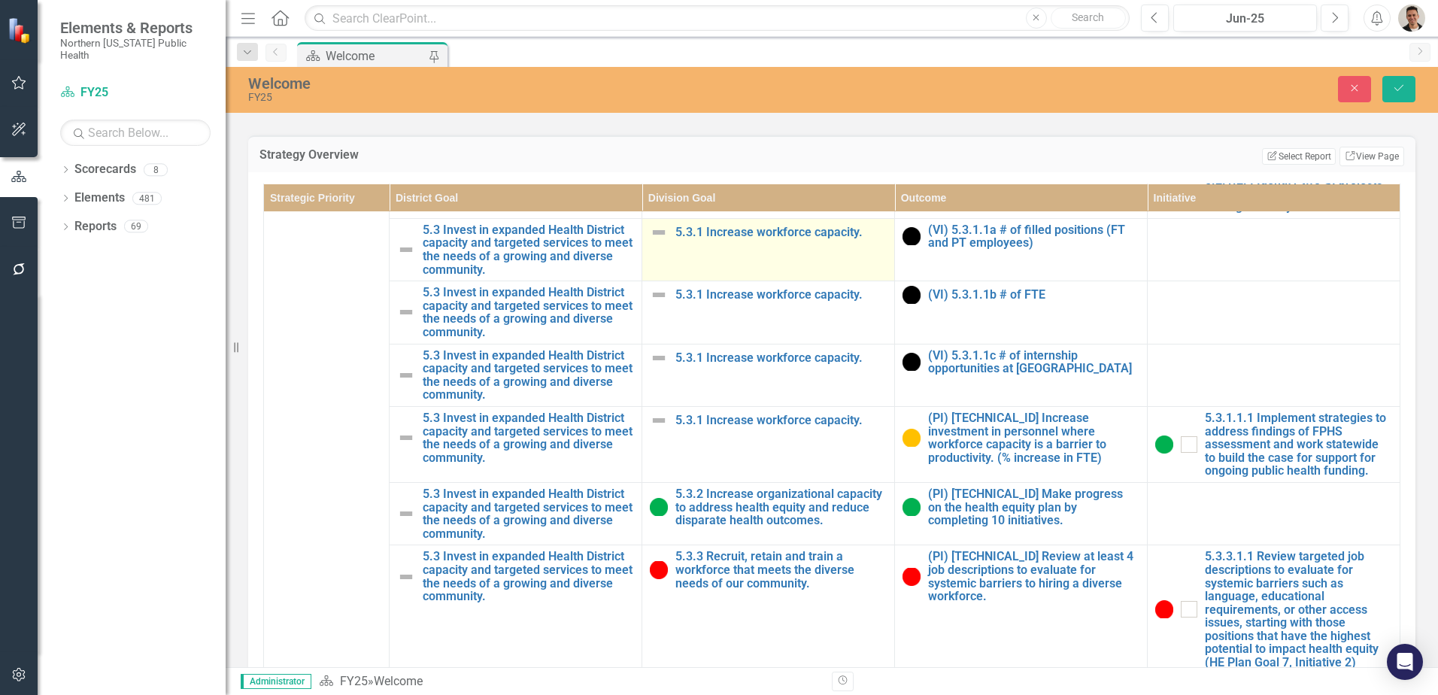
scroll to position [1729, 0]
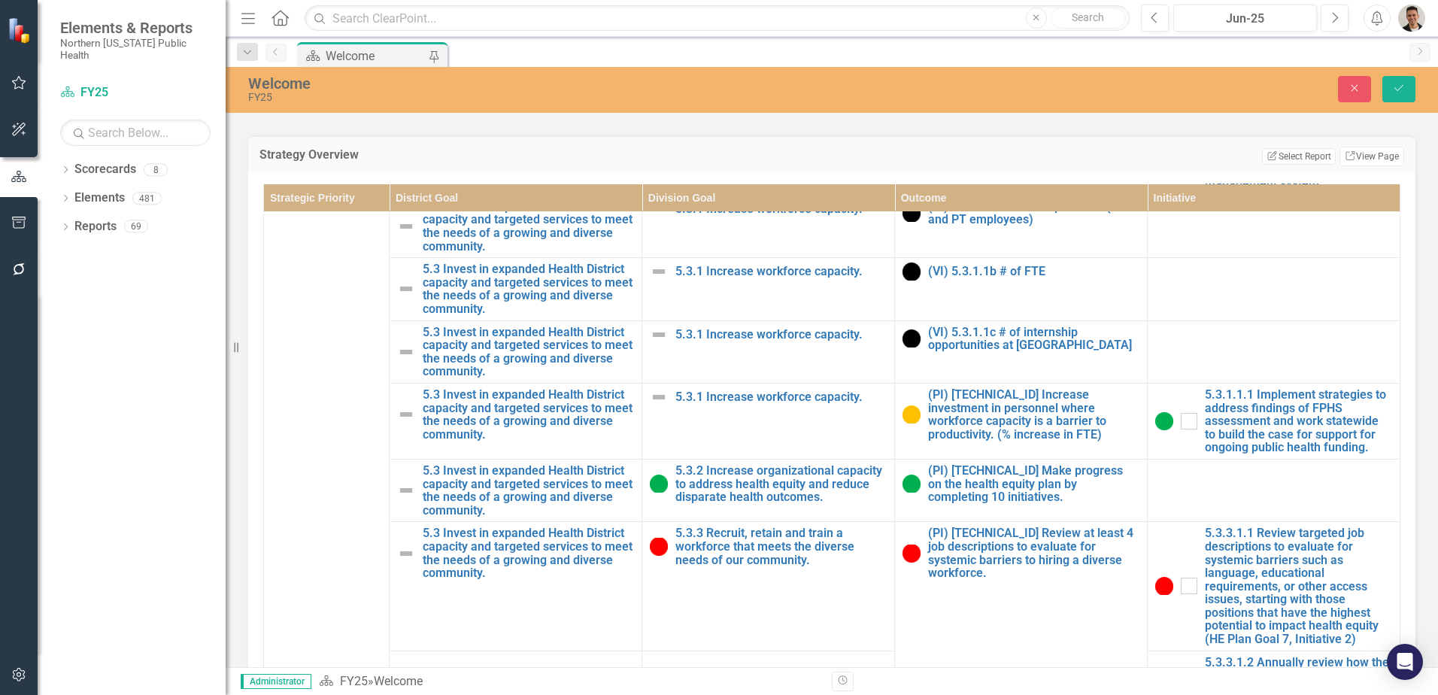
click at [1415, 83] on div "Close Save" at bounding box center [1185, 89] width 483 height 26
click at [1407, 85] on button "Save" at bounding box center [1398, 89] width 33 height 26
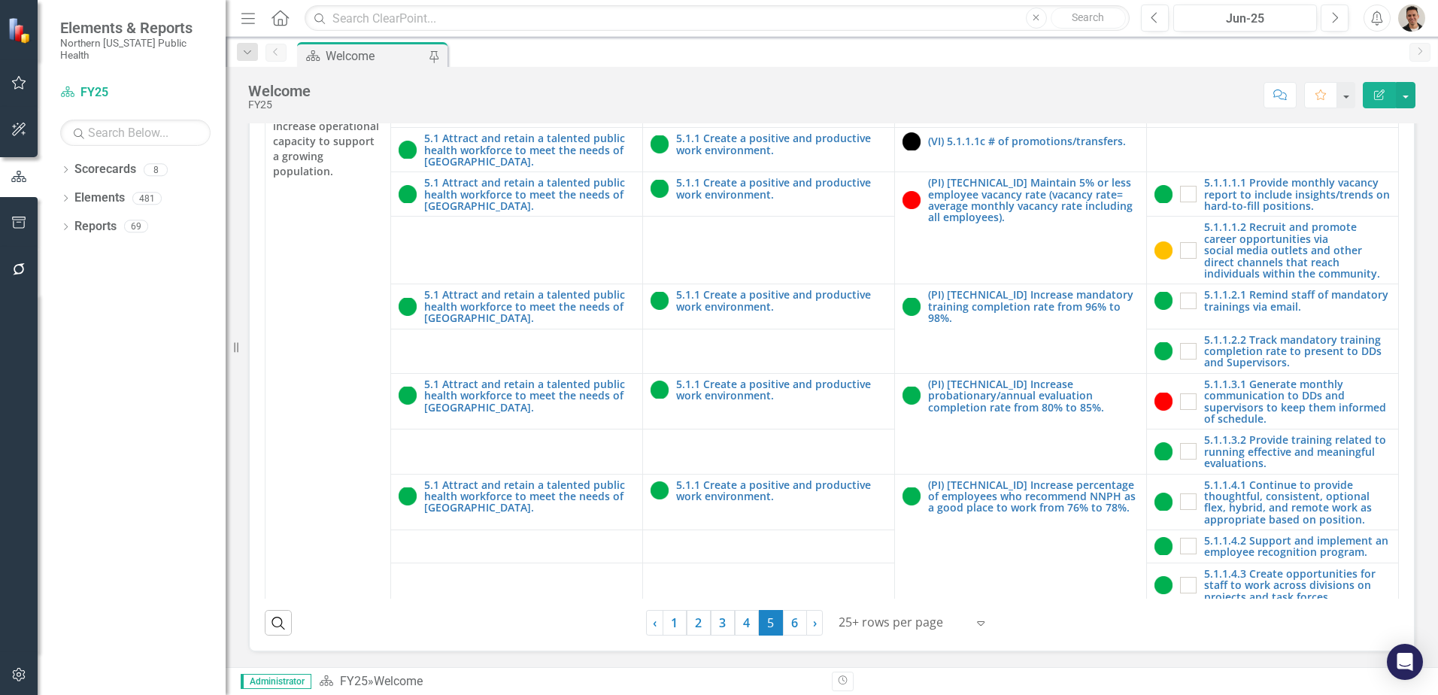
scroll to position [1278, 0]
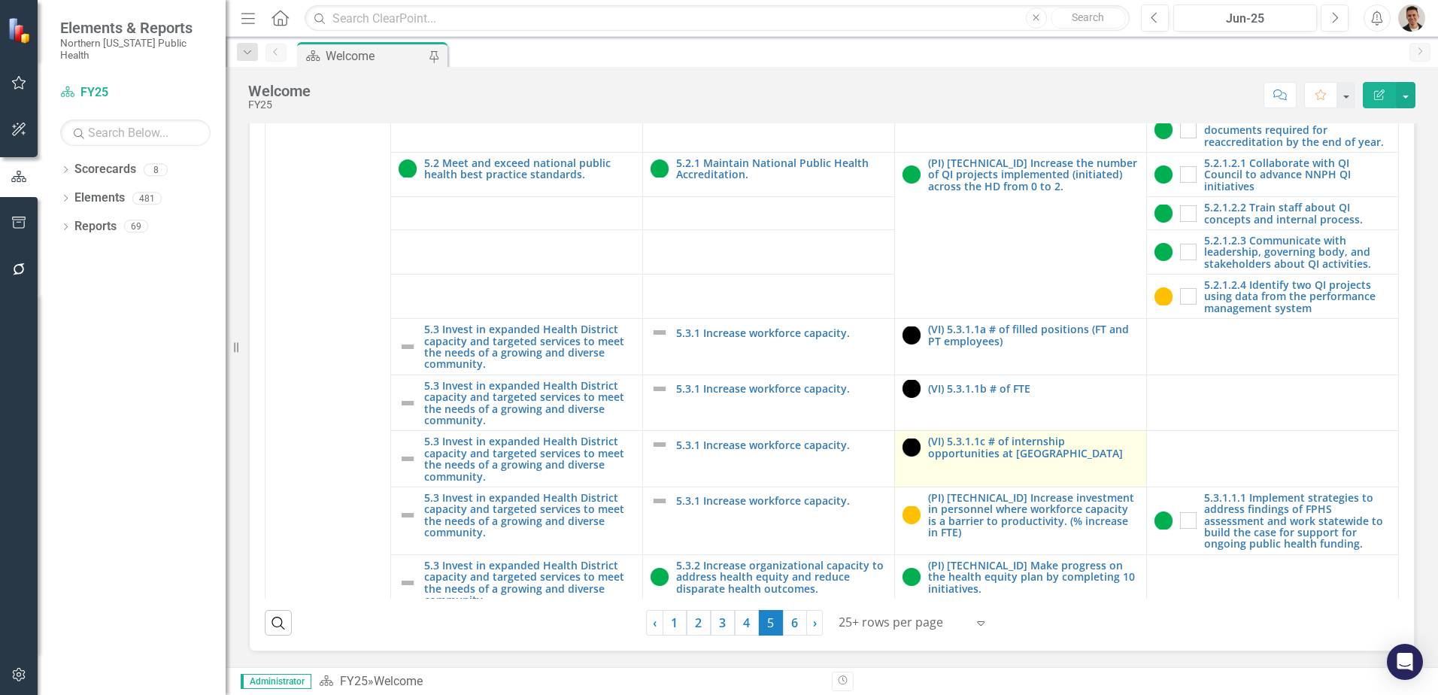
click at [992, 356] on tbody "Strategic Priority 5: ORGANIZATIONAL CAPACITY: Strengthen our workforce and inc…" at bounding box center [831, 352] width 1133 height 3051
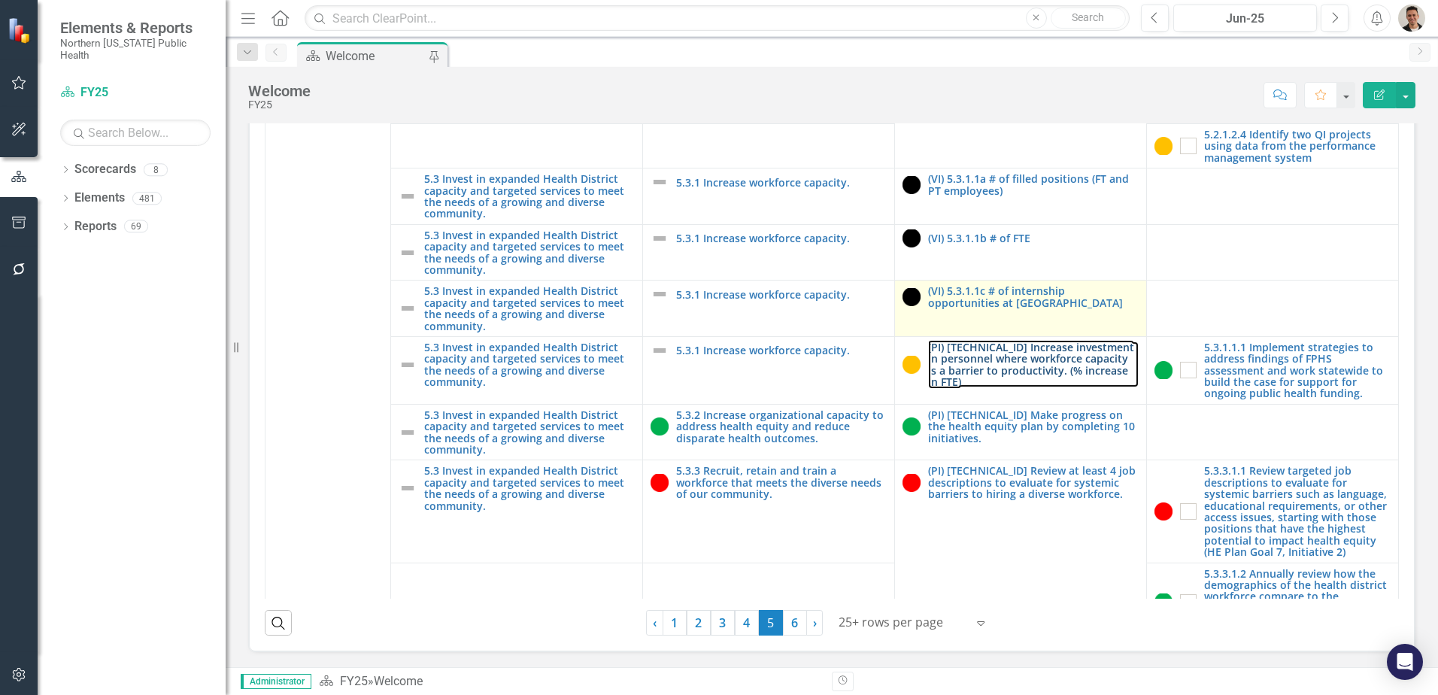
click at [992, 356] on link "(PI) [TECHNICAL_ID] Increase investment in personnel where workforce capacity i…" at bounding box center [1033, 364] width 211 height 47
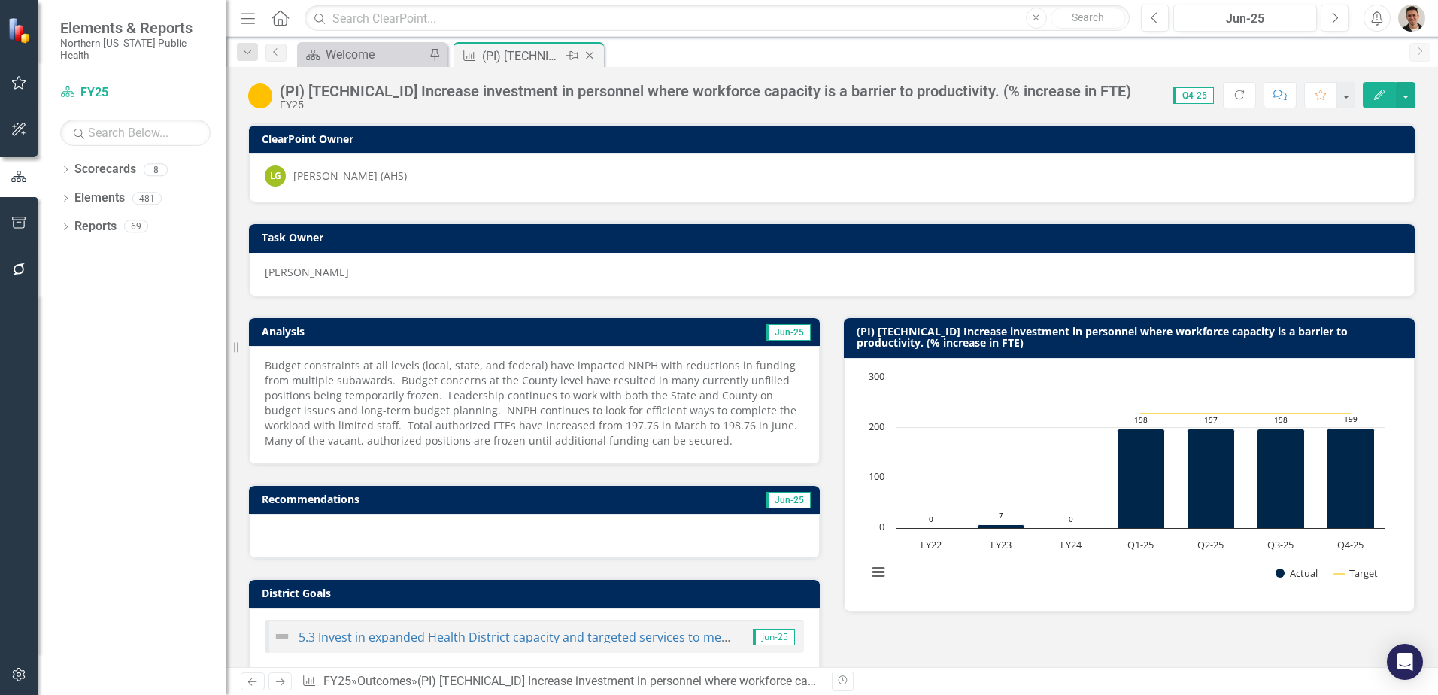
click at [588, 52] on icon "Close" at bounding box center [589, 56] width 15 height 12
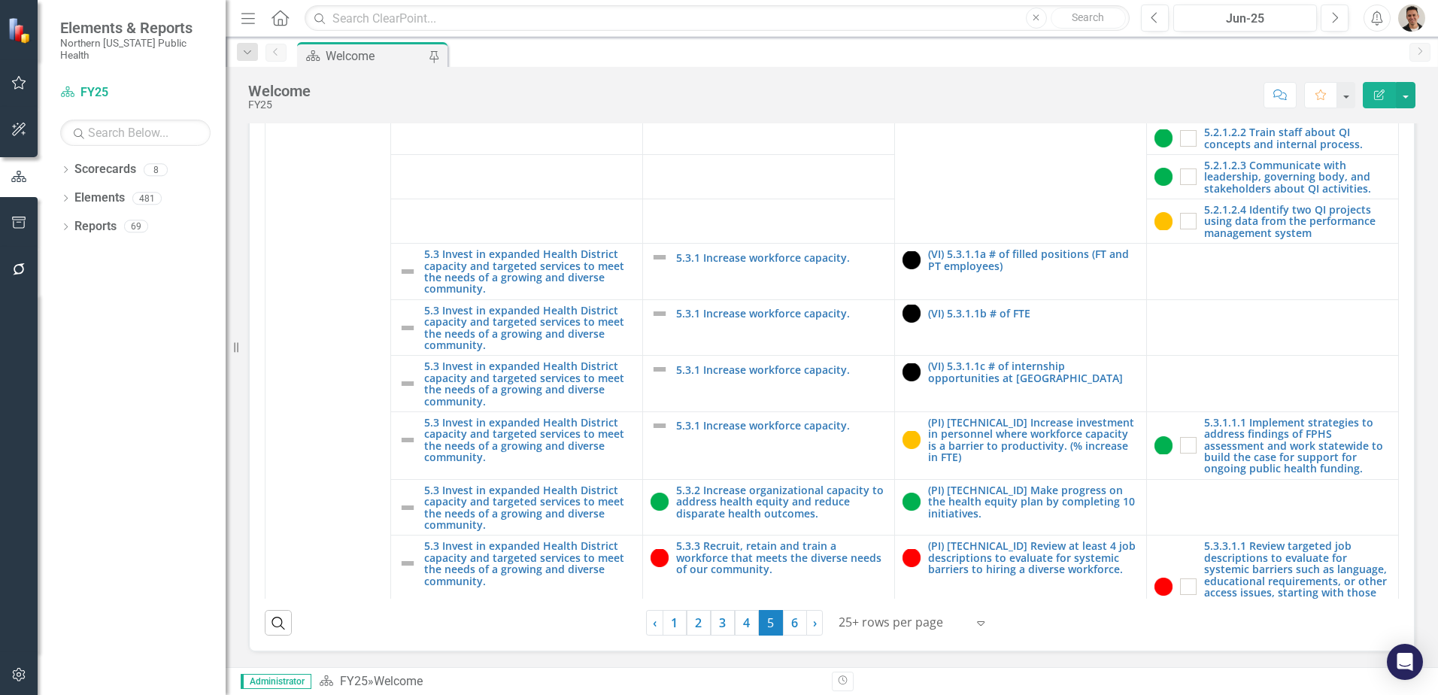
scroll to position [1429, 0]
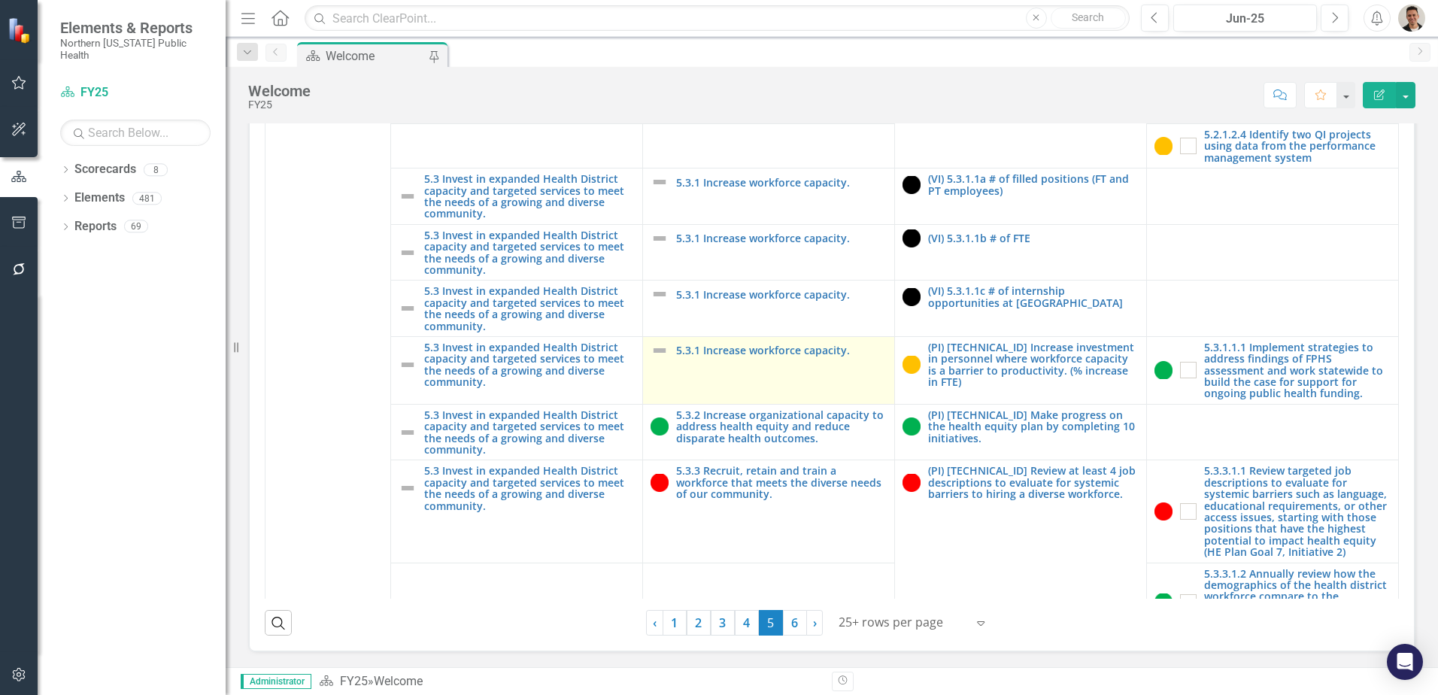
click at [654, 349] on img at bounding box center [659, 350] width 18 height 18
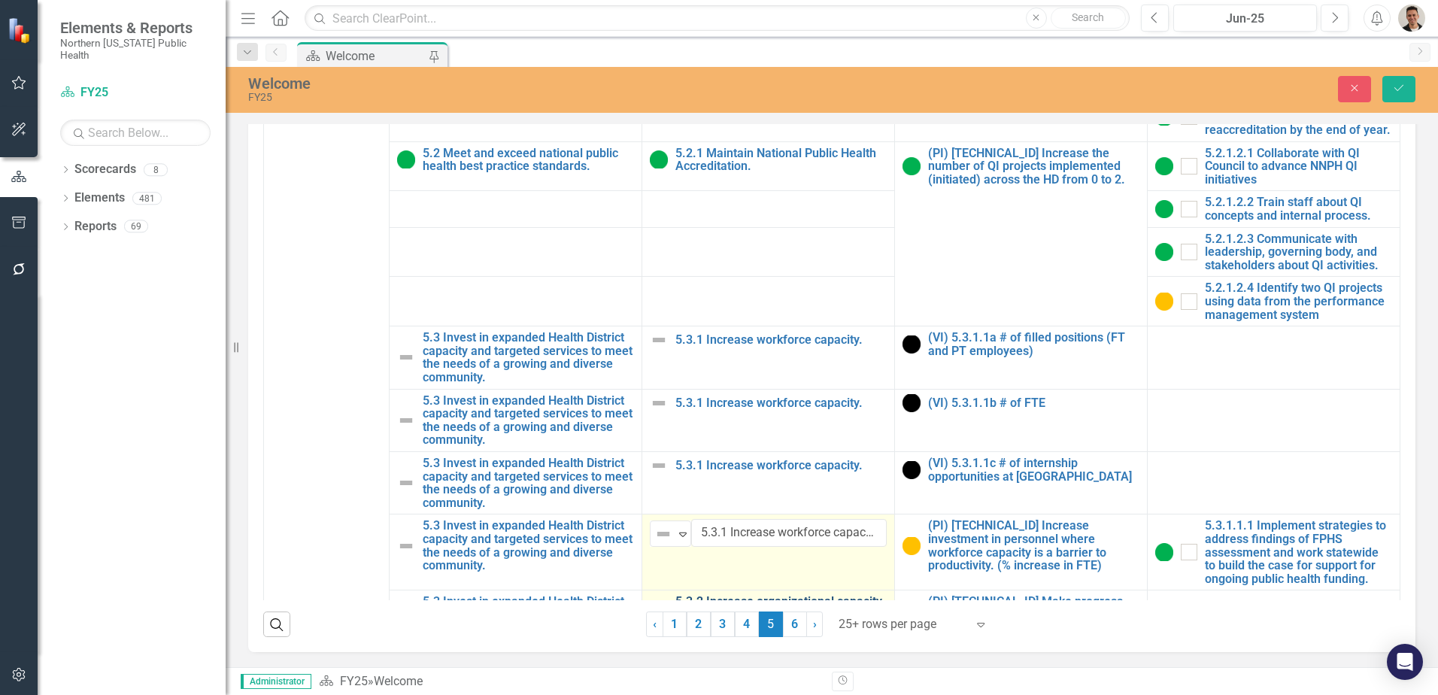
scroll to position [1729, 0]
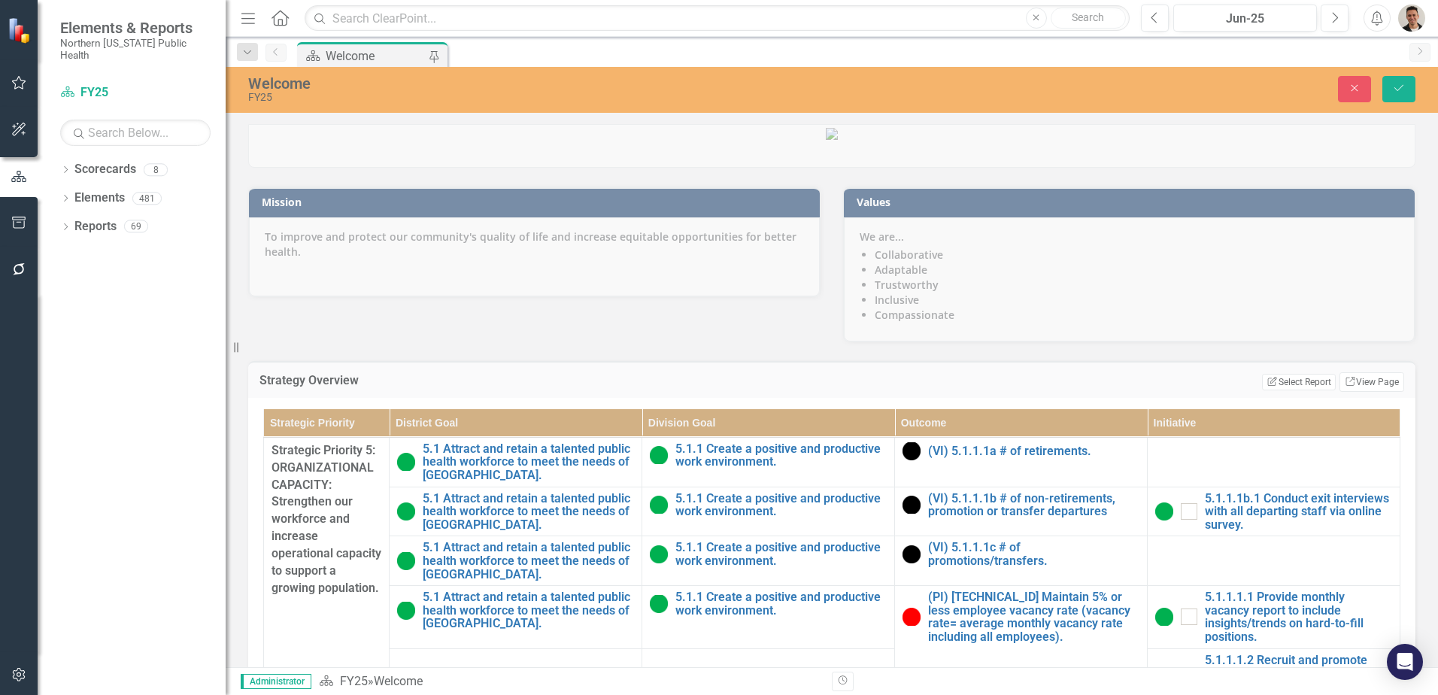
scroll to position [1729, 0]
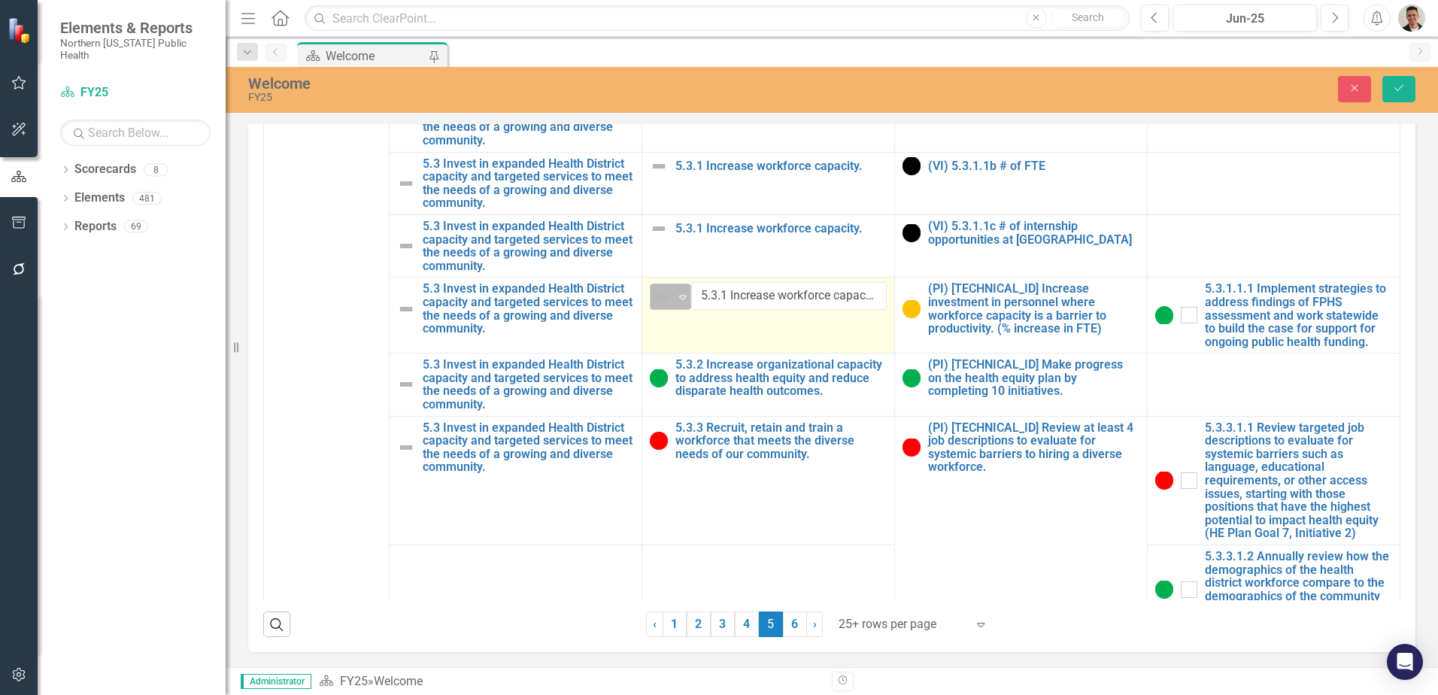
click at [656, 306] on img at bounding box center [663, 297] width 18 height 18
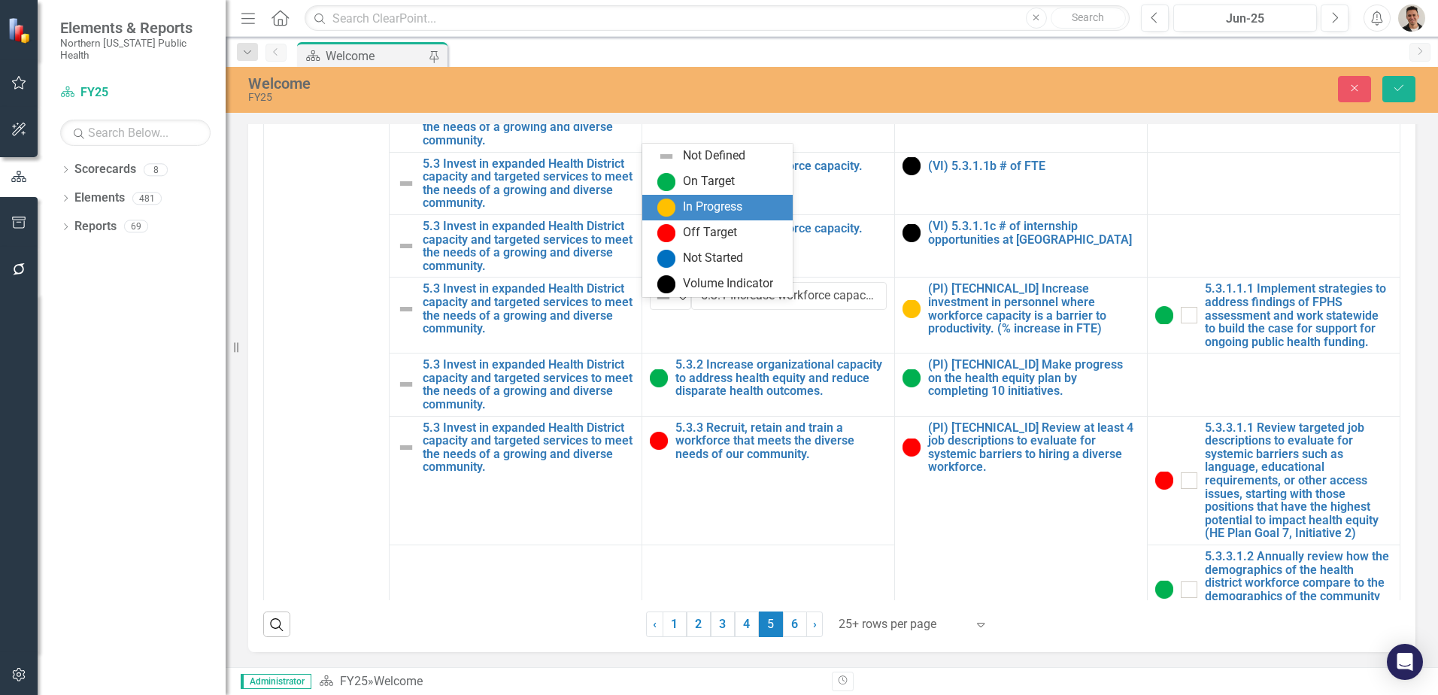
click at [711, 205] on div "In Progress" at bounding box center [712, 207] width 59 height 17
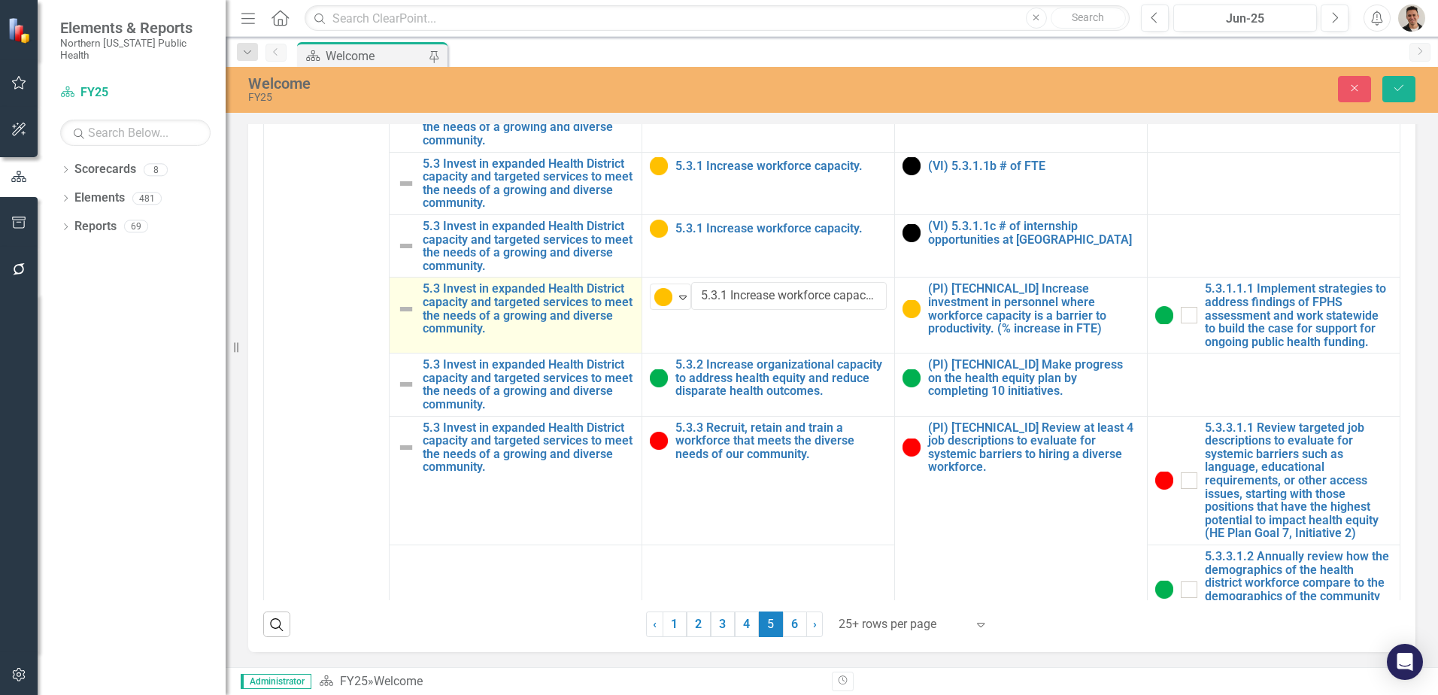
click at [409, 315] on img at bounding box center [406, 309] width 18 height 18
click at [417, 305] on img at bounding box center [411, 297] width 18 height 18
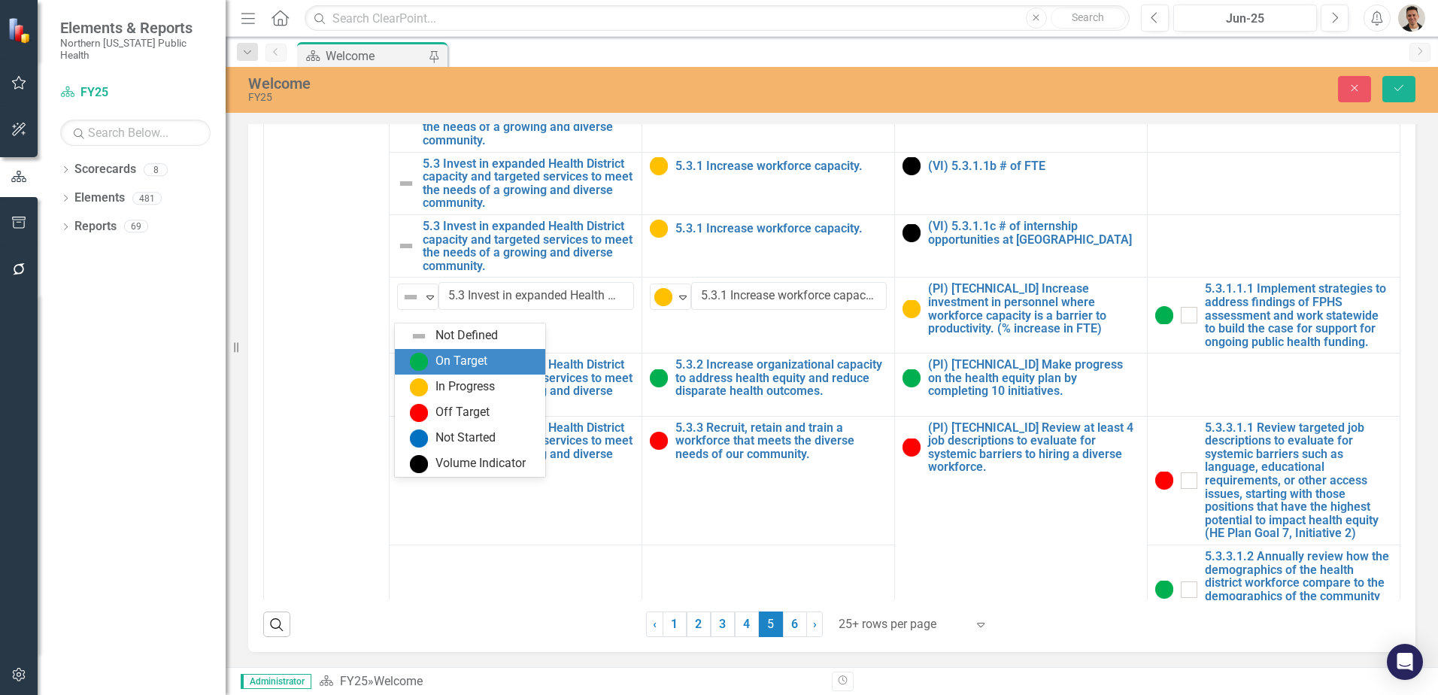
click at [443, 364] on div "On Target" at bounding box center [461, 361] width 52 height 17
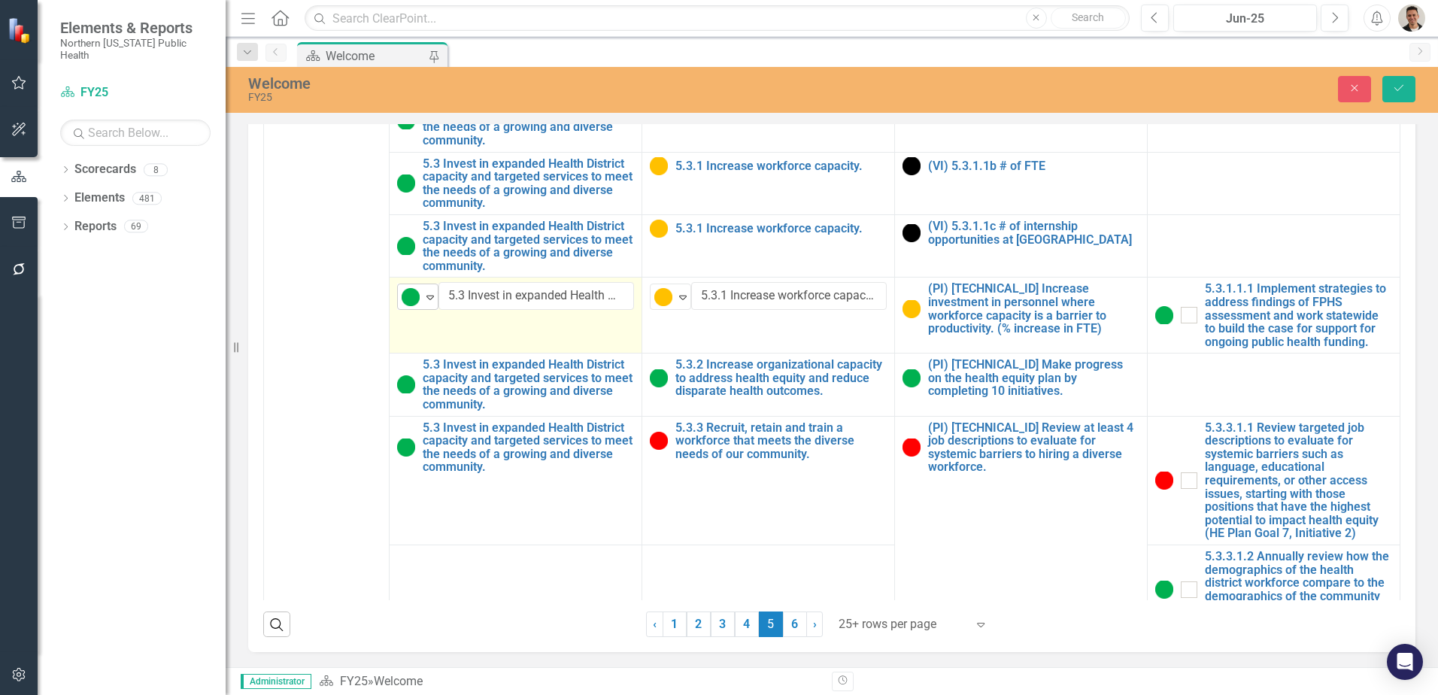
click at [417, 306] on img at bounding box center [411, 297] width 18 height 18
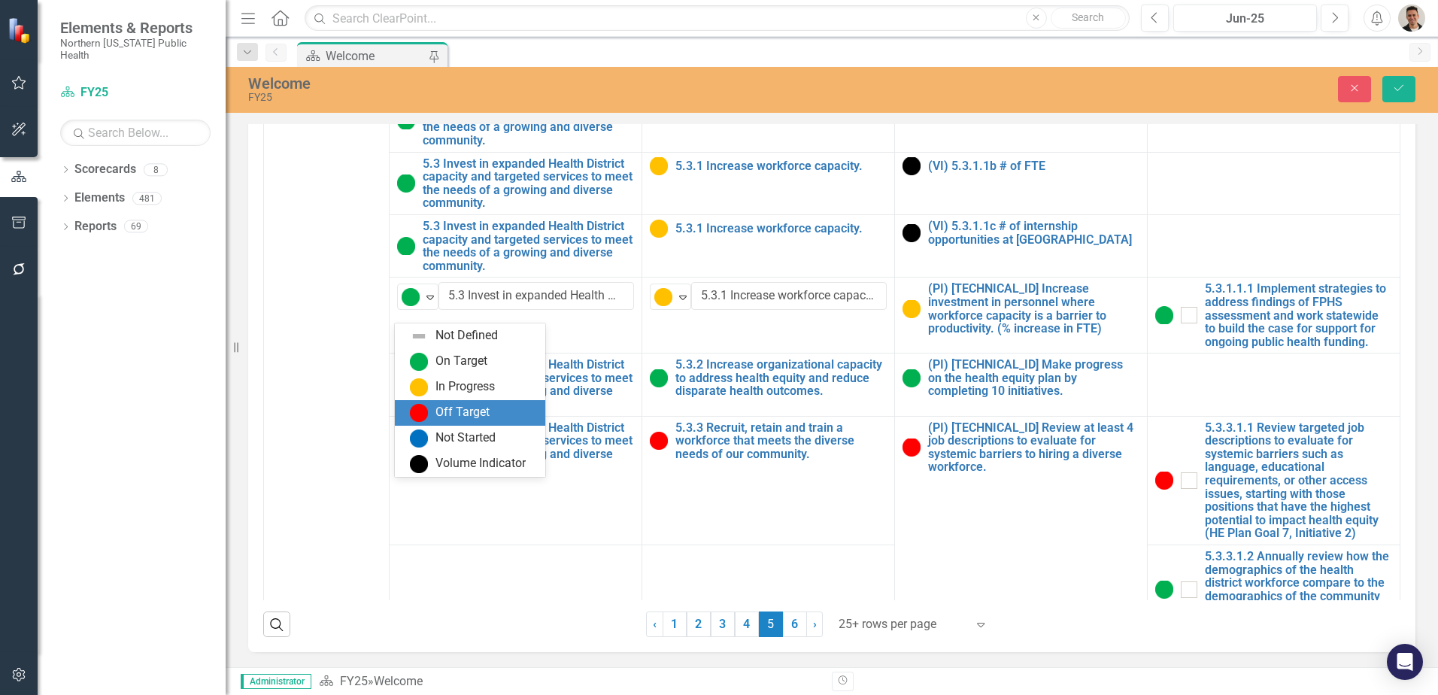
click at [453, 386] on div "In Progress" at bounding box center [464, 386] width 59 height 17
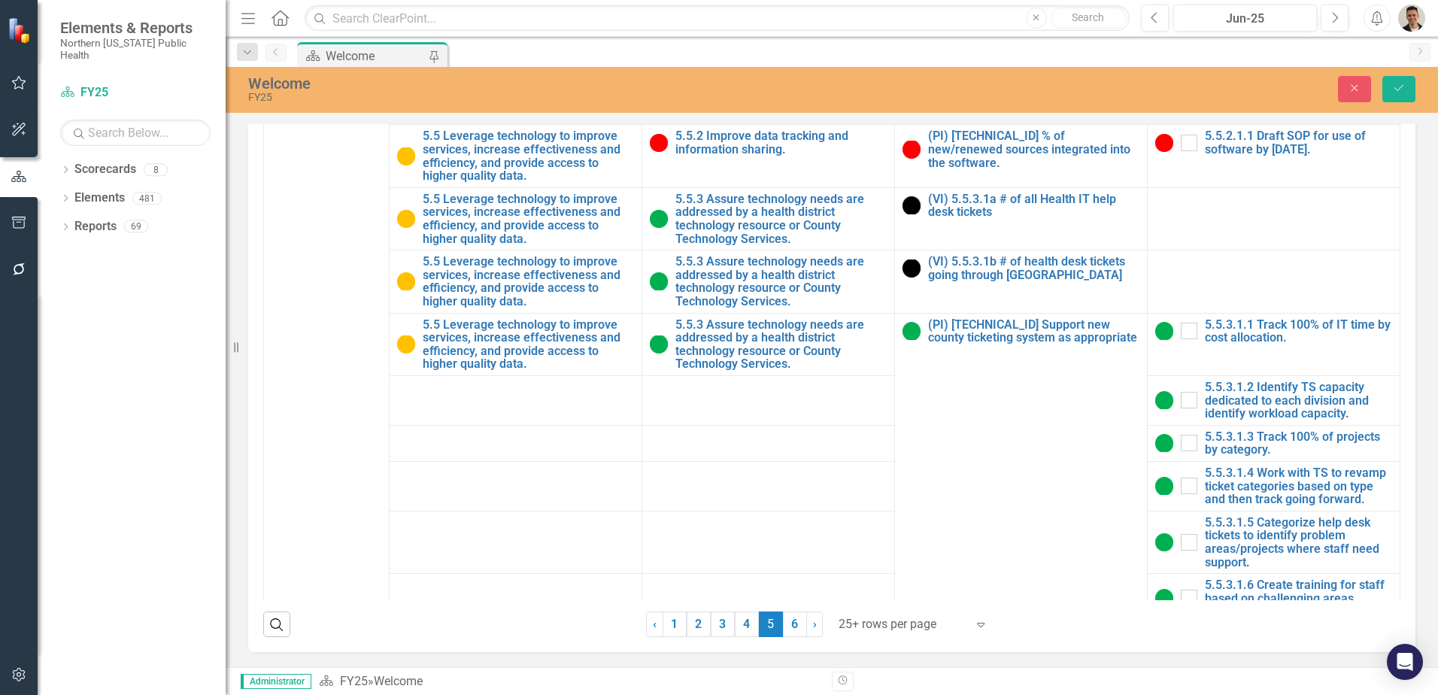
scroll to position [3004, 0]
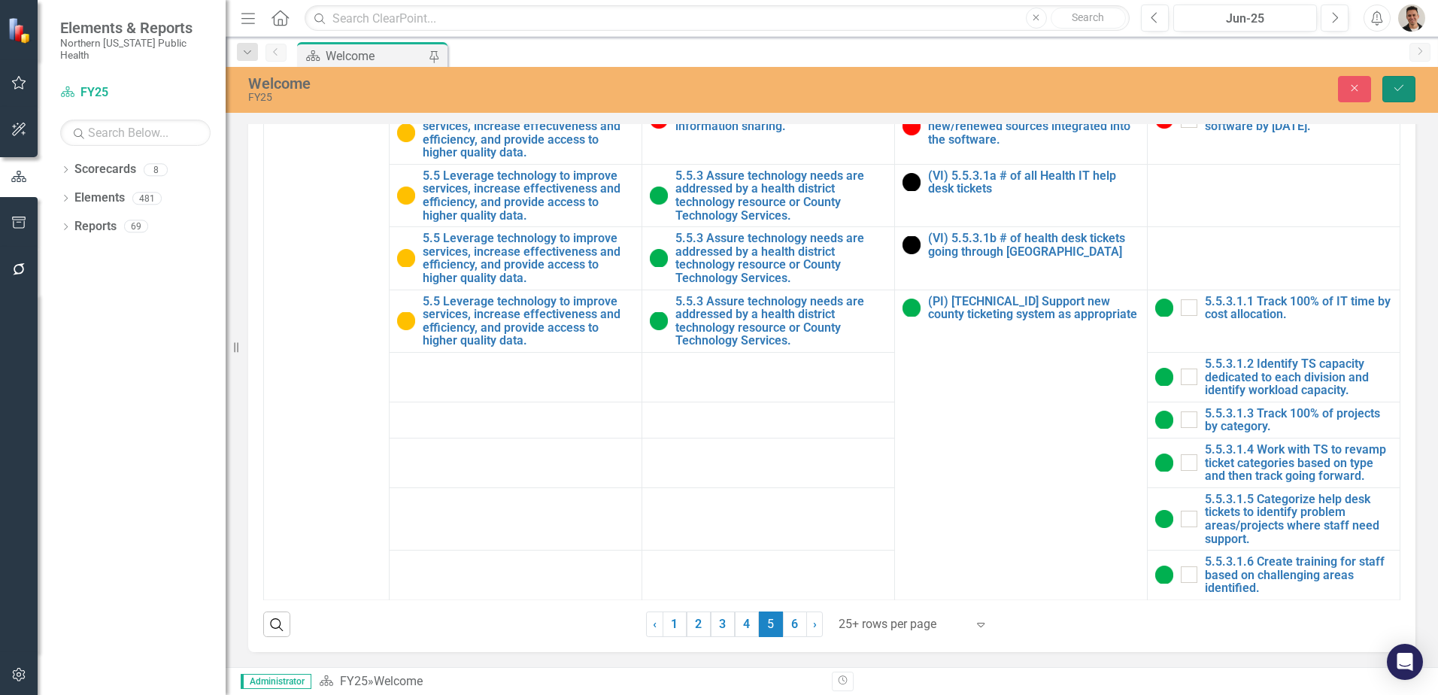
click at [1395, 86] on icon "Save" at bounding box center [1399, 88] width 14 height 11
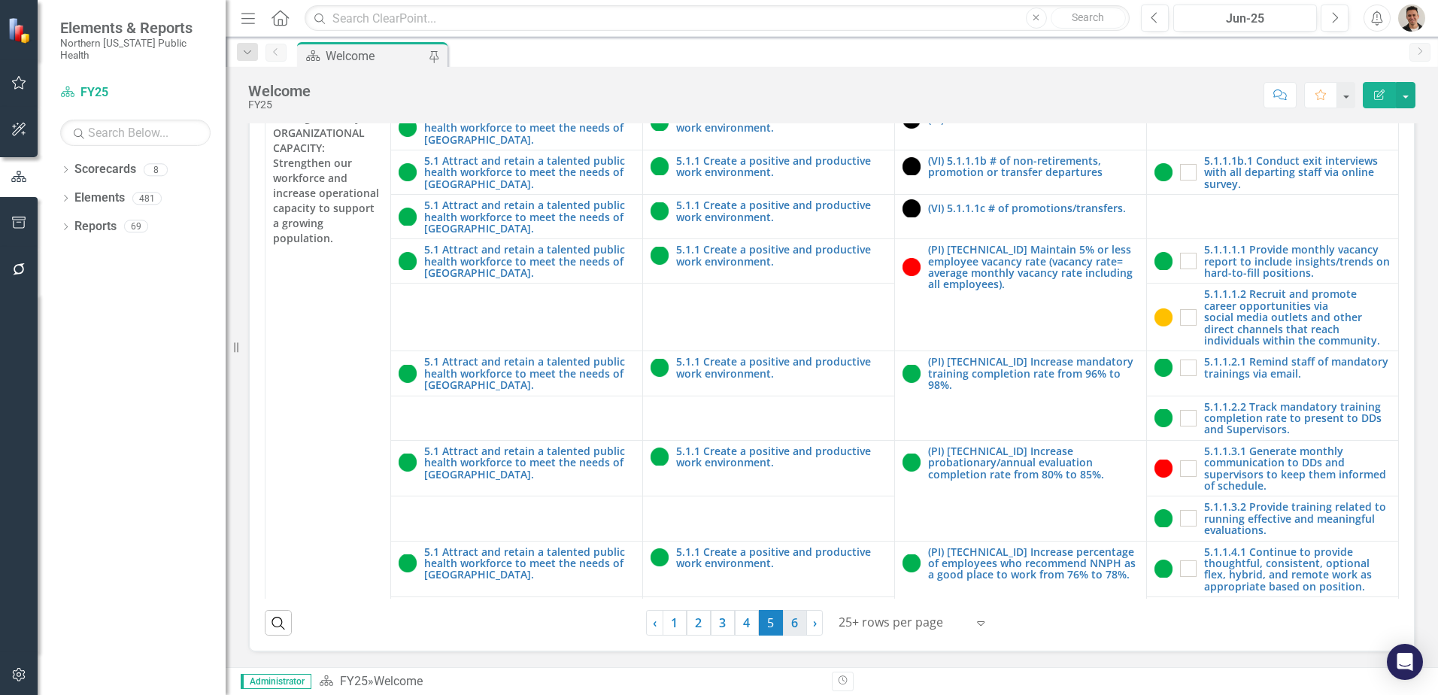
scroll to position [451, 0]
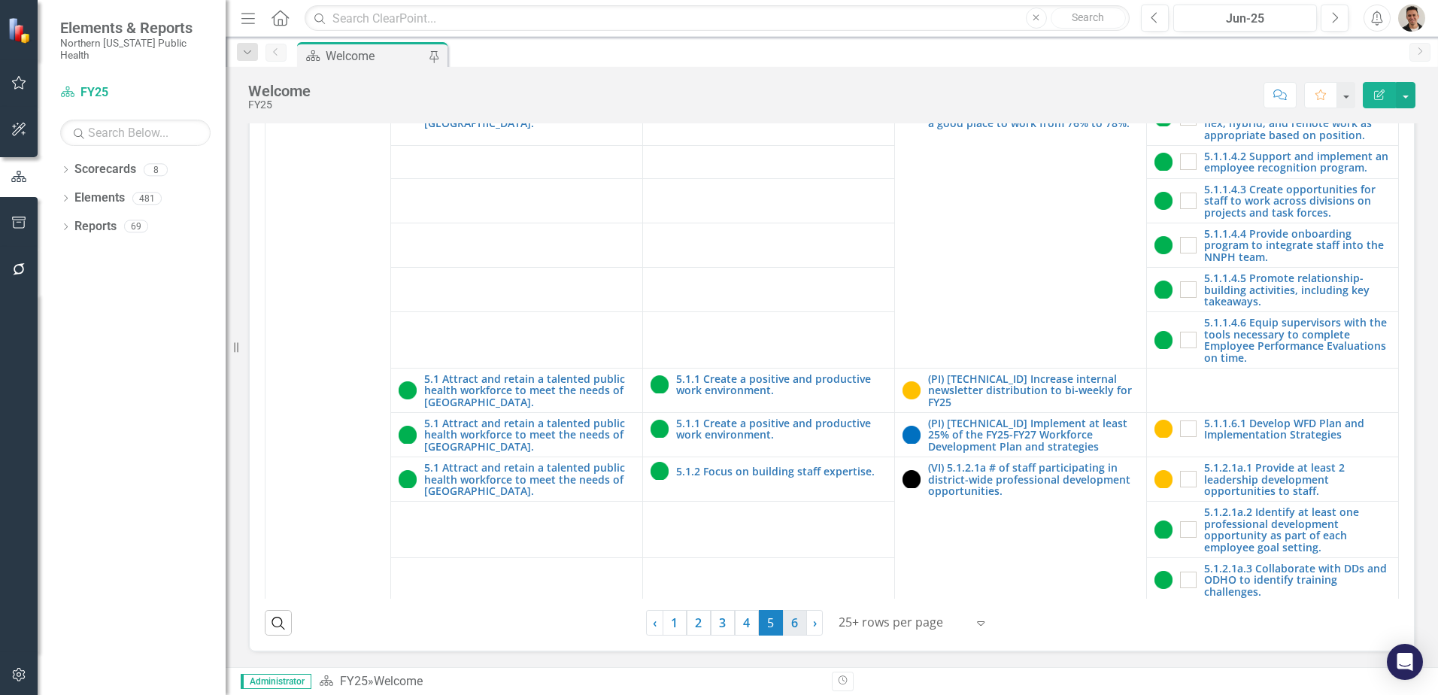
click at [784, 620] on link "6" at bounding box center [795, 623] width 24 height 26
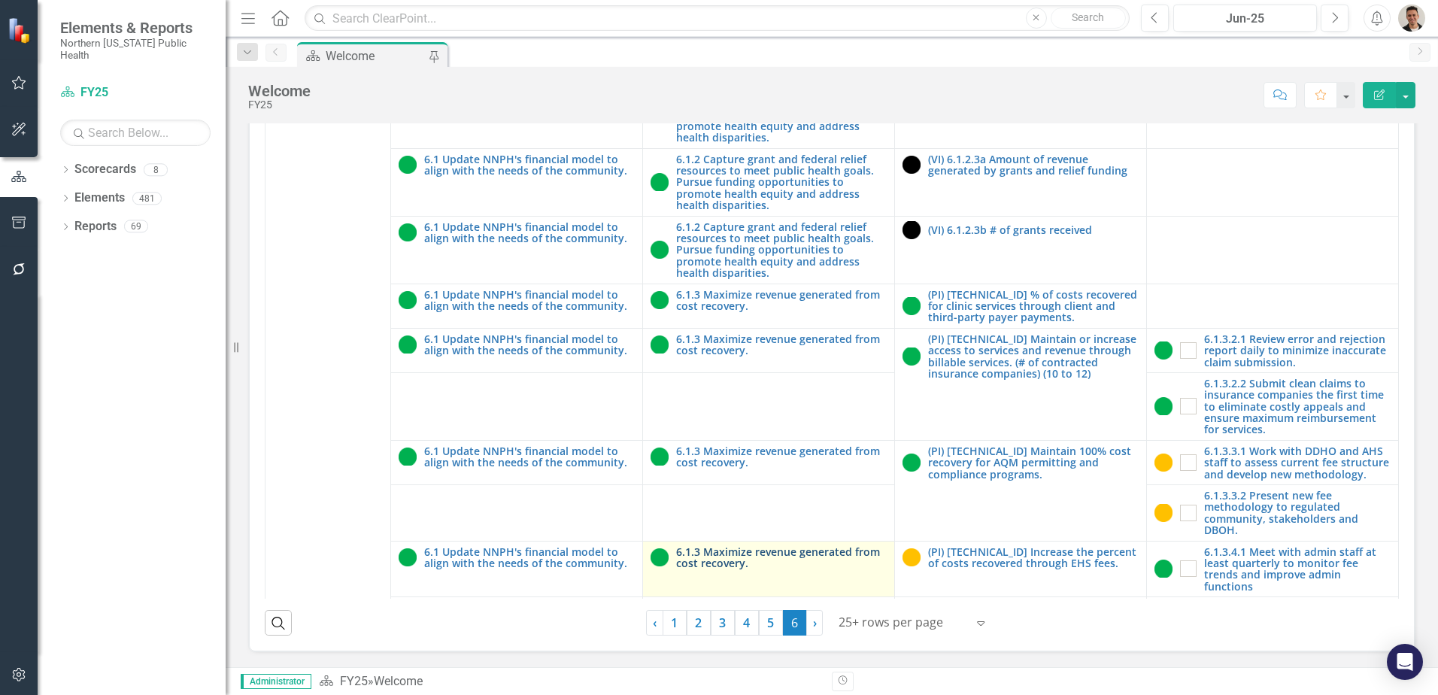
scroll to position [246, 0]
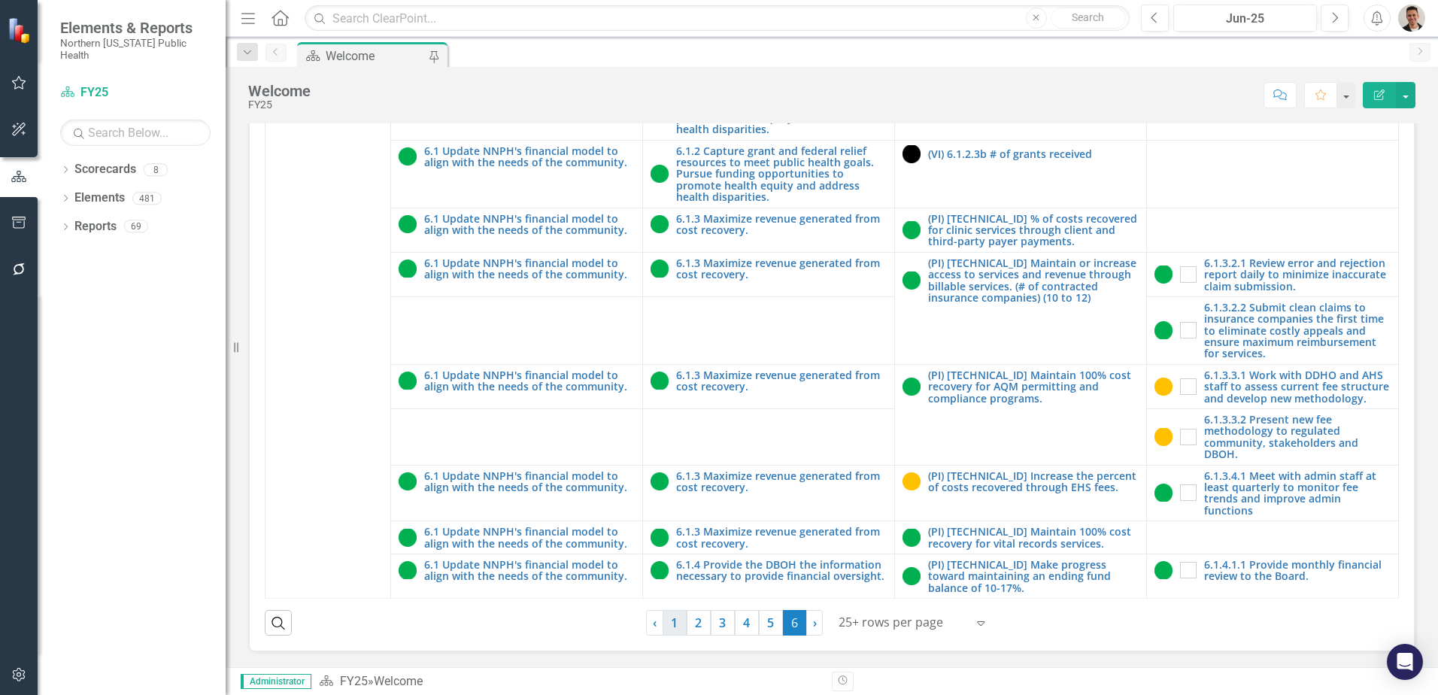
click at [674, 624] on link "1" at bounding box center [674, 623] width 24 height 26
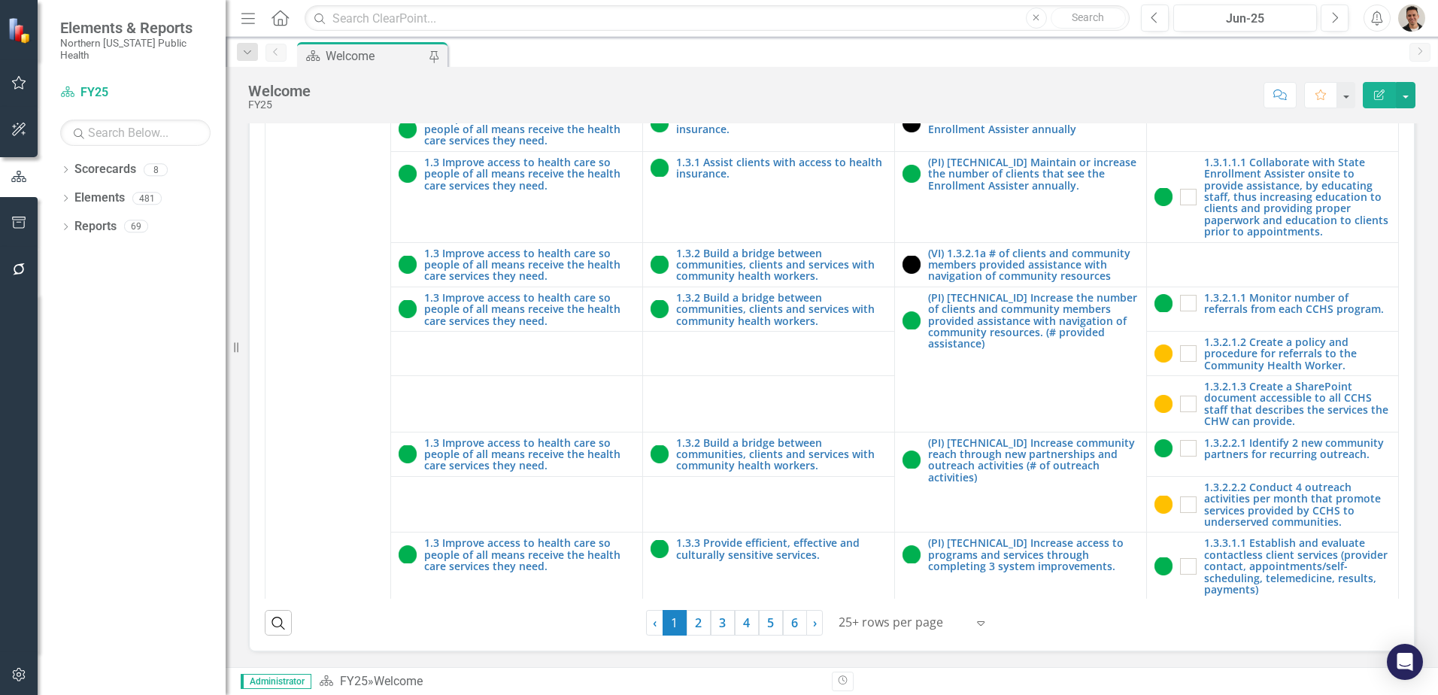
scroll to position [429, 0]
drag, startPoint x: 698, startPoint y: 623, endPoint x: 735, endPoint y: 496, distance: 133.2
click at [698, 623] on link "2" at bounding box center [699, 623] width 24 height 26
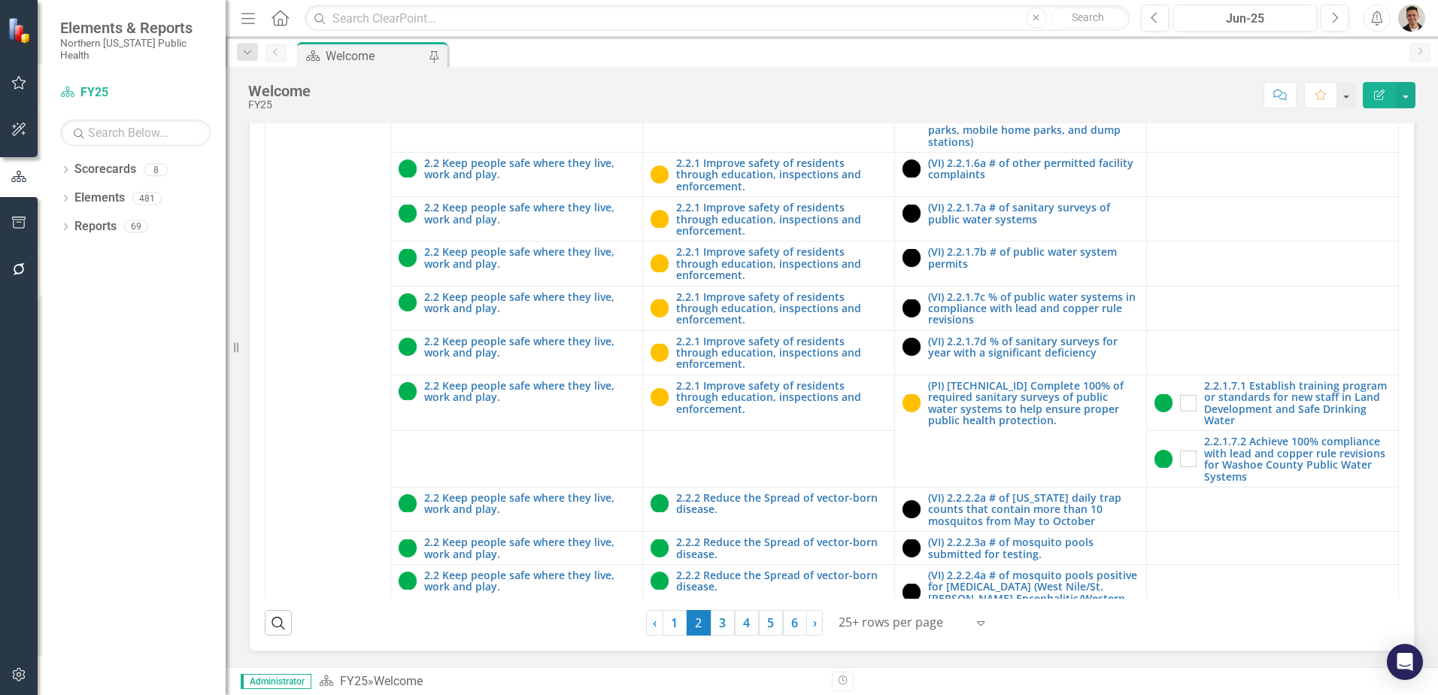
scroll to position [4533, 0]
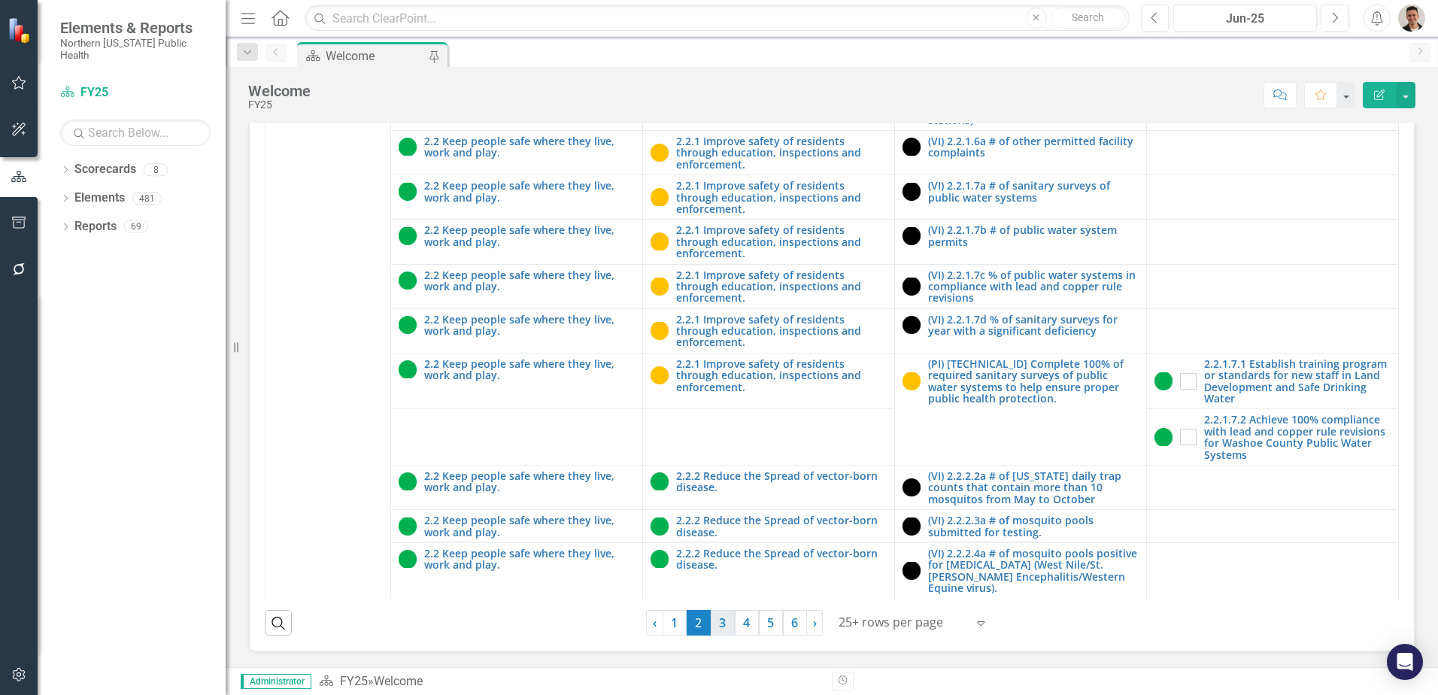
click at [716, 623] on link "3" at bounding box center [723, 623] width 24 height 26
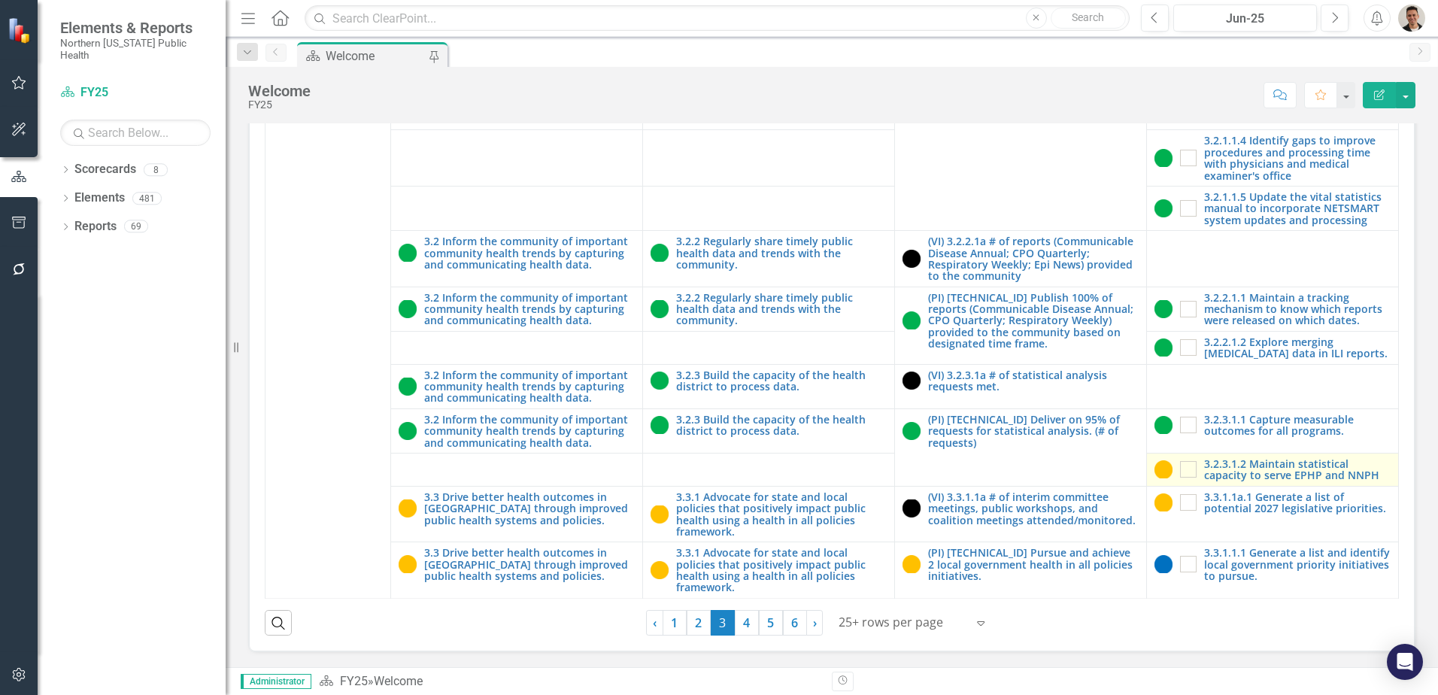
scroll to position [429, 0]
click at [783, 627] on link "6" at bounding box center [795, 623] width 24 height 26
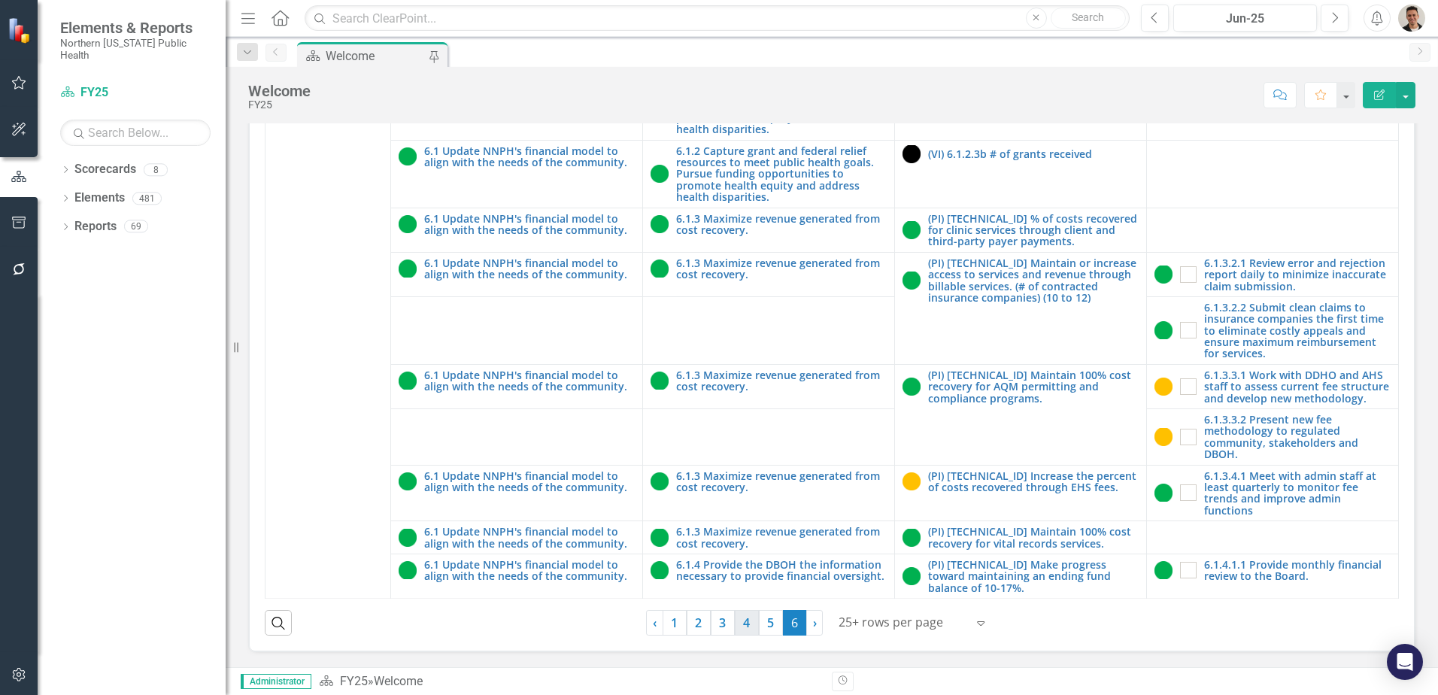
click at [743, 626] on link "4" at bounding box center [747, 623] width 24 height 26
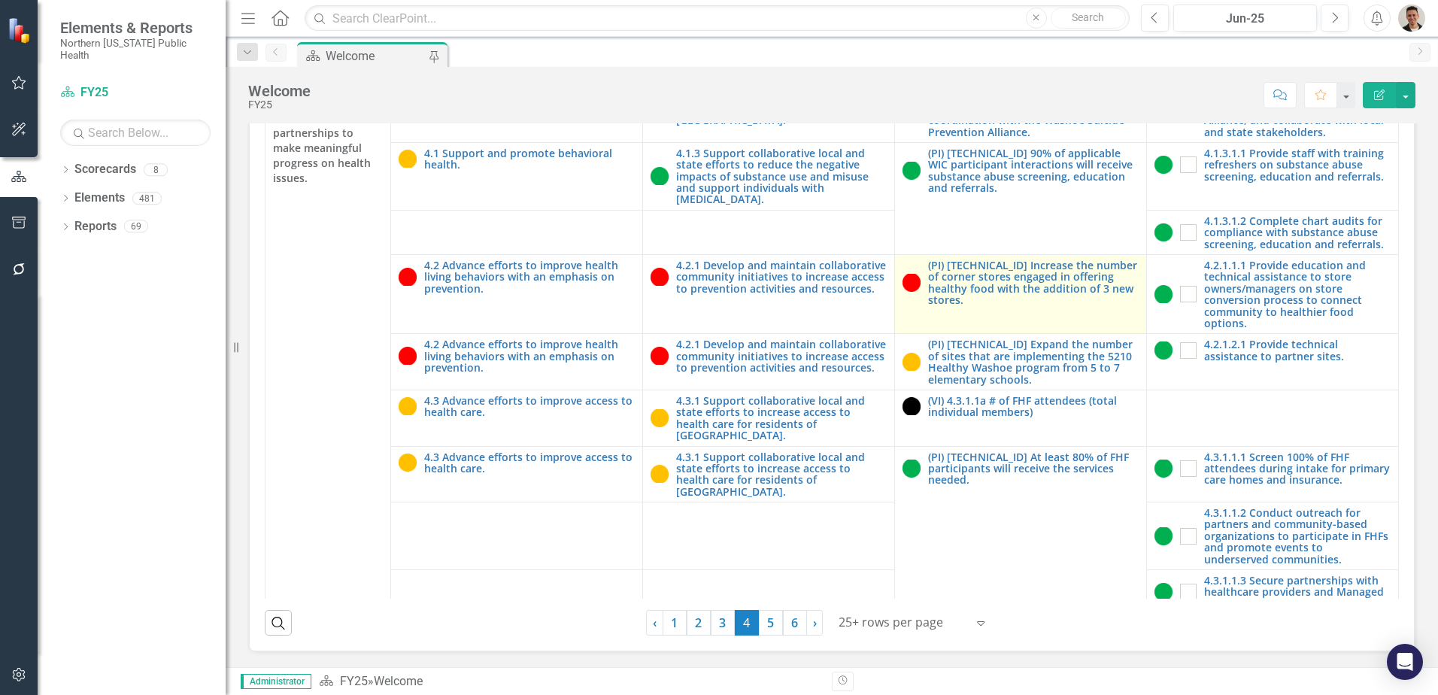
scroll to position [150, 0]
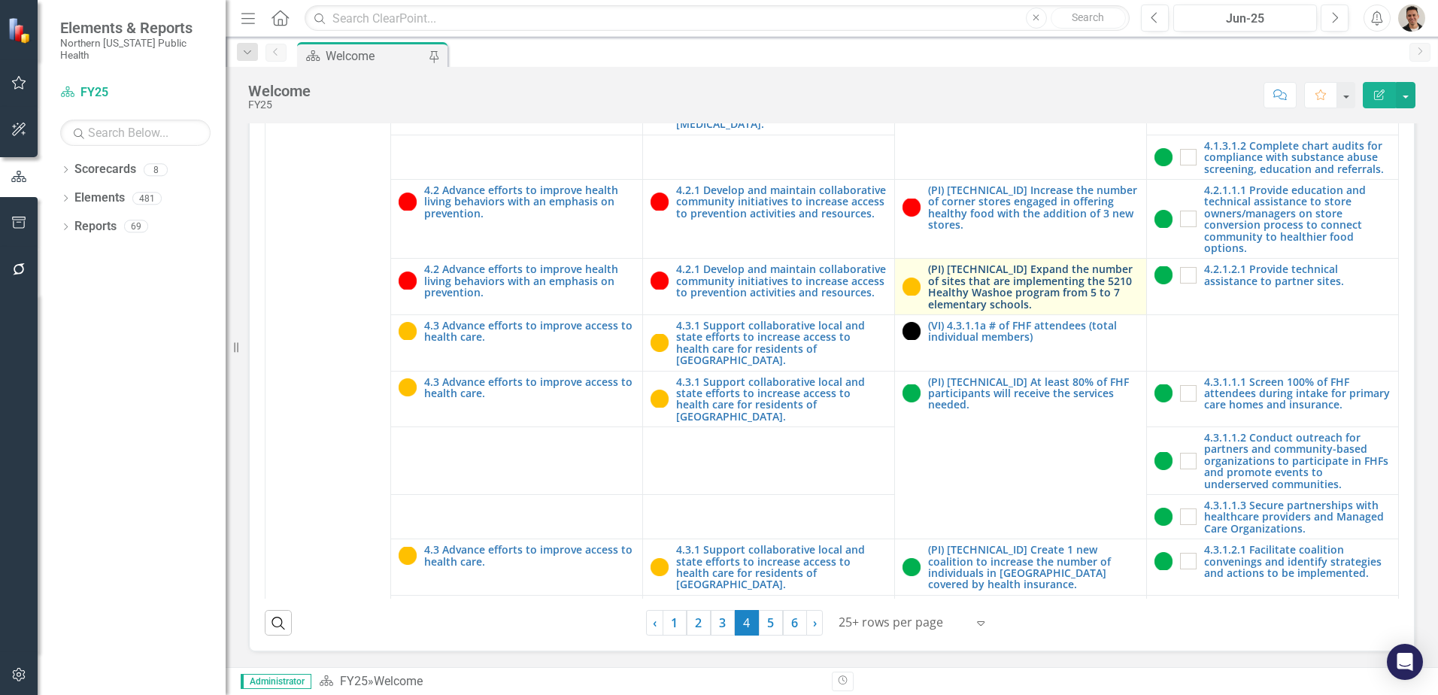
click at [1032, 310] on link "(PI) [TECHNICAL_ID] Expand the number of sites that are implementing the 5210 H…" at bounding box center [1033, 286] width 211 height 47
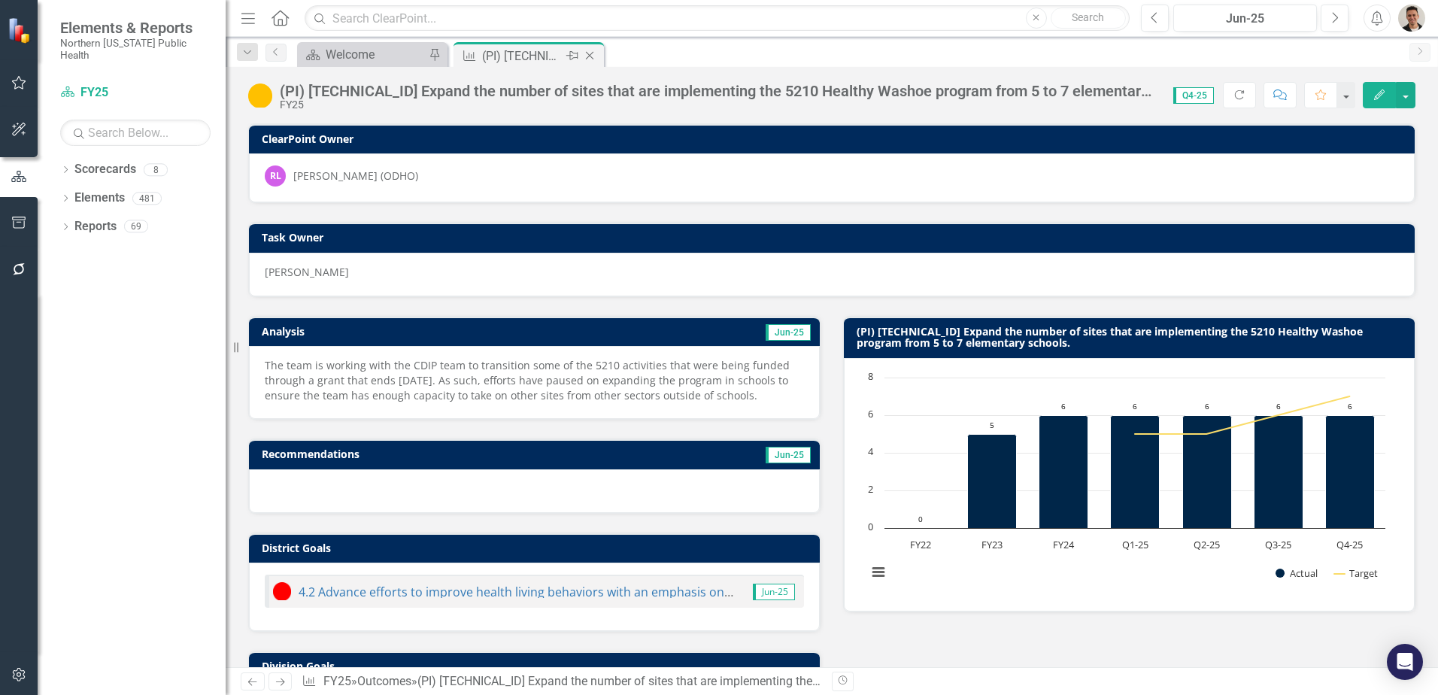
click at [592, 55] on icon "Close" at bounding box center [589, 56] width 15 height 12
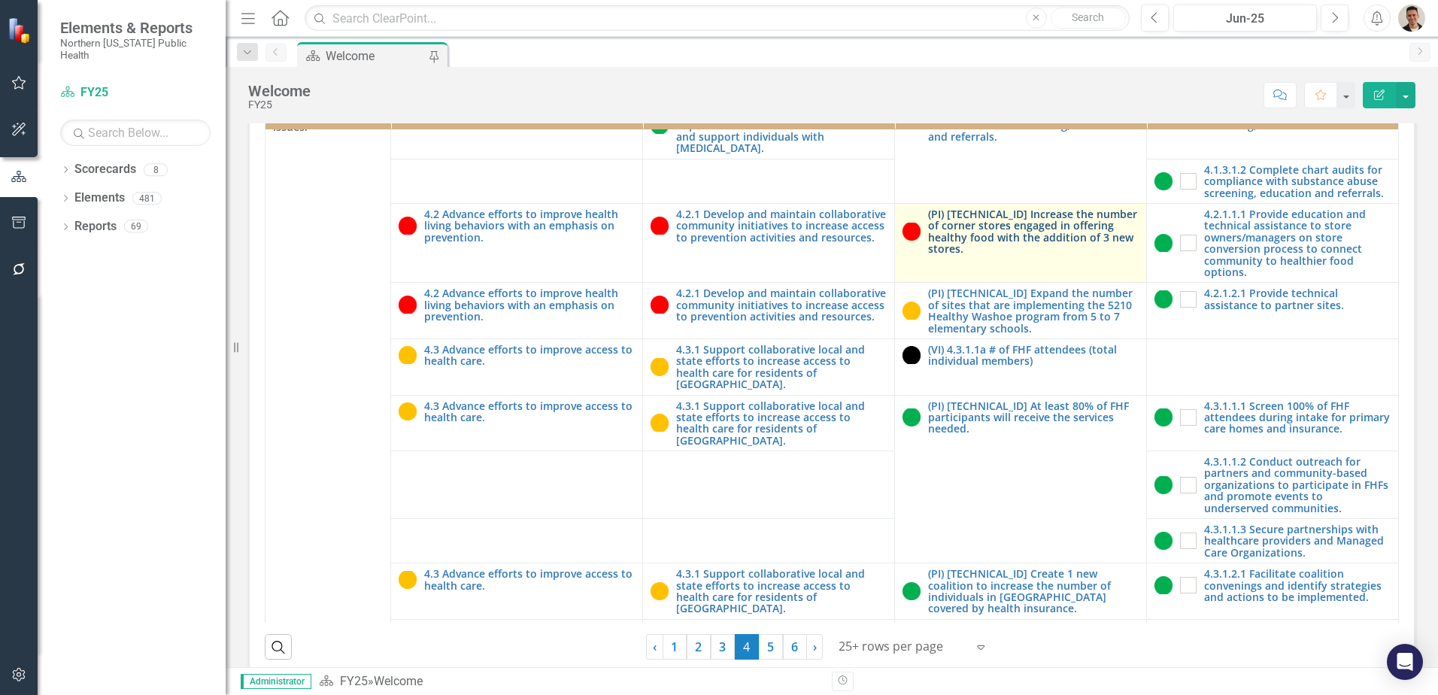
scroll to position [226, 0]
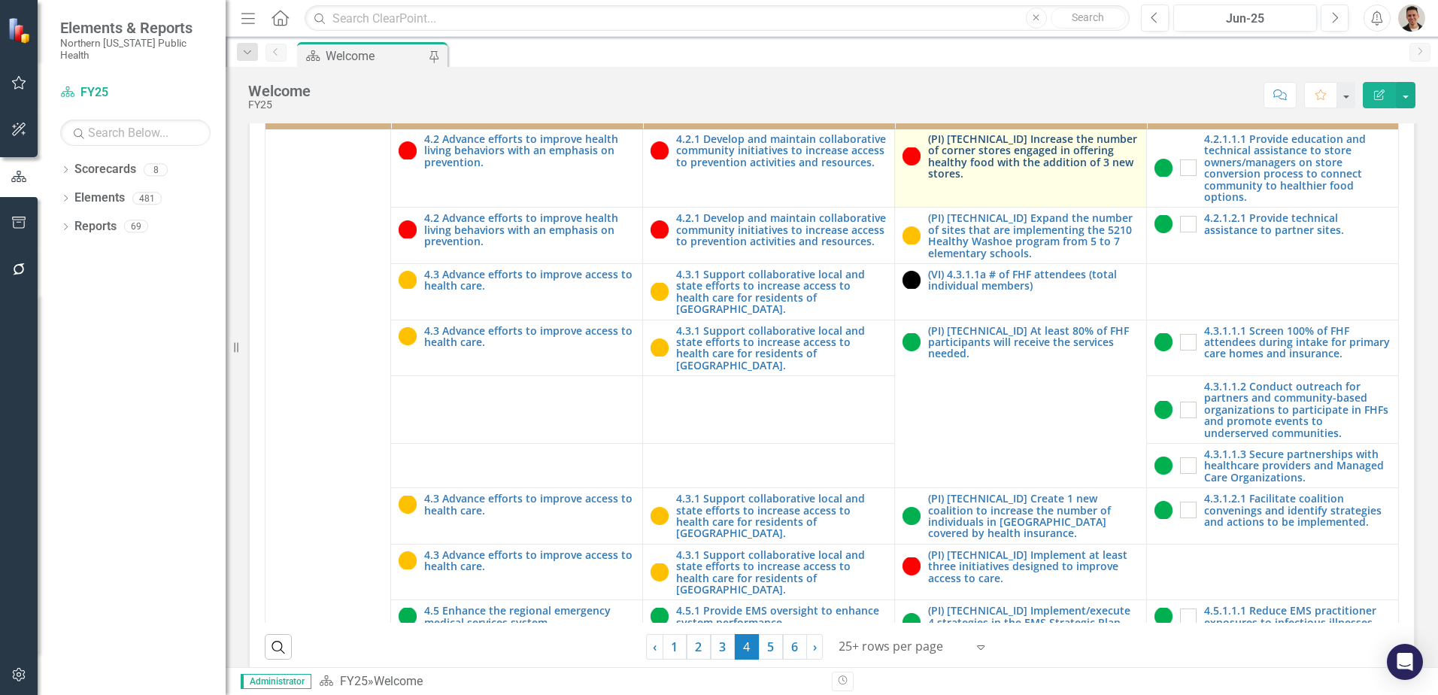
click at [1009, 180] on link "(PI) [TECHNICAL_ID] Increase the number of corner stores engaged in offering he…" at bounding box center [1033, 156] width 211 height 47
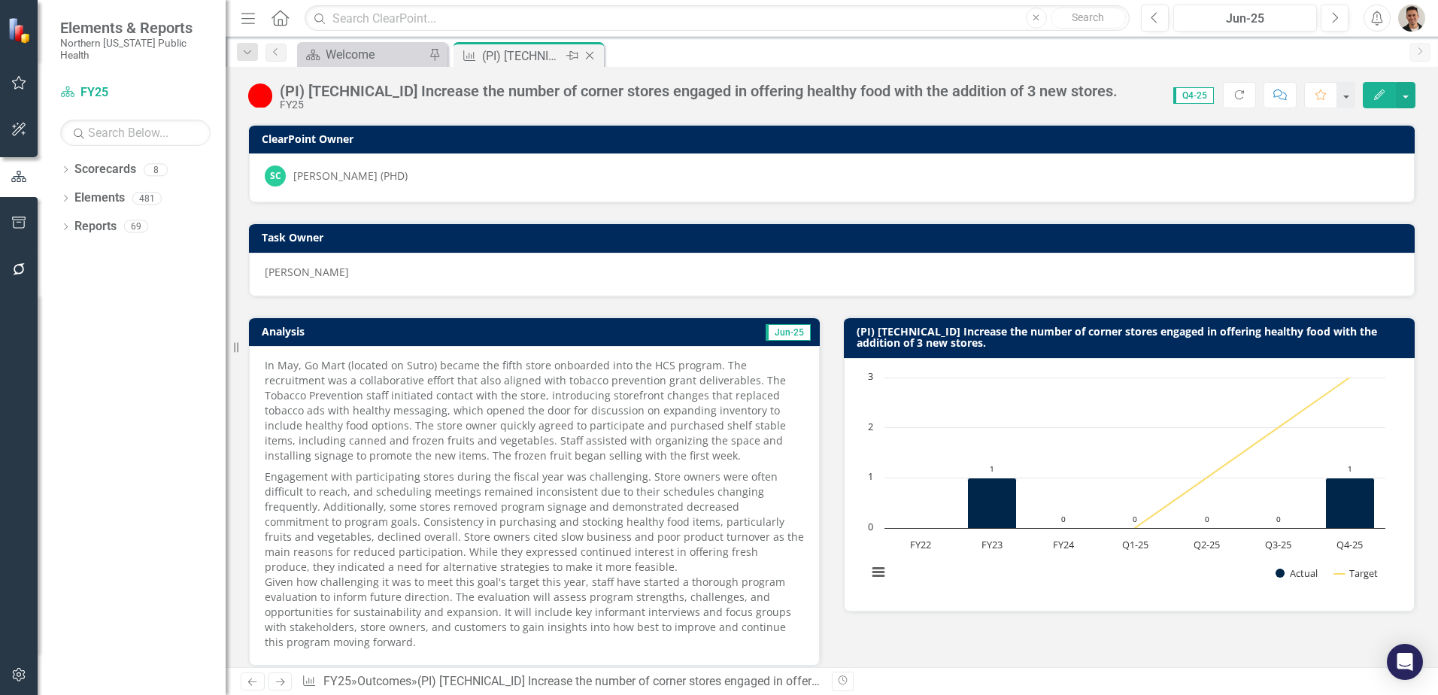
click at [591, 59] on icon "Close" at bounding box center [589, 56] width 15 height 12
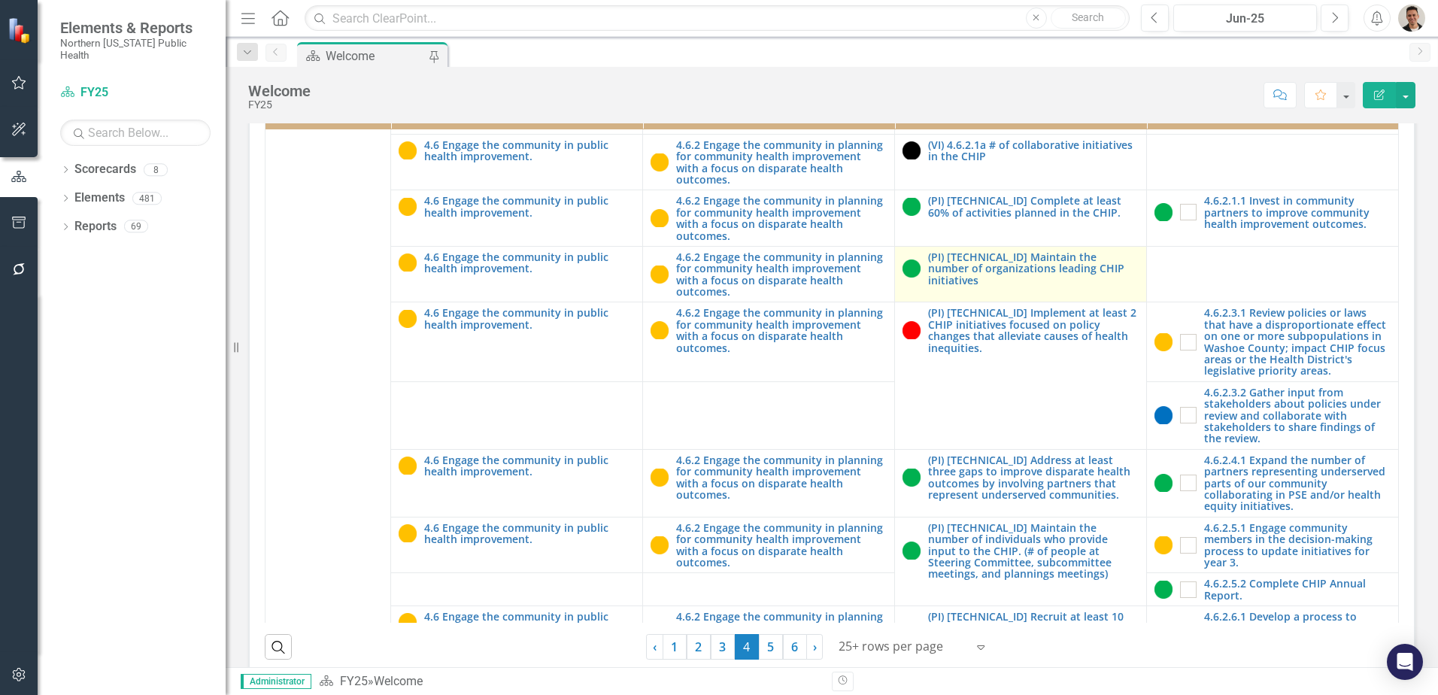
scroll to position [978, 0]
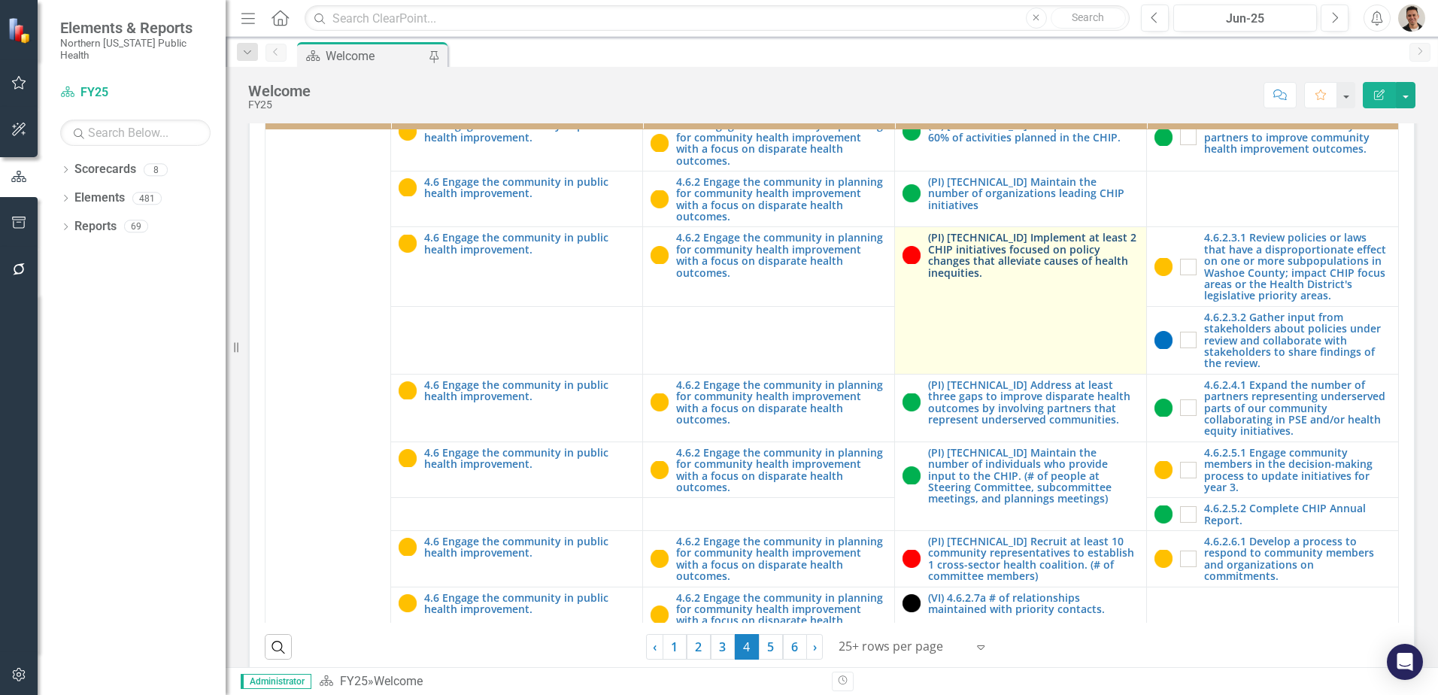
click at [1032, 278] on link "(PI) [TECHNICAL_ID] Implement at least 2 CHIP initiatives focused on policy cha…" at bounding box center [1033, 255] width 211 height 47
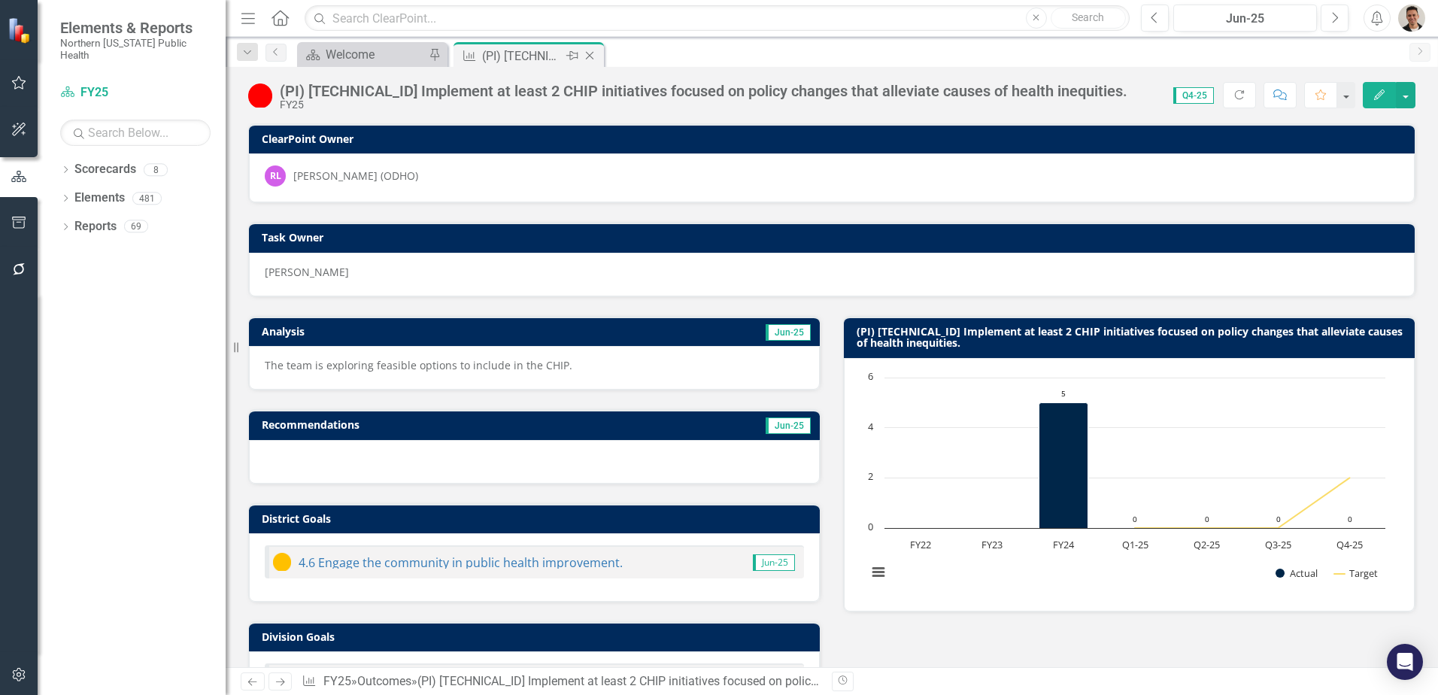
click at [590, 56] on icon "Close" at bounding box center [589, 56] width 15 height 12
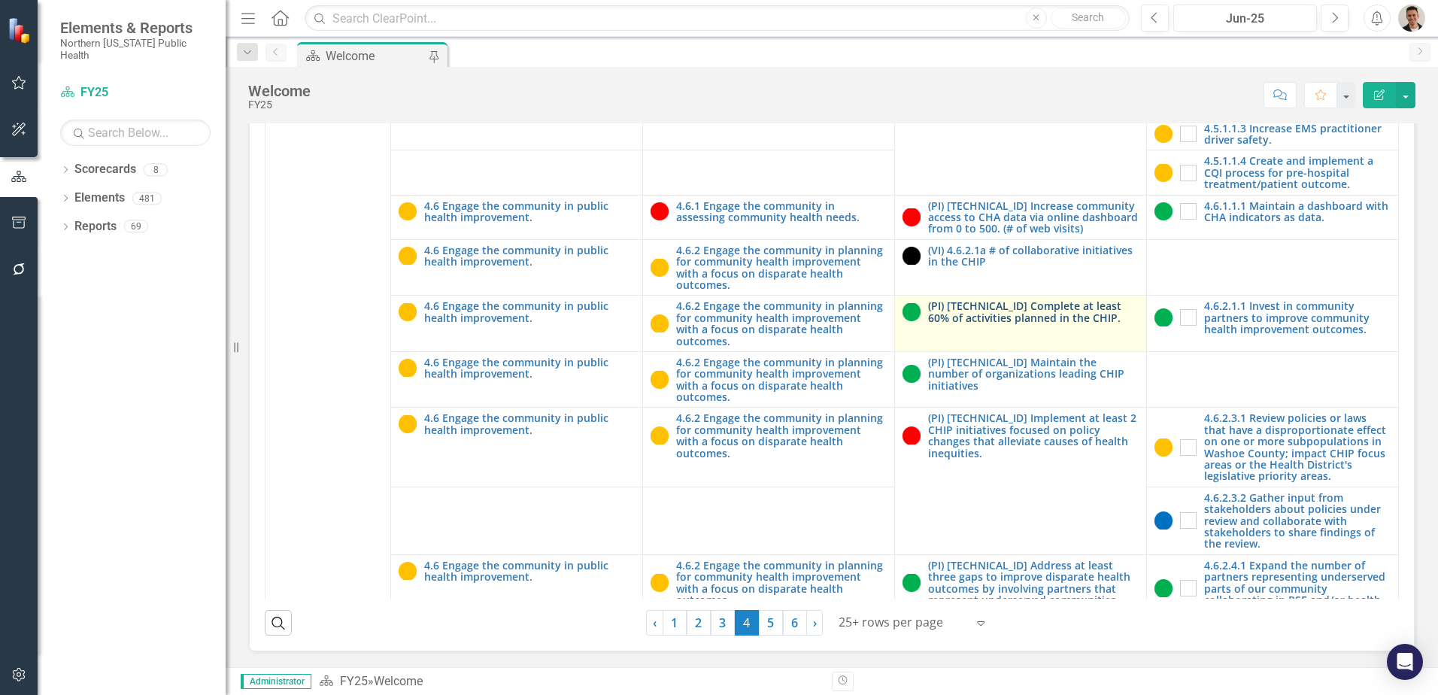
scroll to position [752, 0]
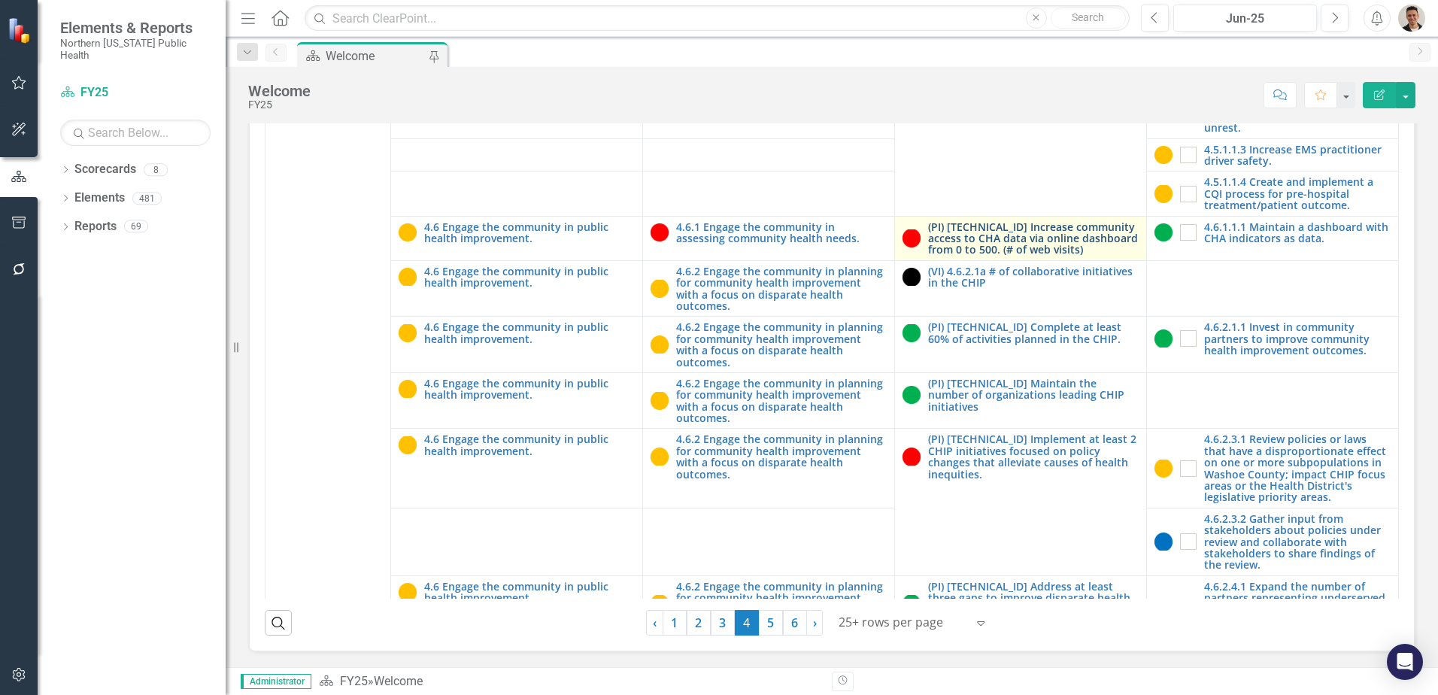
click at [1038, 256] on link "(PI) [TECHNICAL_ID] Increase community access to CHA data via online dashboard …" at bounding box center [1033, 238] width 211 height 35
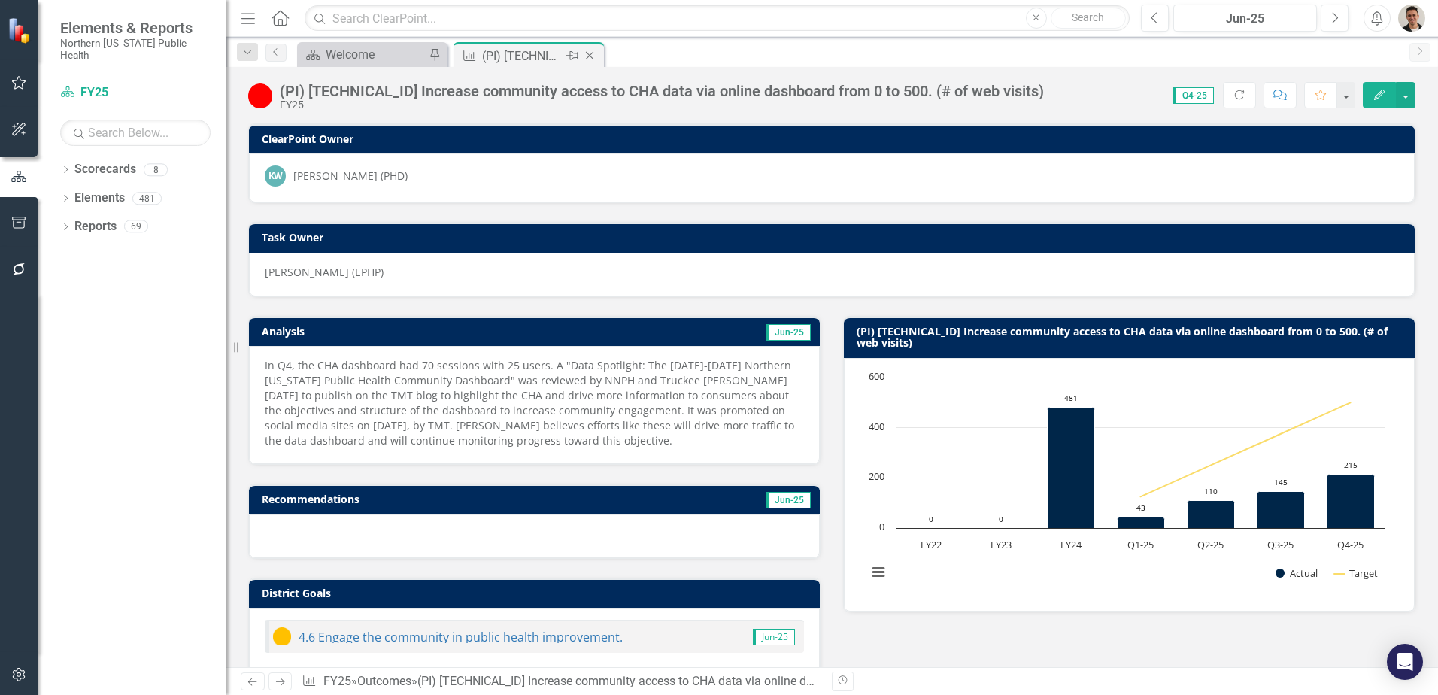
click at [591, 56] on icon "Close" at bounding box center [589, 56] width 15 height 12
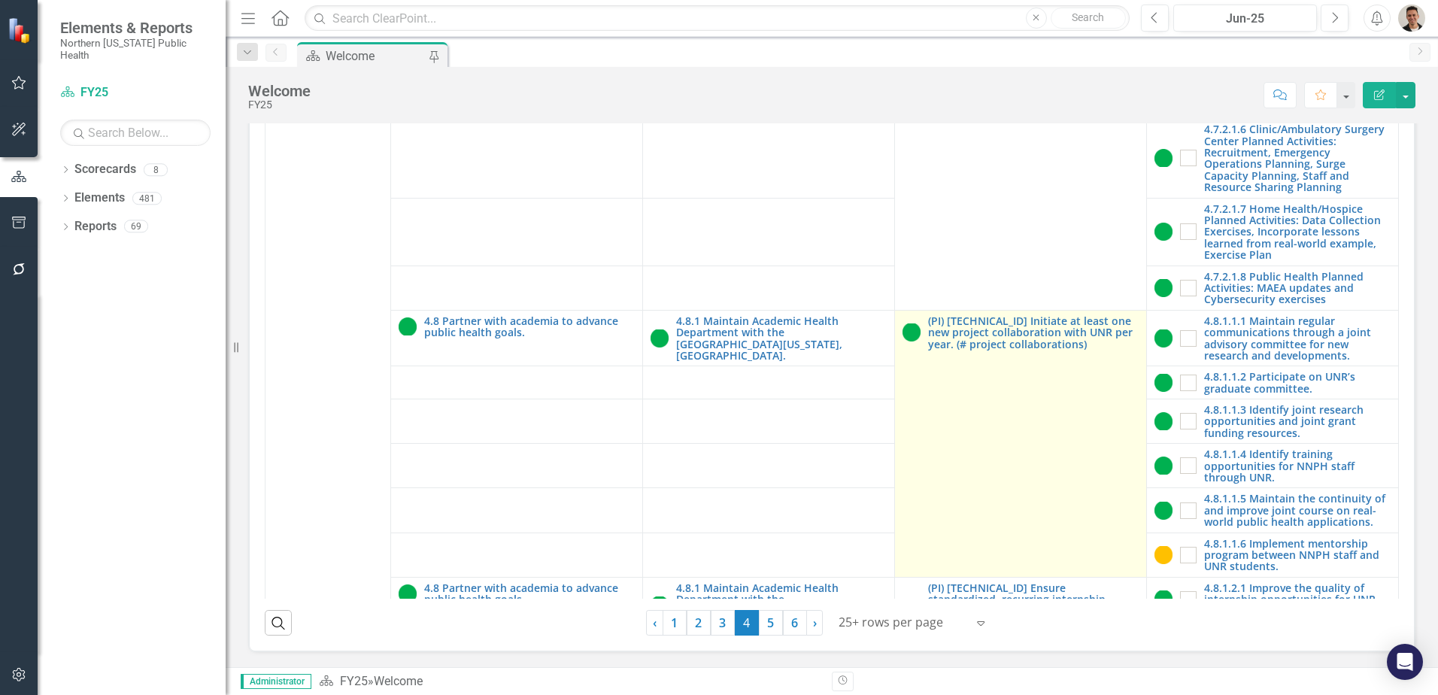
scroll to position [429, 0]
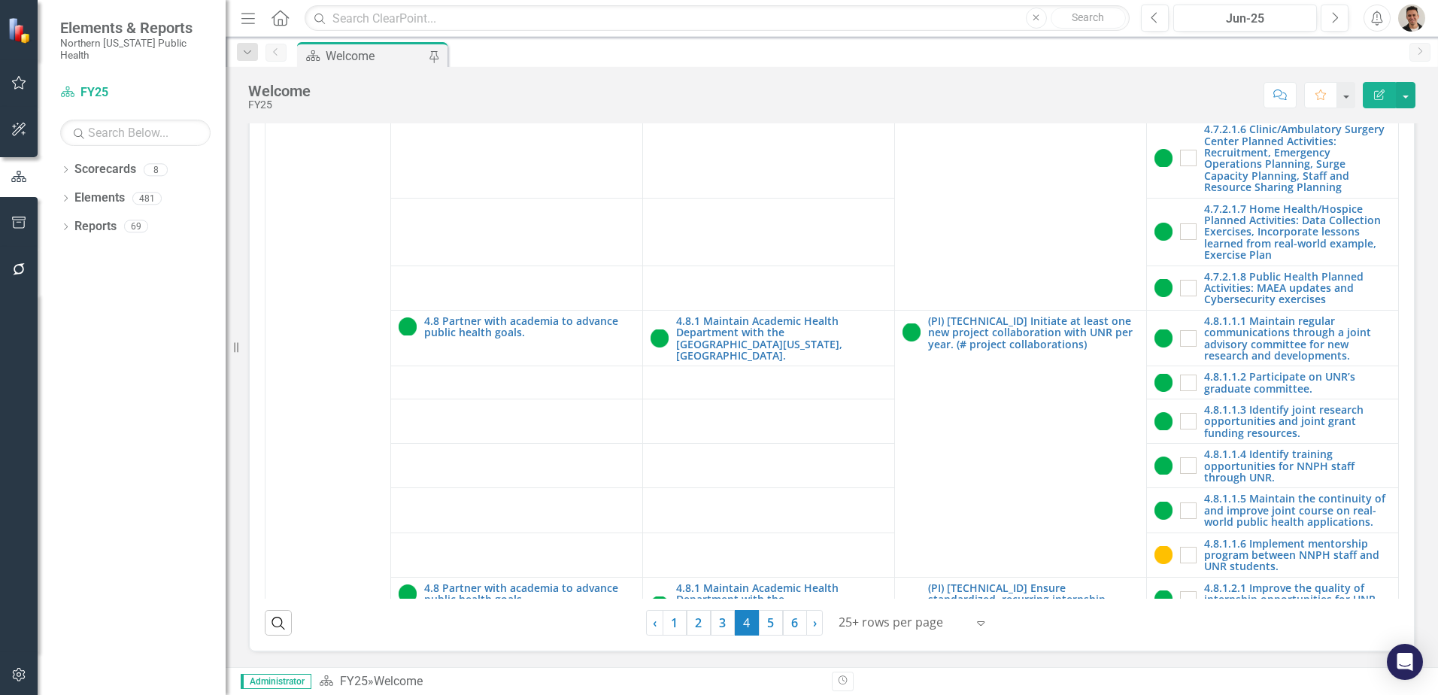
click at [752, 627] on span "4 (current)" at bounding box center [747, 623] width 24 height 26
click at [765, 625] on link "5" at bounding box center [771, 623] width 24 height 26
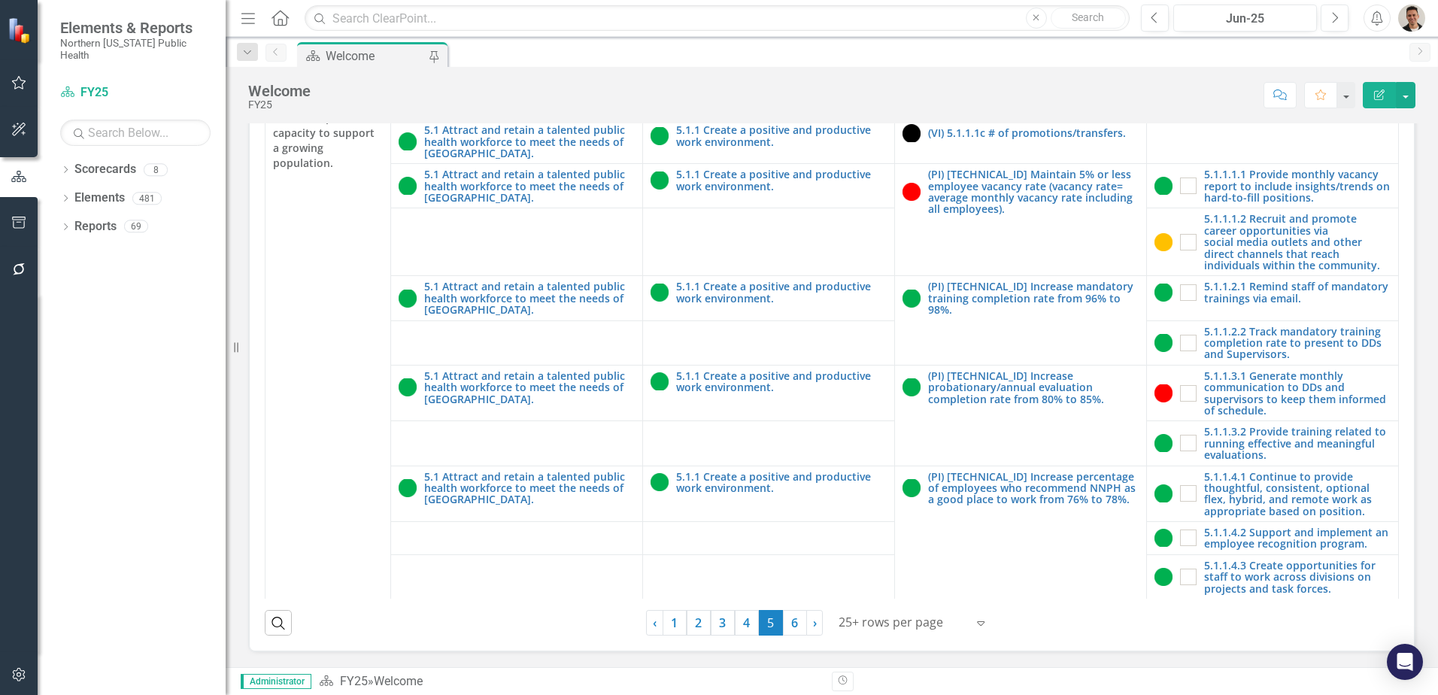
scroll to position [0, 0]
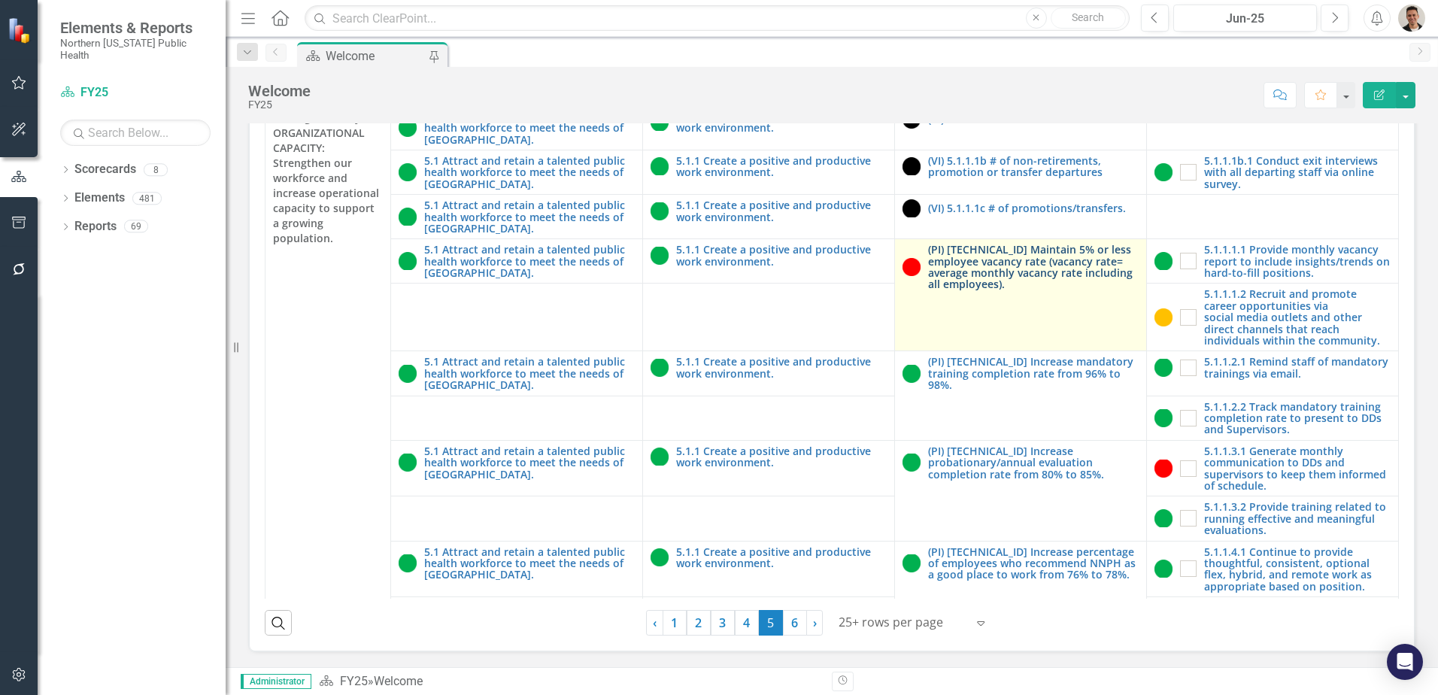
click at [984, 290] on link "(PI) [TECHNICAL_ID] Maintain 5% or less employee vacancy rate (vacancy rate= av…" at bounding box center [1033, 267] width 211 height 47
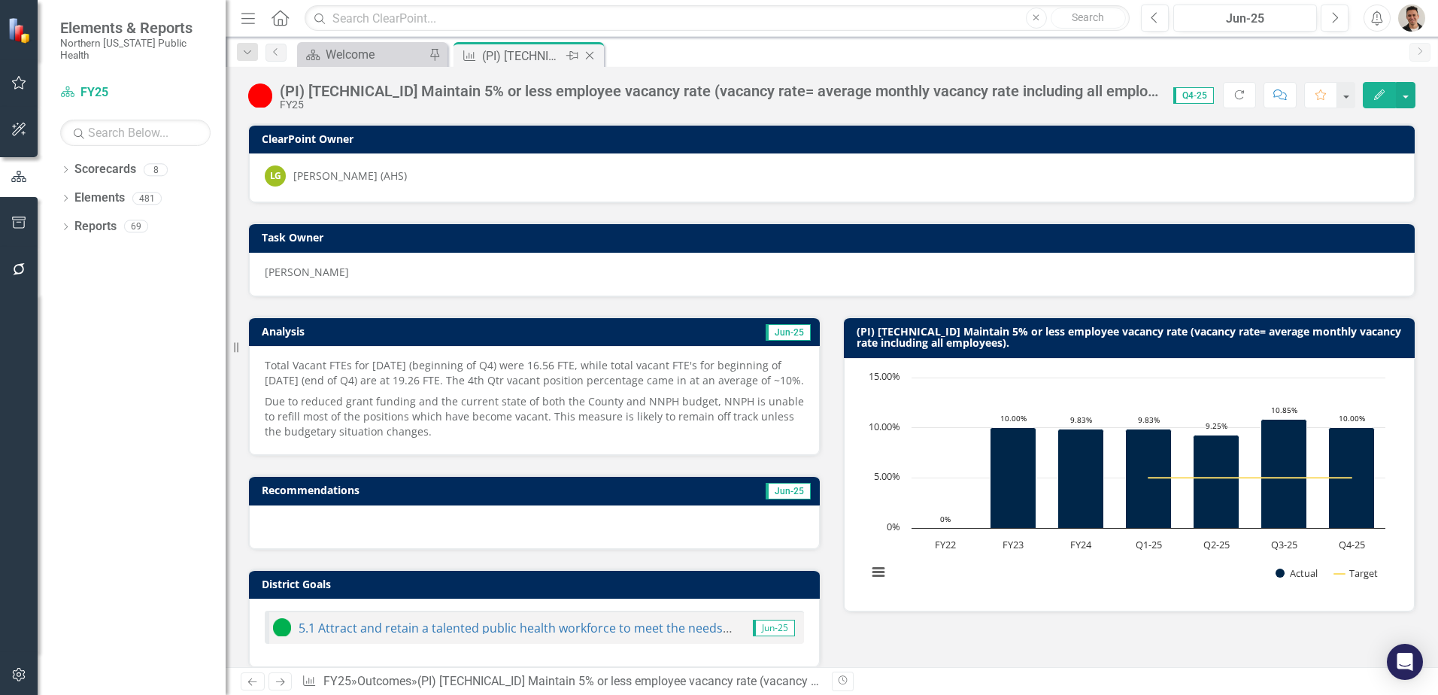
click at [590, 56] on icon "Close" at bounding box center [589, 56] width 15 height 12
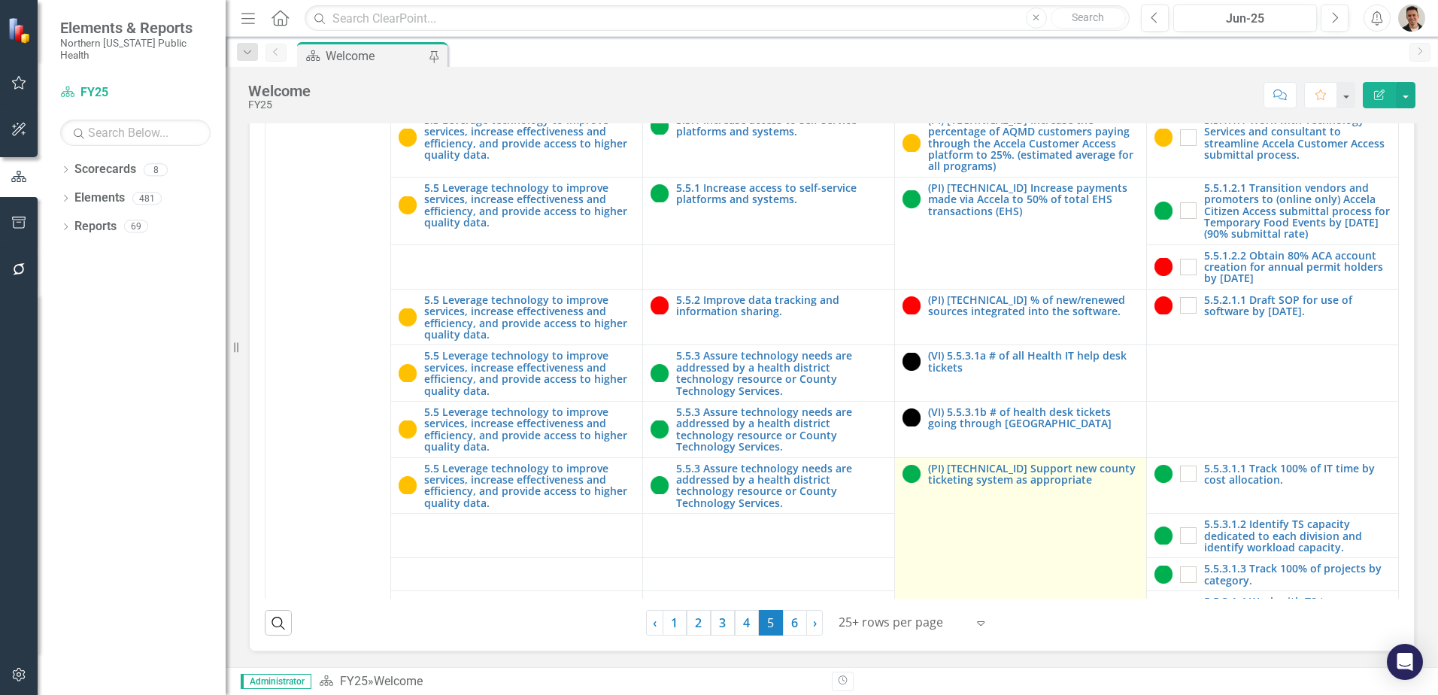
scroll to position [2408, 0]
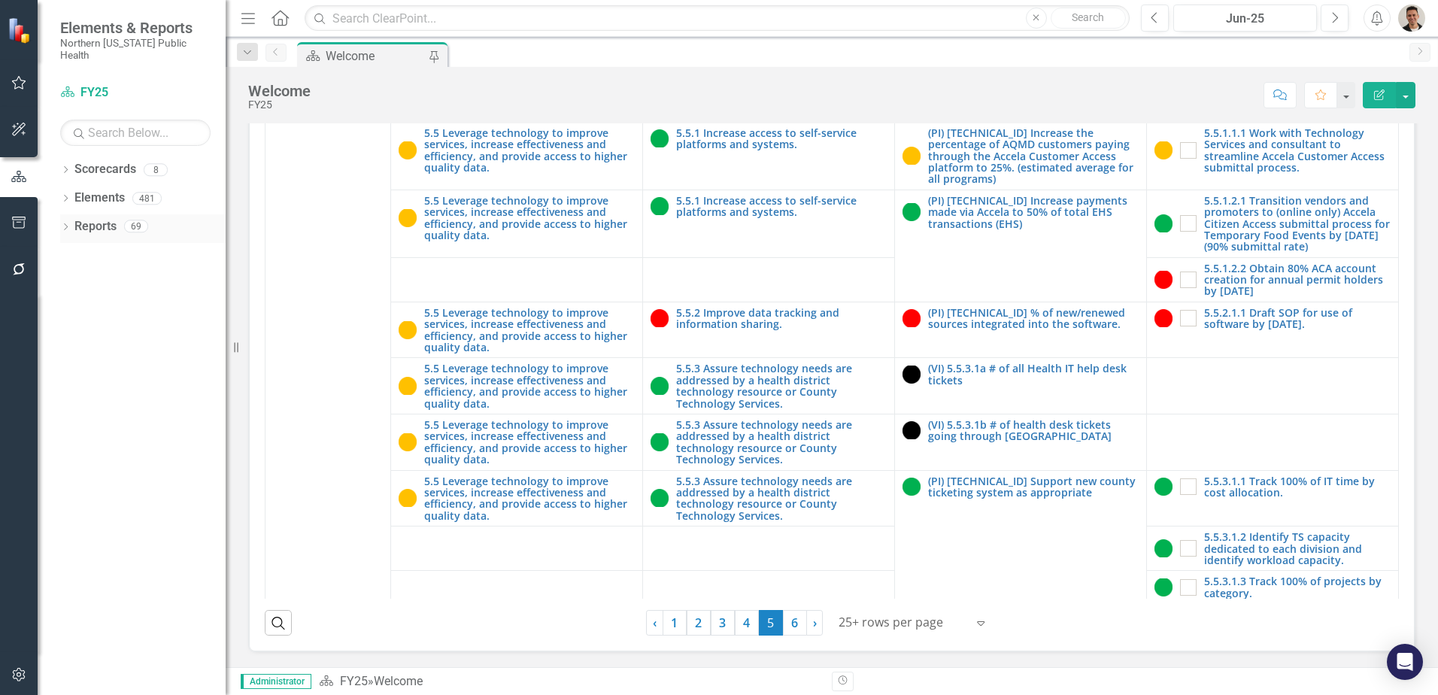
click at [74, 220] on div "Dropdown Reports 69" at bounding box center [142, 228] width 165 height 29
click at [66, 224] on icon "Dropdown" at bounding box center [65, 228] width 11 height 8
click at [76, 218] on link "Reports" at bounding box center [95, 226] width 42 height 17
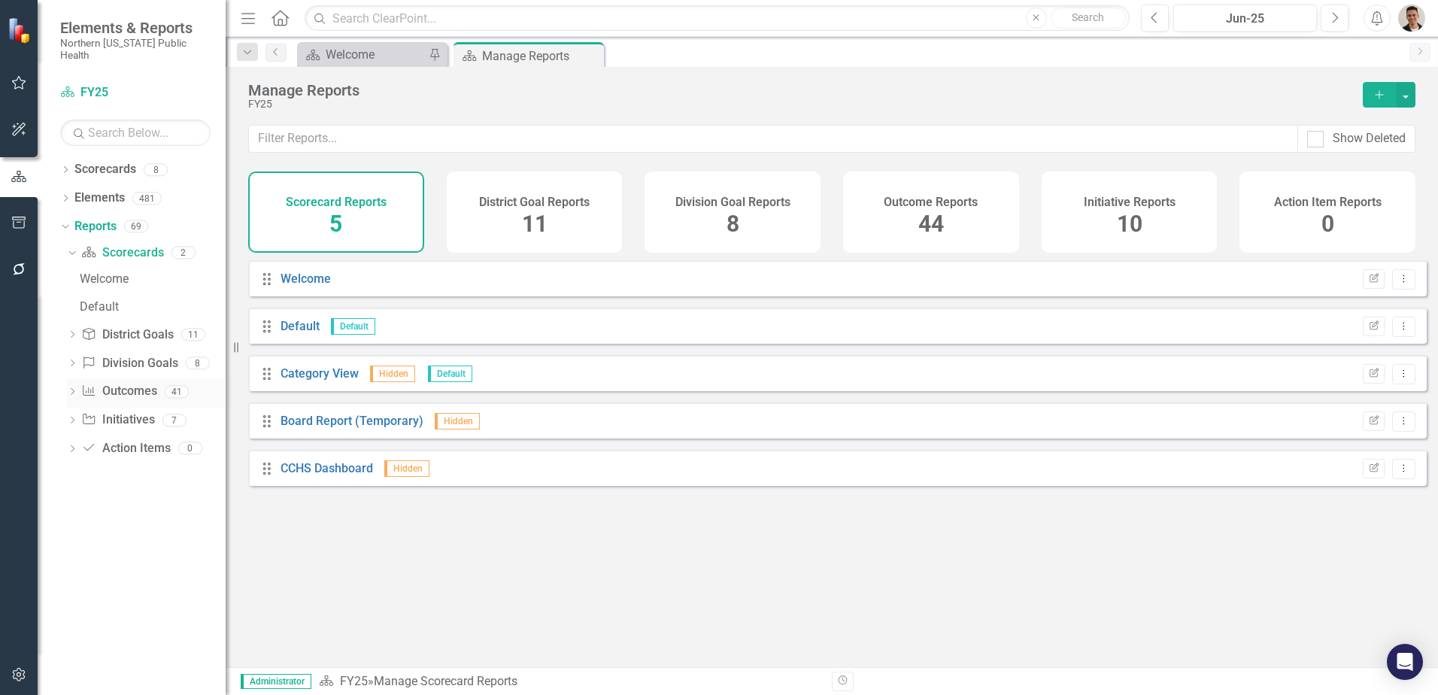
click at [73, 389] on icon "Dropdown" at bounding box center [72, 393] width 11 height 8
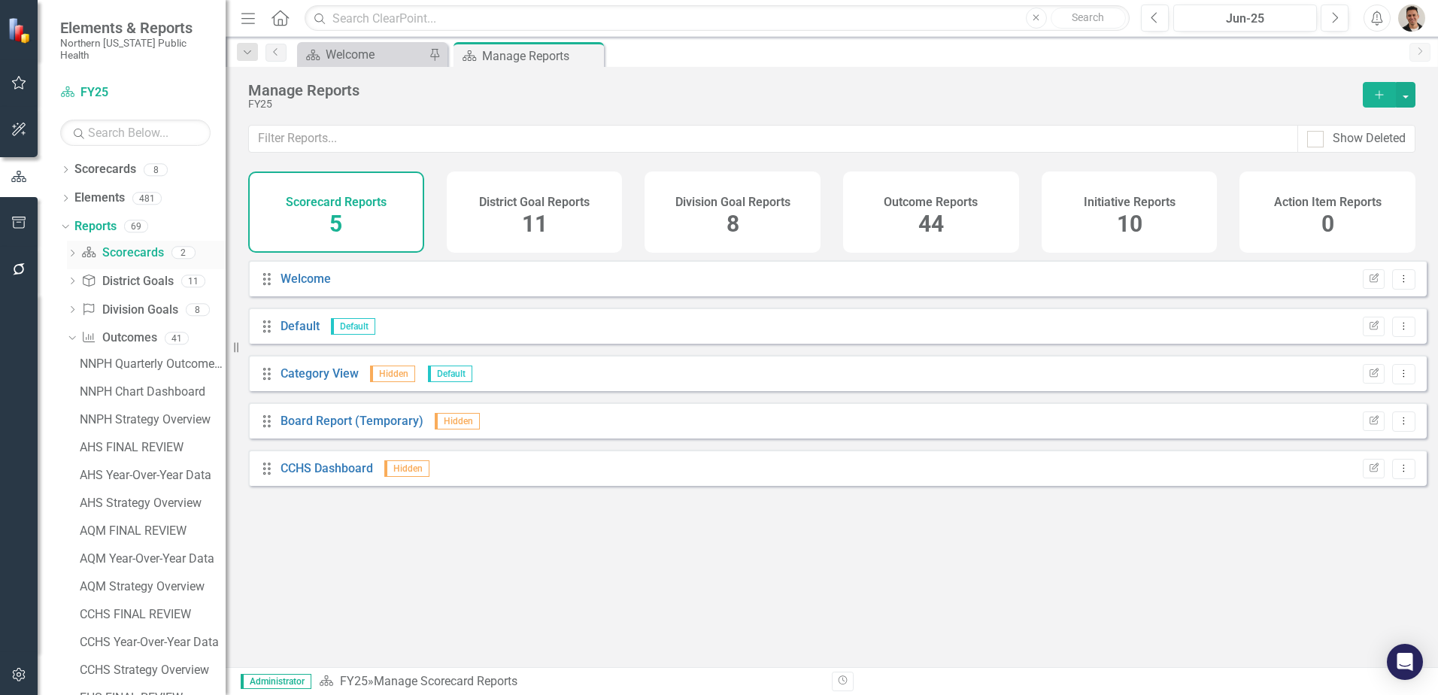
click at [68, 248] on div "Dropdown" at bounding box center [72, 254] width 11 height 13
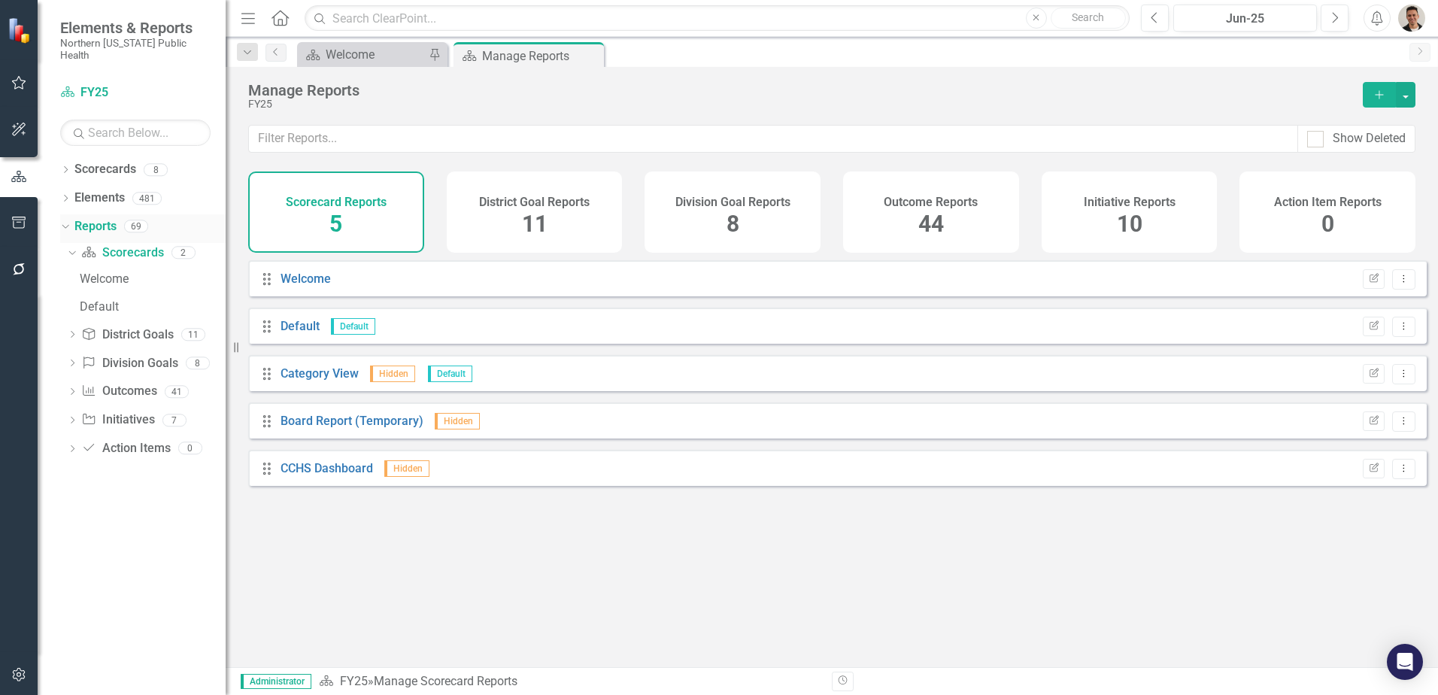
click at [65, 220] on icon "Dropdown" at bounding box center [63, 225] width 8 height 11
click at [62, 167] on icon "Dropdown" at bounding box center [65, 171] width 11 height 8
click at [159, 332] on link "Status Snapshot" at bounding box center [154, 340] width 143 height 17
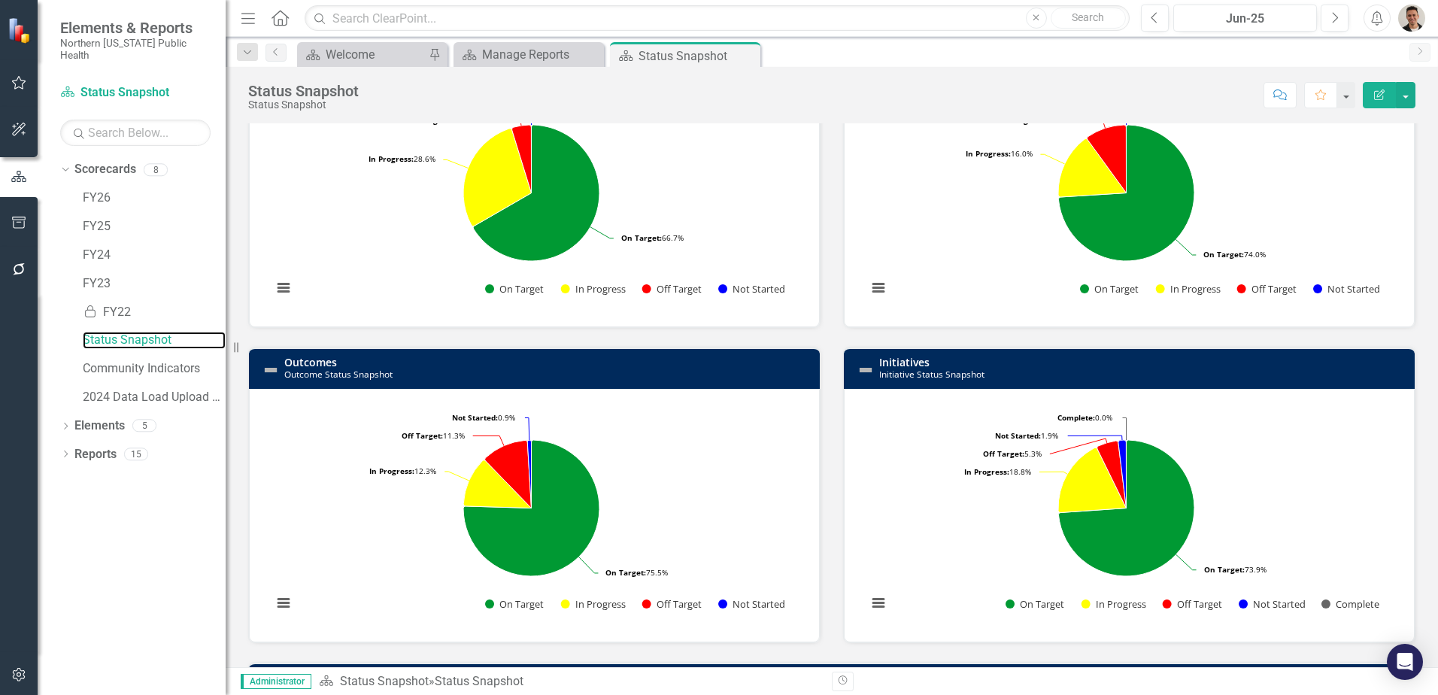
scroll to position [150, 0]
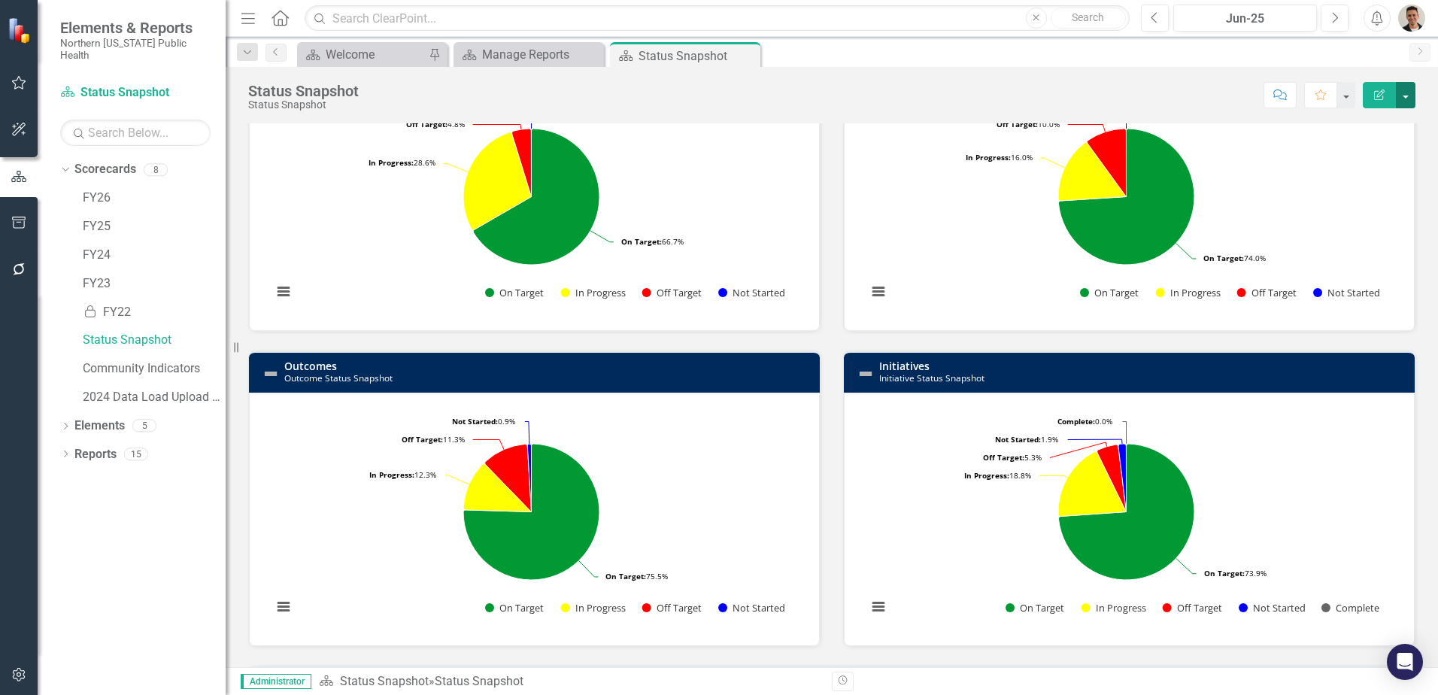
click at [1409, 91] on button "button" at bounding box center [1406, 95] width 20 height 26
click at [1369, 208] on link "PDF Export to PDF" at bounding box center [1354, 211] width 122 height 28
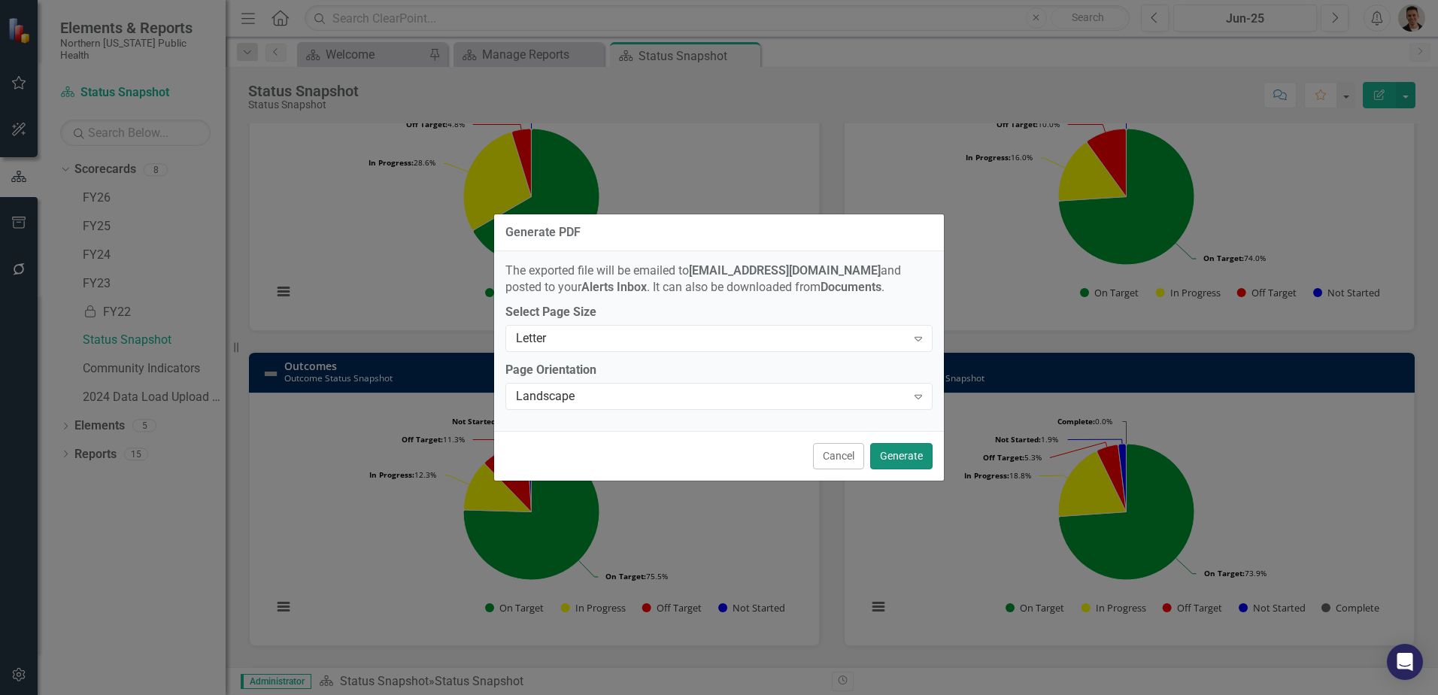
click at [908, 452] on button "Generate" at bounding box center [901, 456] width 62 height 26
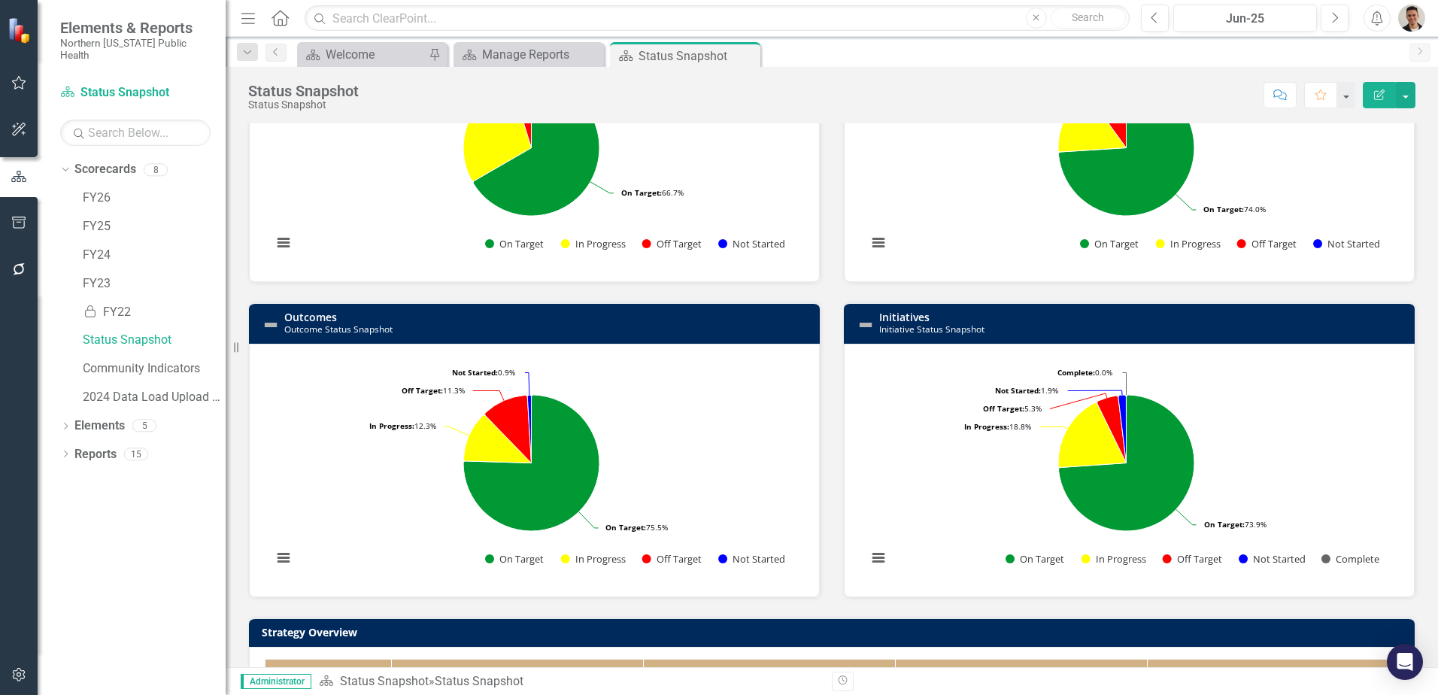
scroll to position [226, 0]
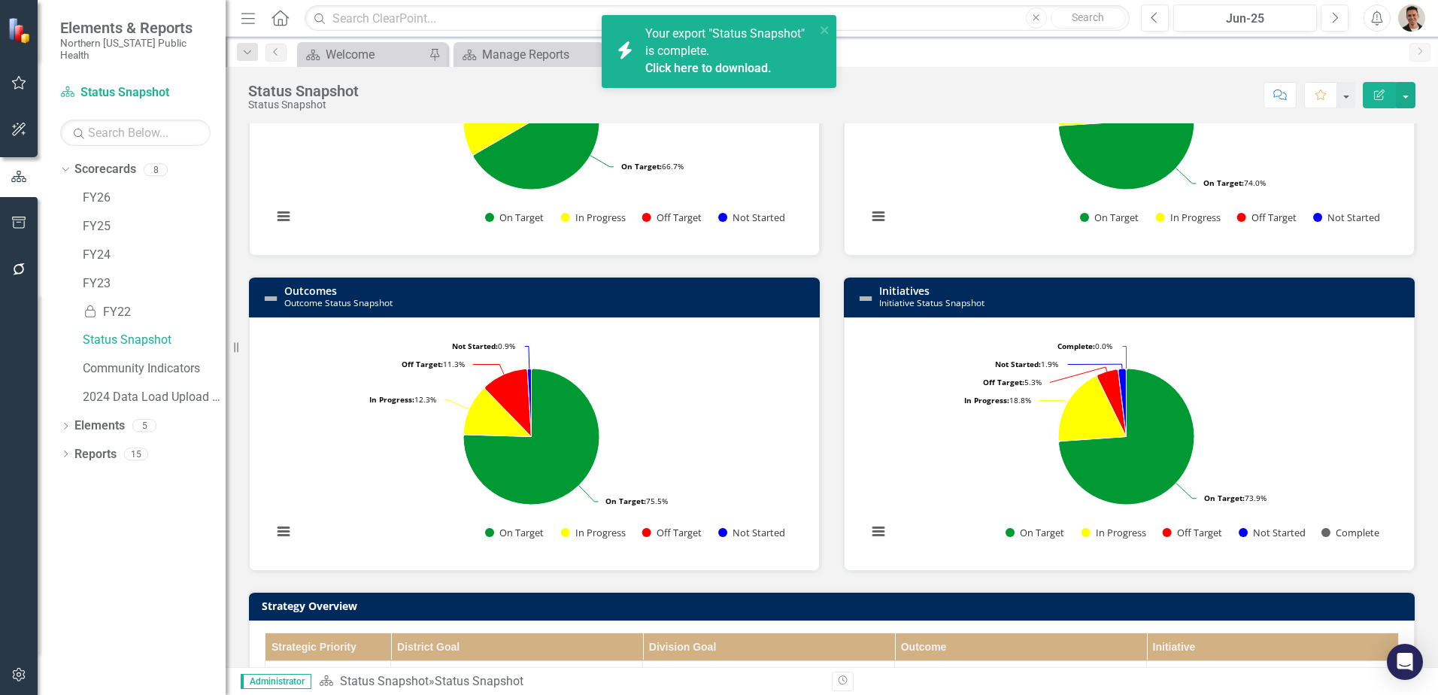
click at [732, 62] on link "Click here to download." at bounding box center [708, 68] width 126 height 14
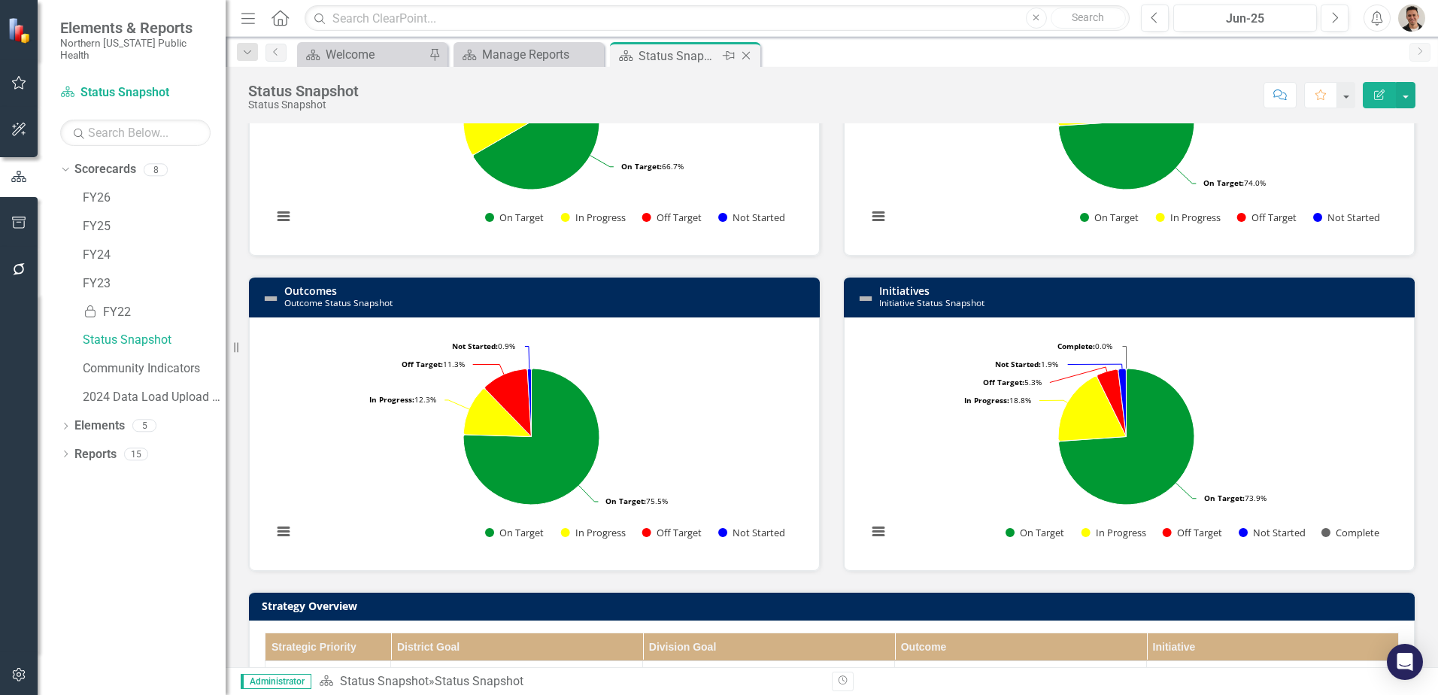
click at [744, 58] on icon "Close" at bounding box center [745, 56] width 15 height 12
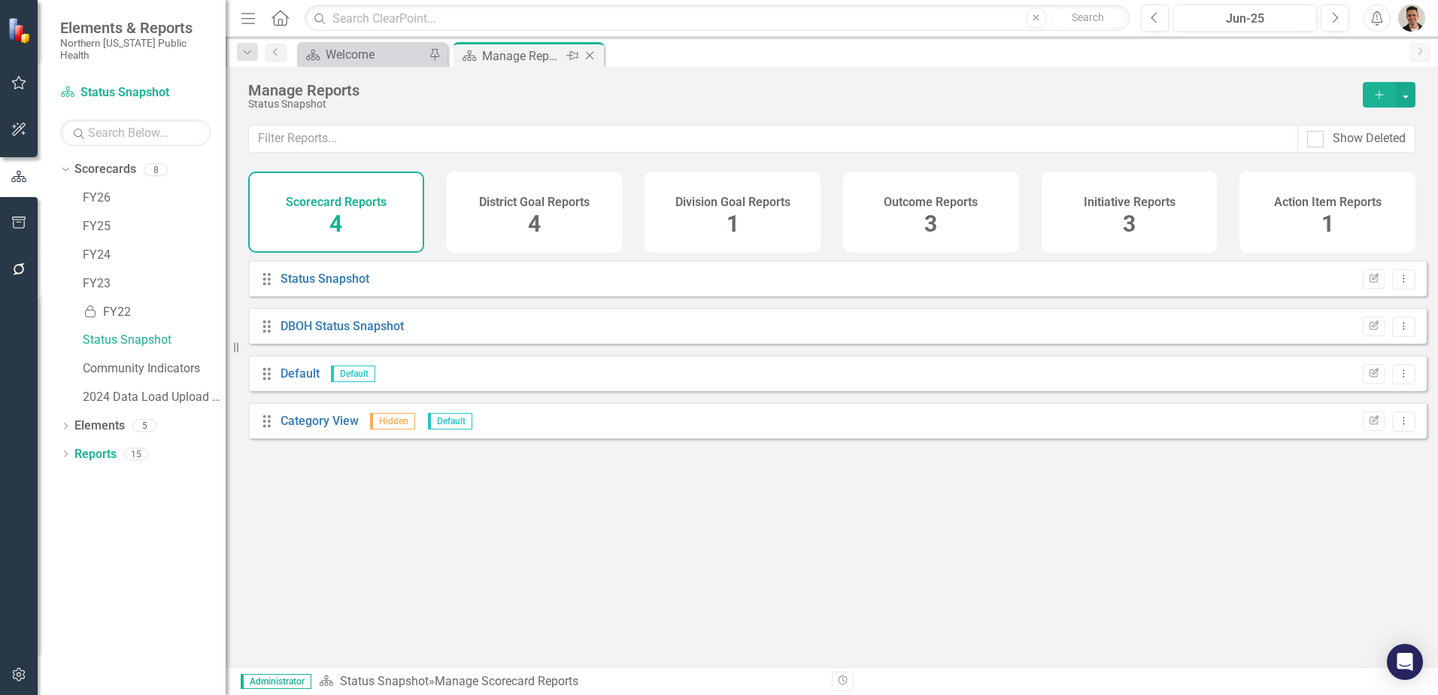
click at [590, 53] on icon "Close" at bounding box center [589, 56] width 15 height 12
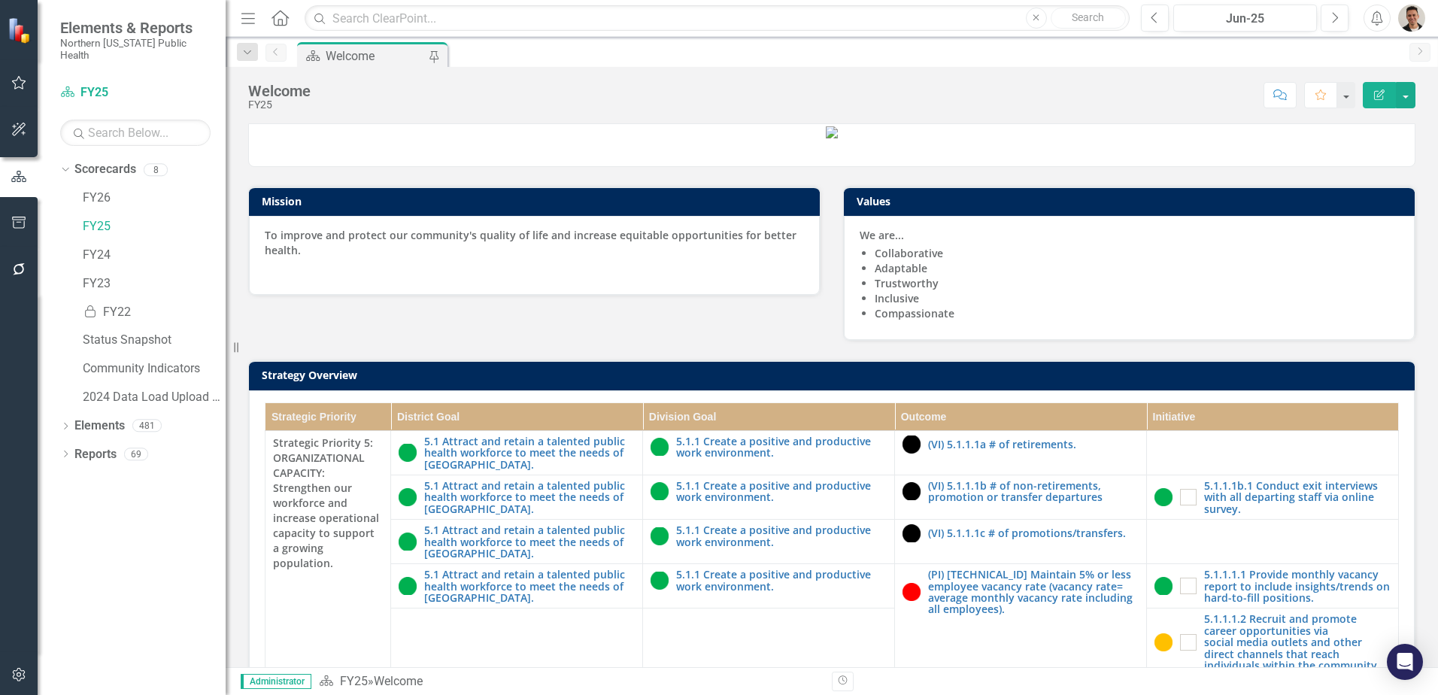
scroll to position [429, 0]
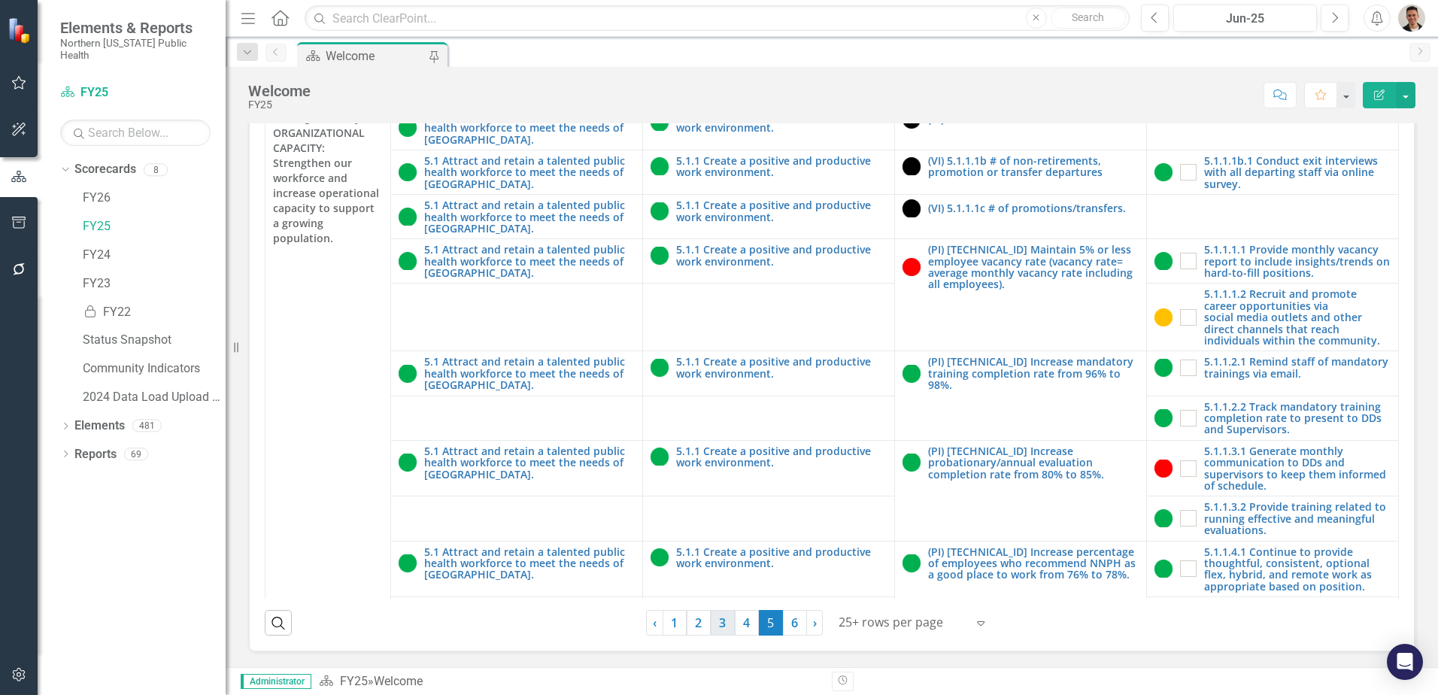
click at [714, 623] on link "3" at bounding box center [723, 623] width 24 height 26
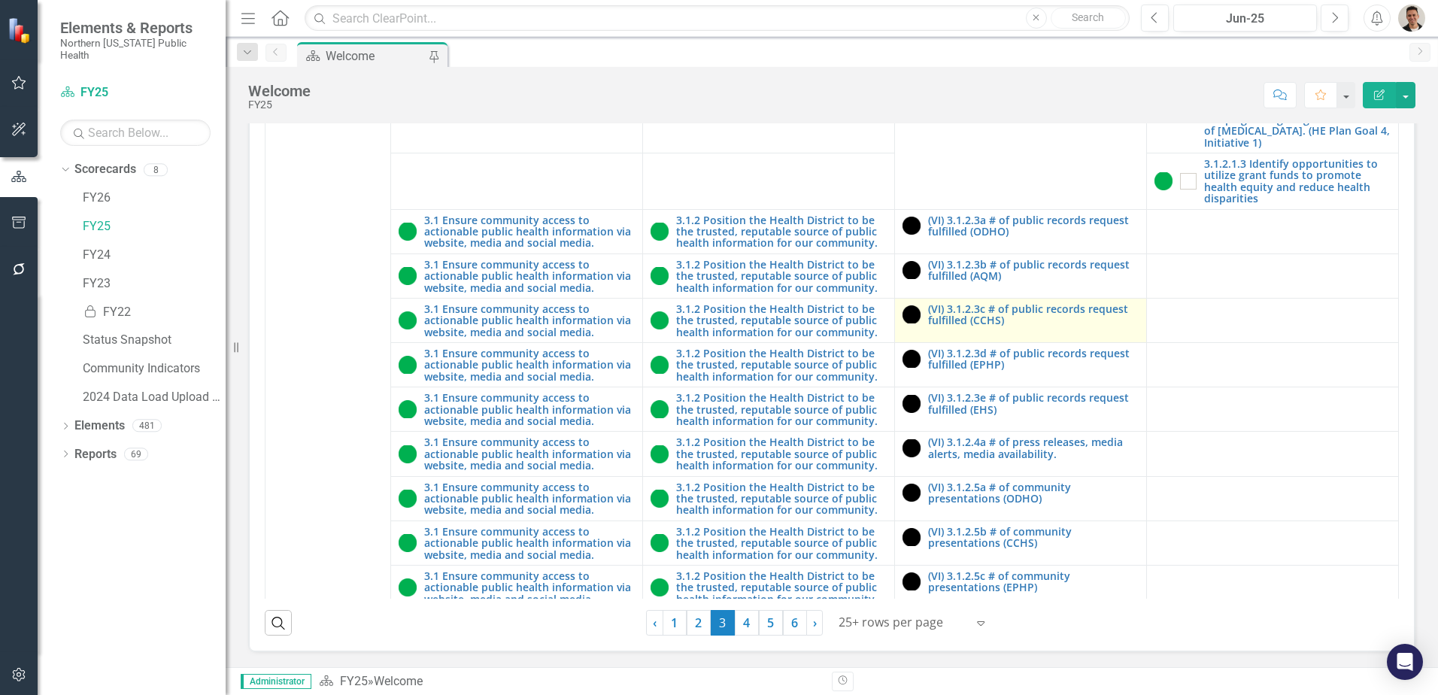
scroll to position [526, 0]
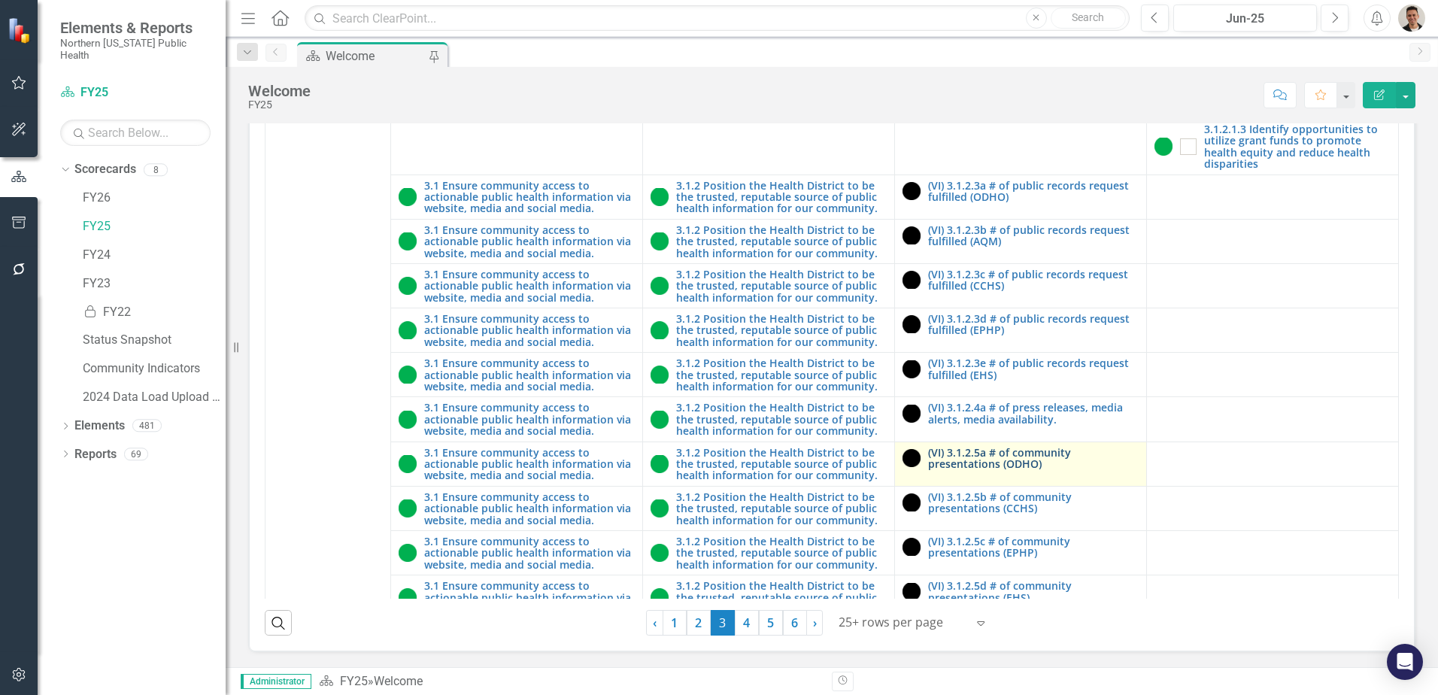
click at [986, 465] on link "(VI) 3.1.2.5a # of community presentations (ODHO)" at bounding box center [1033, 458] width 211 height 23
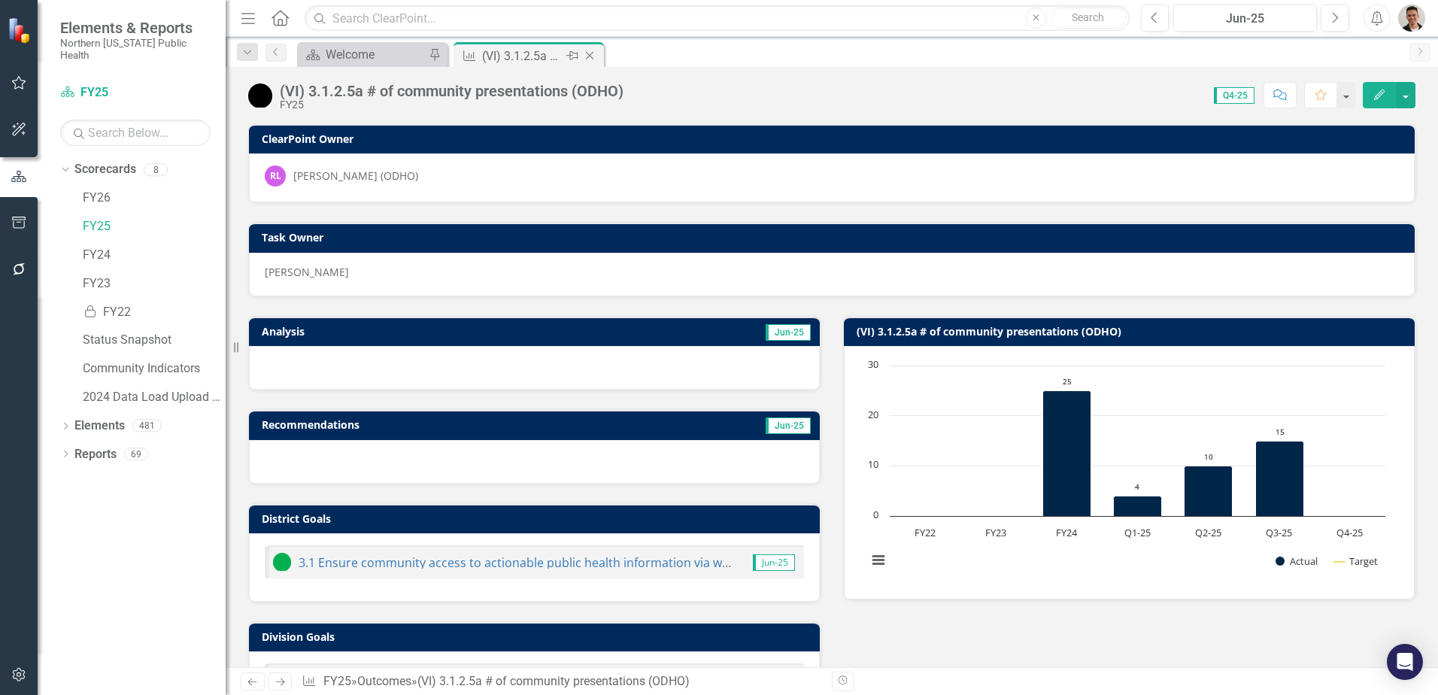
click at [593, 57] on icon "Close" at bounding box center [589, 56] width 15 height 12
